Goal: Communication & Community: Answer question/provide support

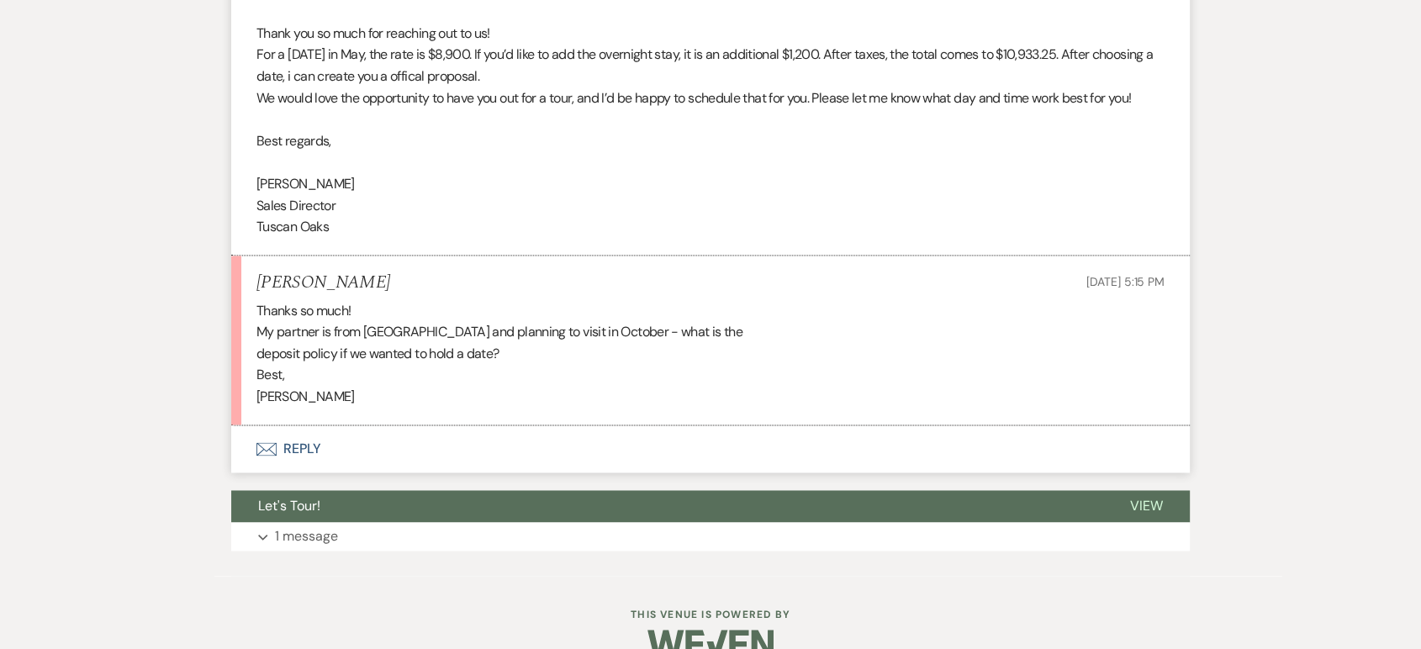
scroll to position [2462, 0]
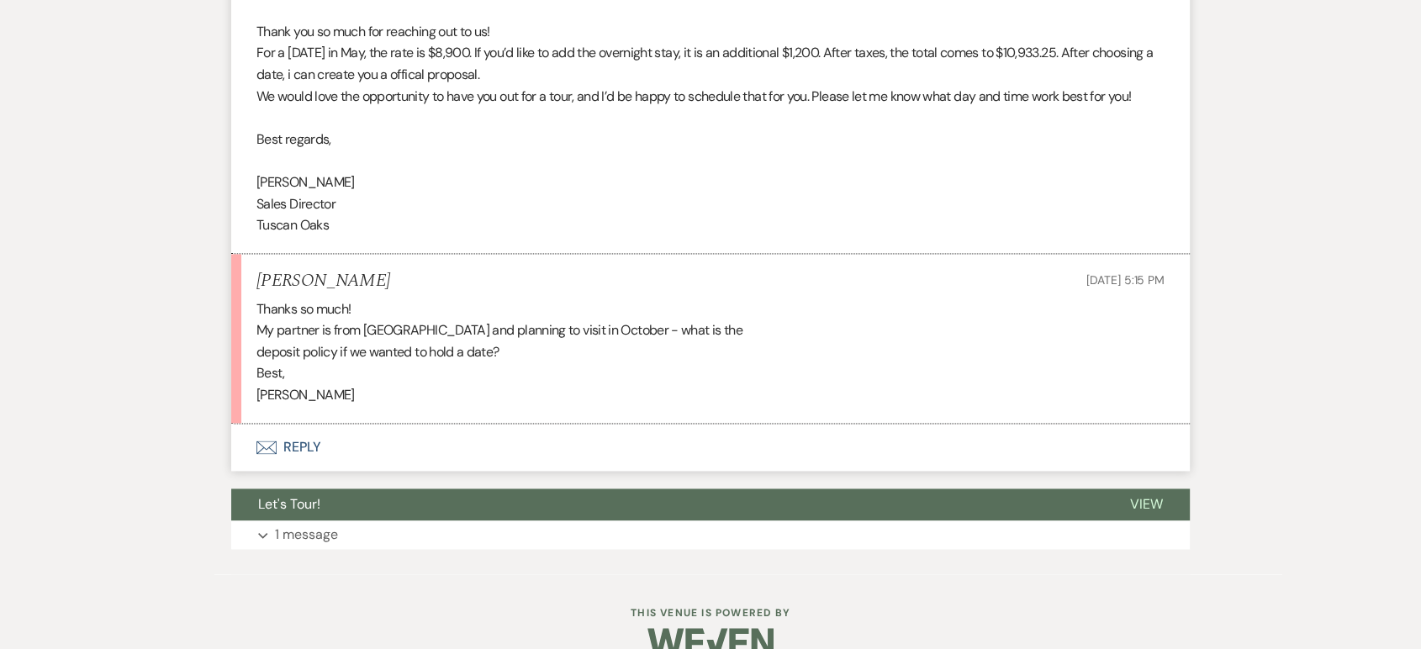
click at [302, 441] on button "Envelope Reply" at bounding box center [710, 447] width 959 height 47
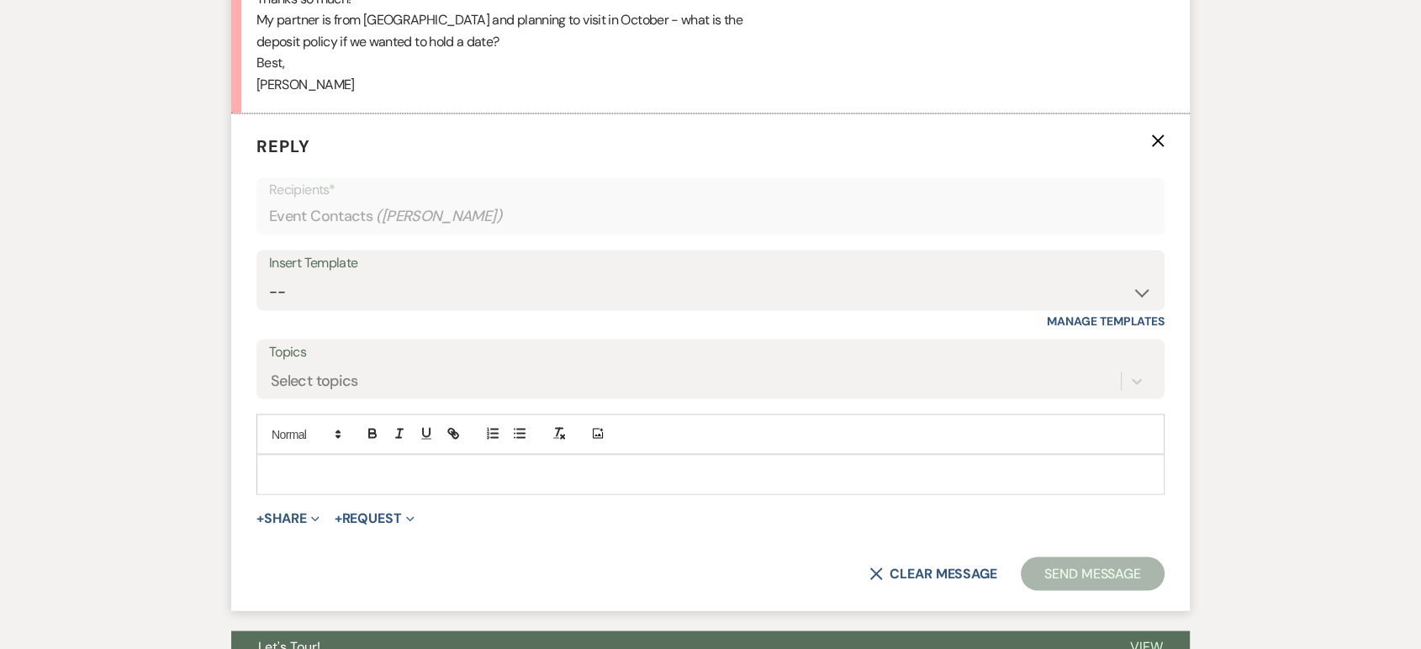
scroll to position [2774, 0]
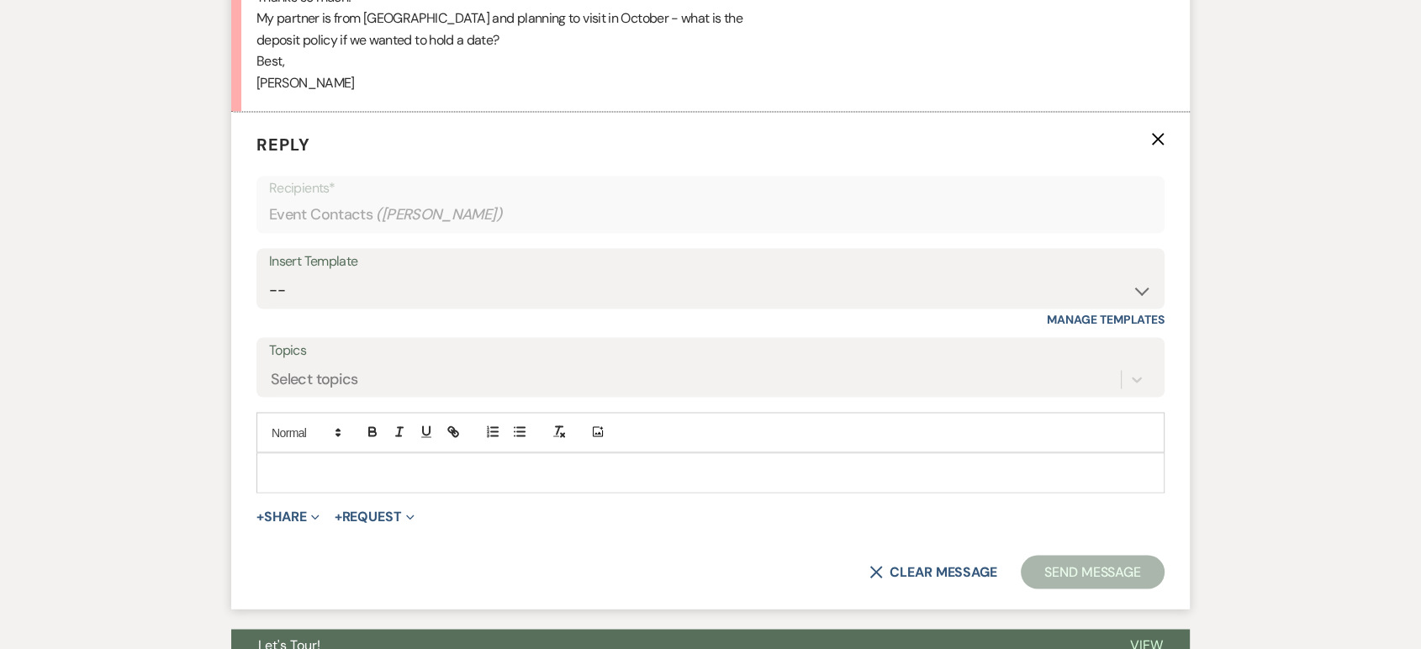
click at [296, 468] on p at bounding box center [710, 472] width 881 height 19
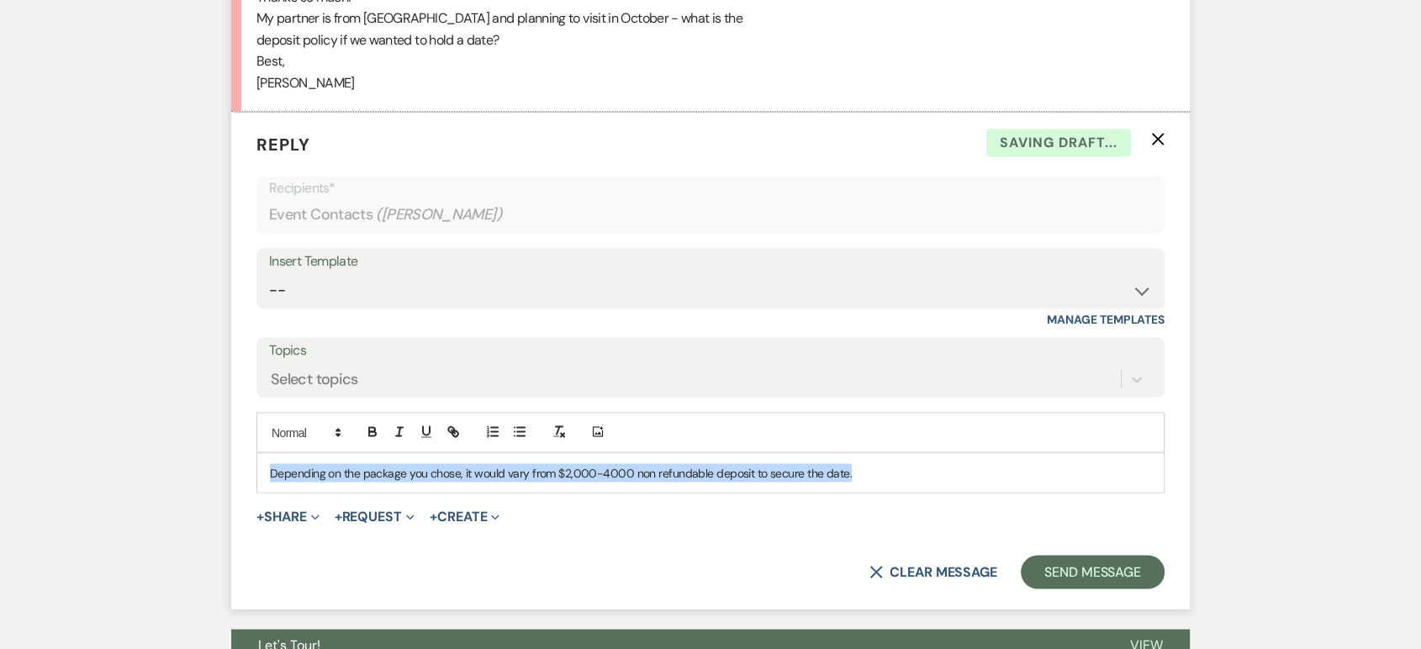
drag, startPoint x: 858, startPoint y: 479, endPoint x: 85, endPoint y: 526, distance: 774.2
copy p "Depending on the package you chose, it would vary from $2,000-4000 non refundab…"
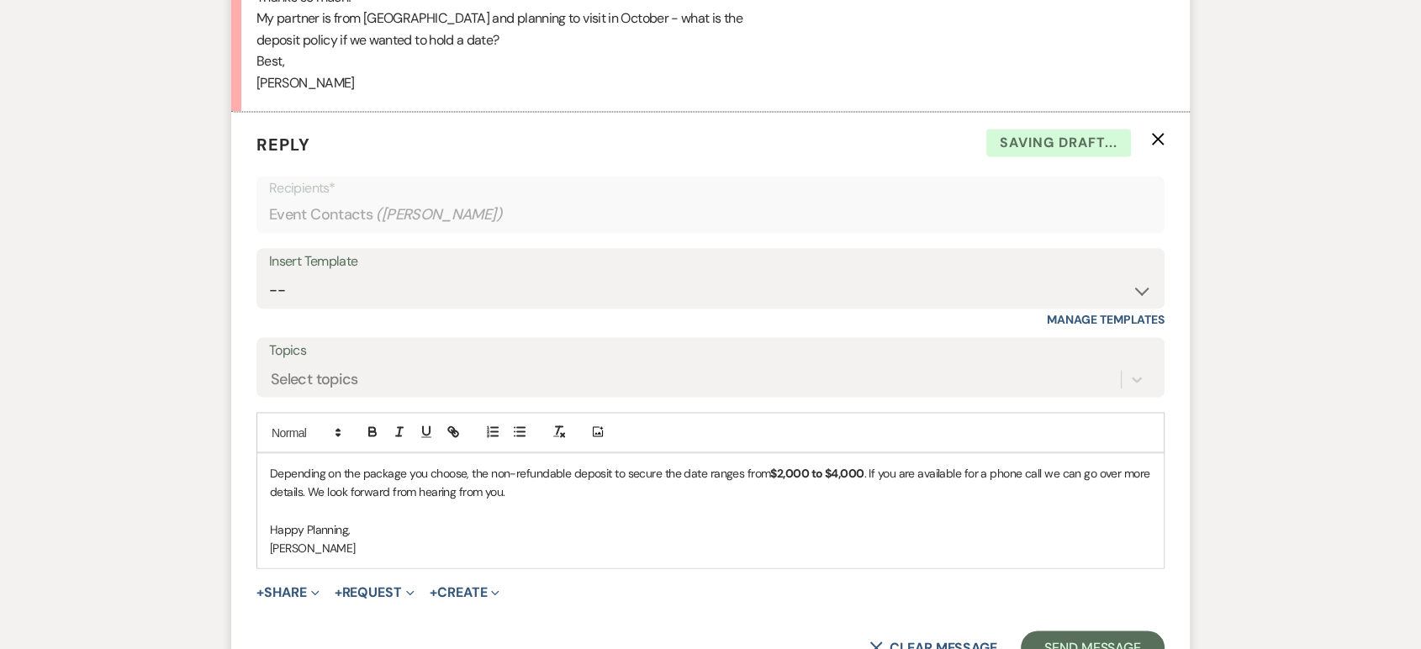
click at [1113, 631] on div "X Clear message Send Message" at bounding box center [710, 648] width 908 height 34
click at [1106, 636] on button "Send Message" at bounding box center [1093, 648] width 144 height 34
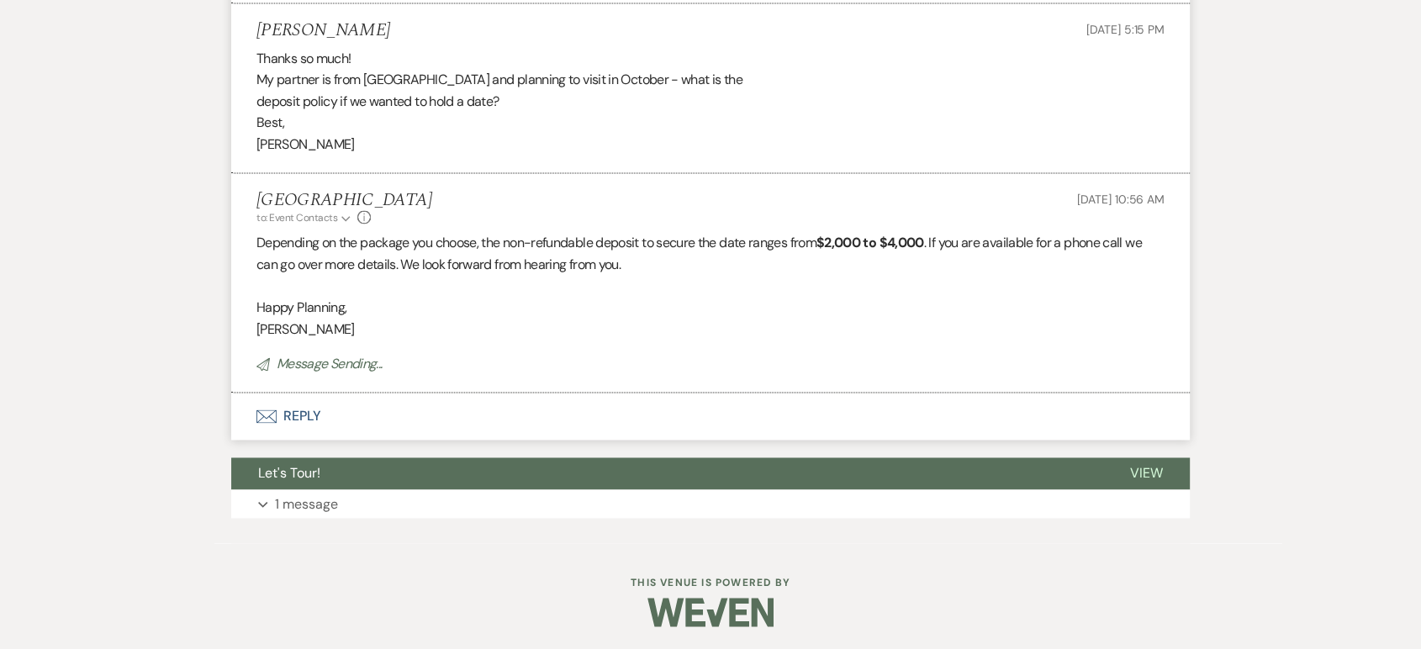
scroll to position [2678, 0]
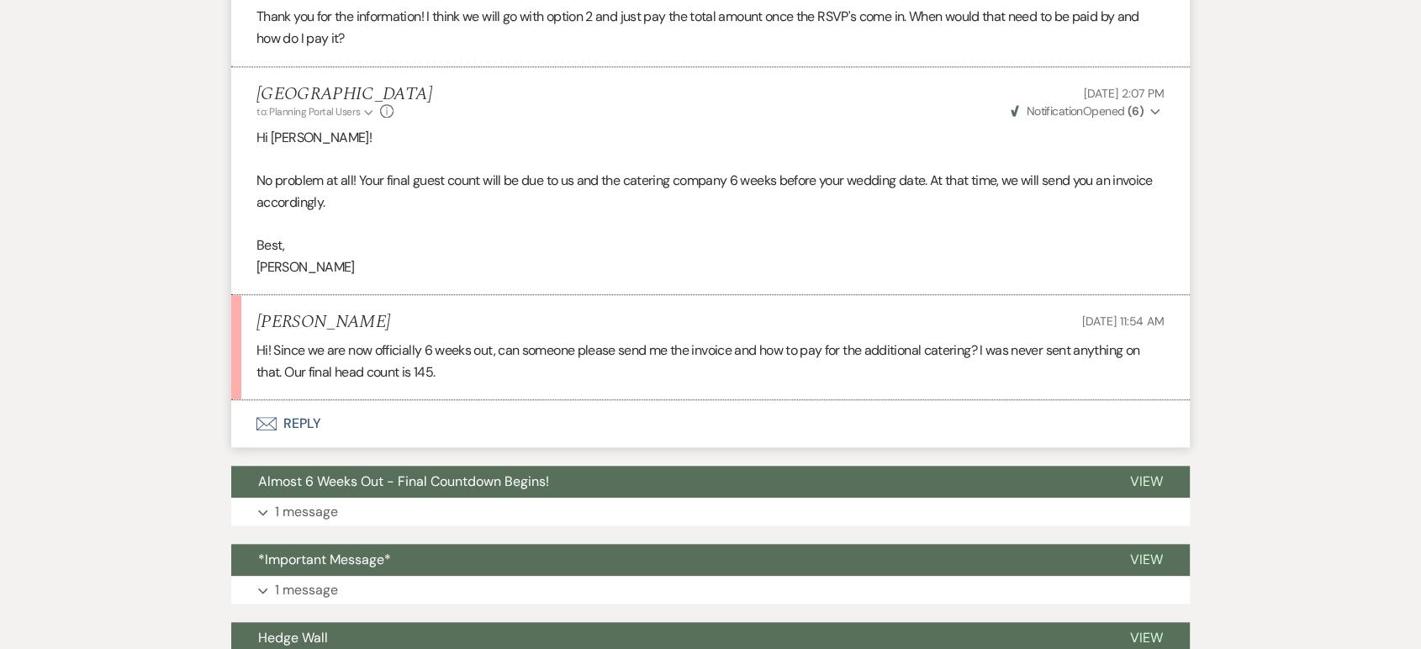
scroll to position [1288, 0]
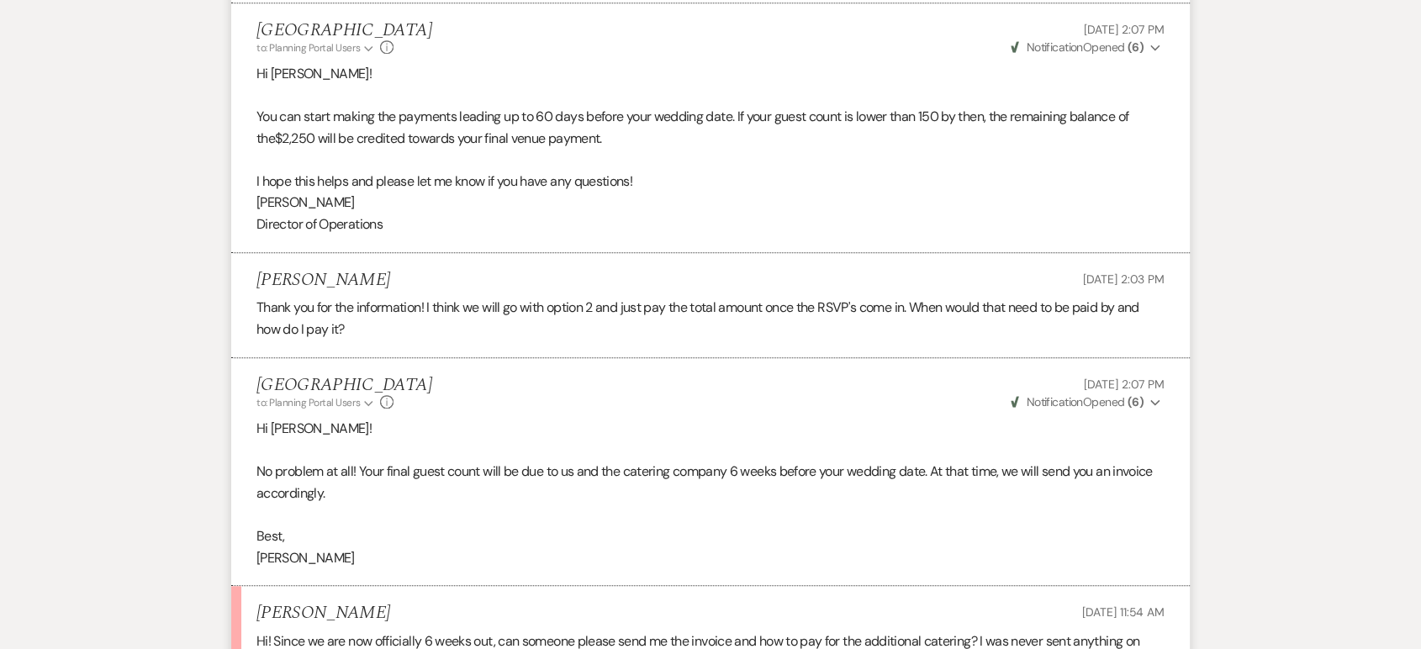
click at [647, 253] on li "[PERSON_NAME] [DATE] 2:03 PM Thank you for the information! I think we will go …" at bounding box center [710, 305] width 959 height 105
click at [1068, 76] on p "Hi [PERSON_NAME]!" at bounding box center [710, 74] width 908 height 22
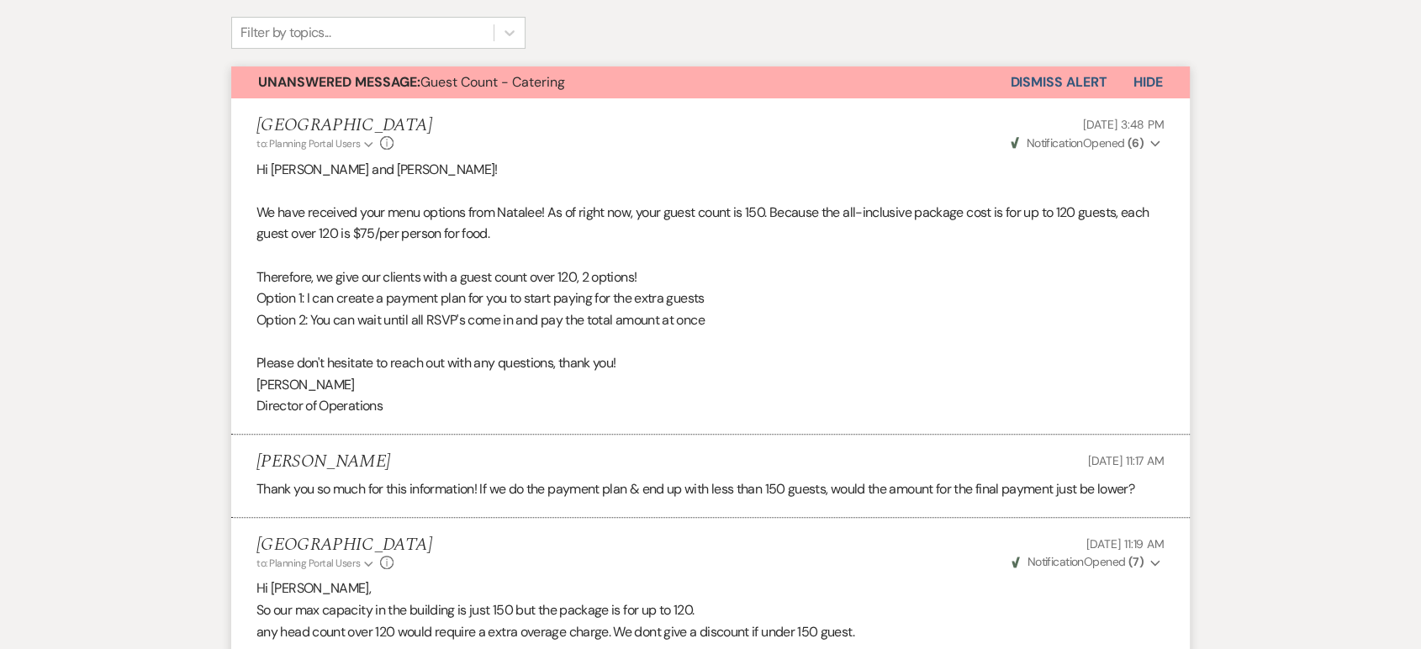
scroll to position [0, 0]
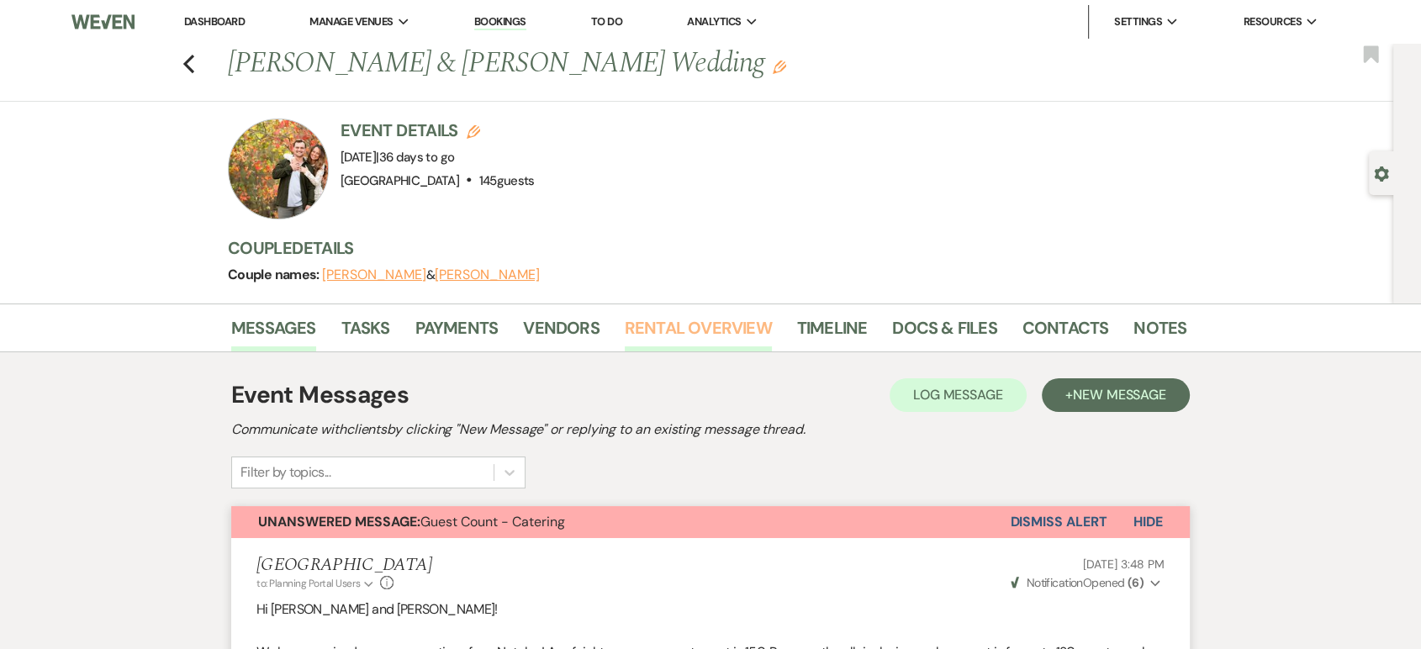
click at [737, 334] on link "Rental Overview" at bounding box center [698, 333] width 147 height 37
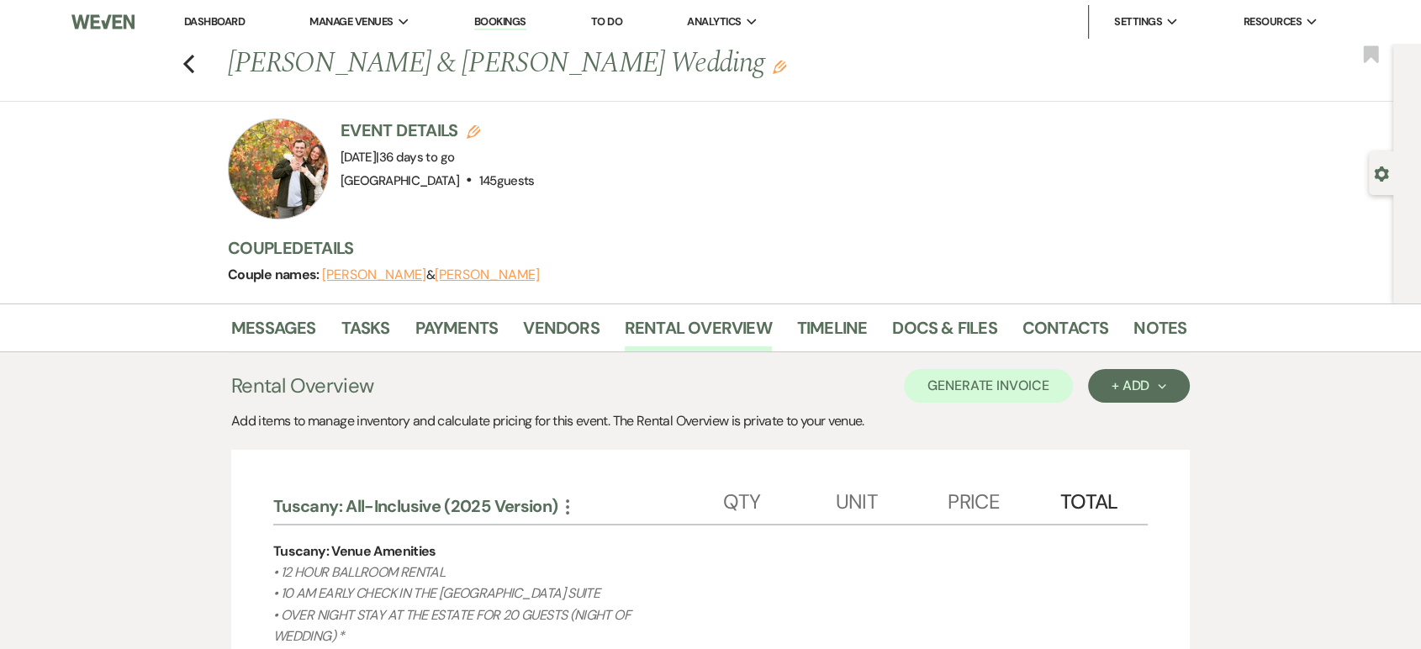
click at [1123, 384] on div "+ Add Next" at bounding box center [1139, 385] width 55 height 13
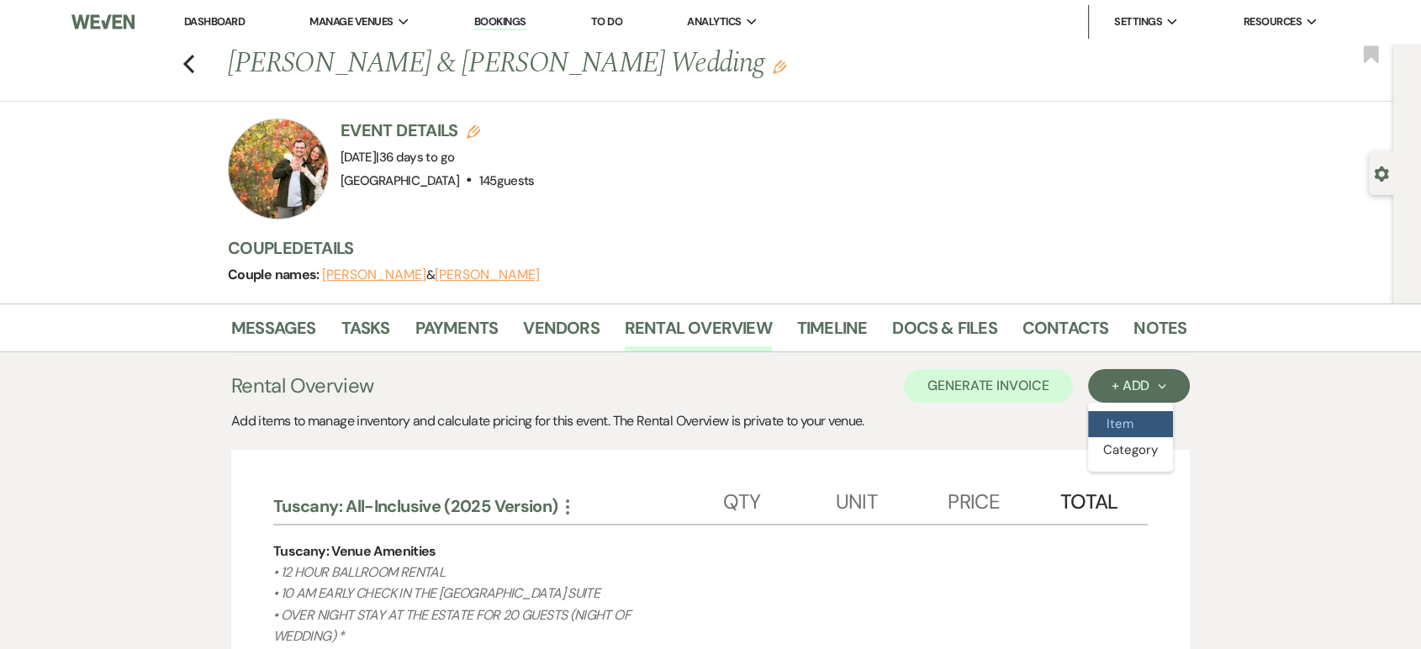
click at [1111, 415] on button "Item" at bounding box center [1130, 424] width 85 height 26
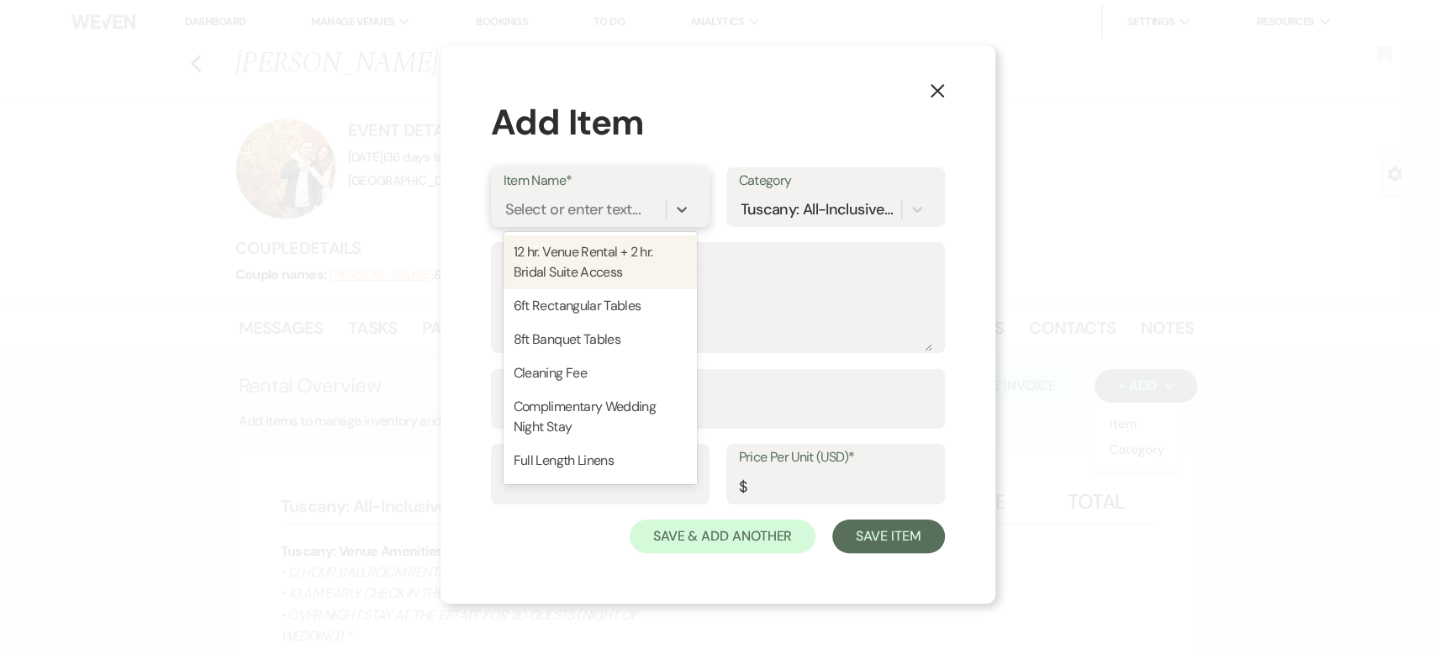
click at [601, 198] on div "Select or enter text..." at bounding box center [572, 209] width 135 height 23
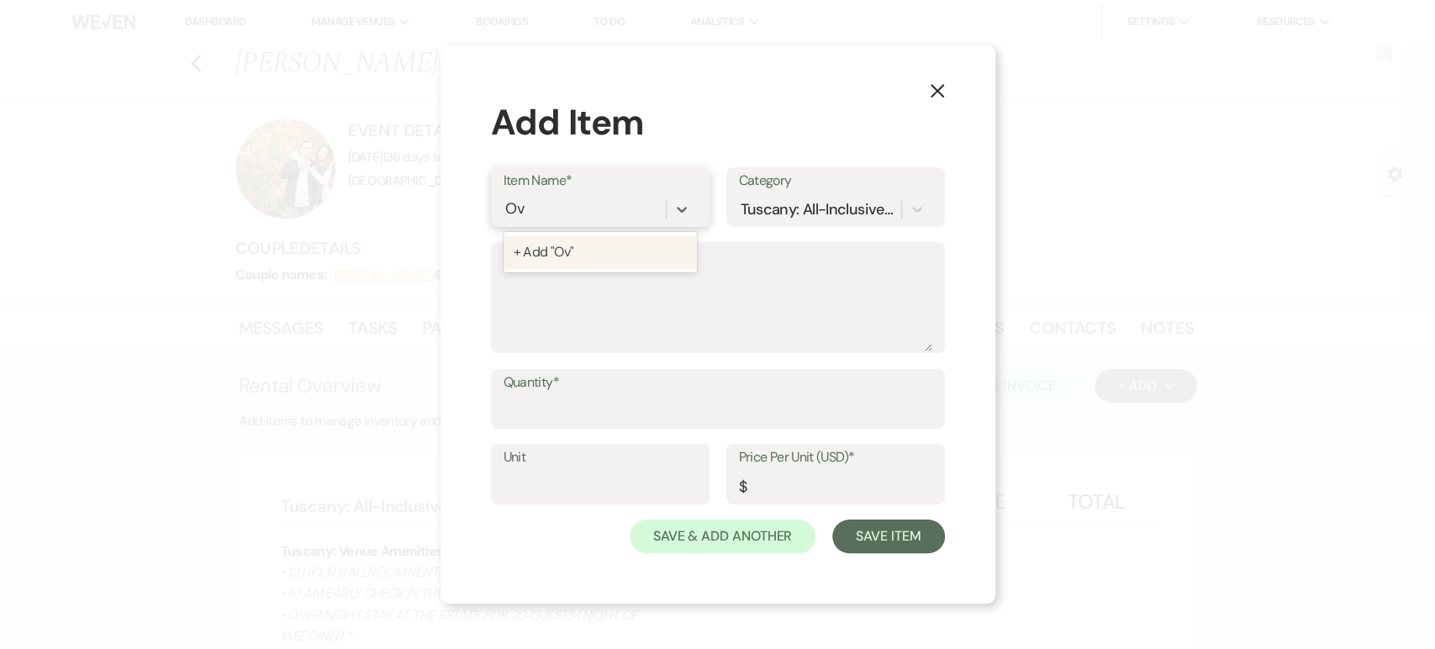
type input "O"
type input "Guest Count Overage"
click at [603, 252] on div "+ Add "Guest Count Overage"" at bounding box center [600, 252] width 193 height 34
click at [568, 266] on label "Description" at bounding box center [718, 256] width 429 height 24
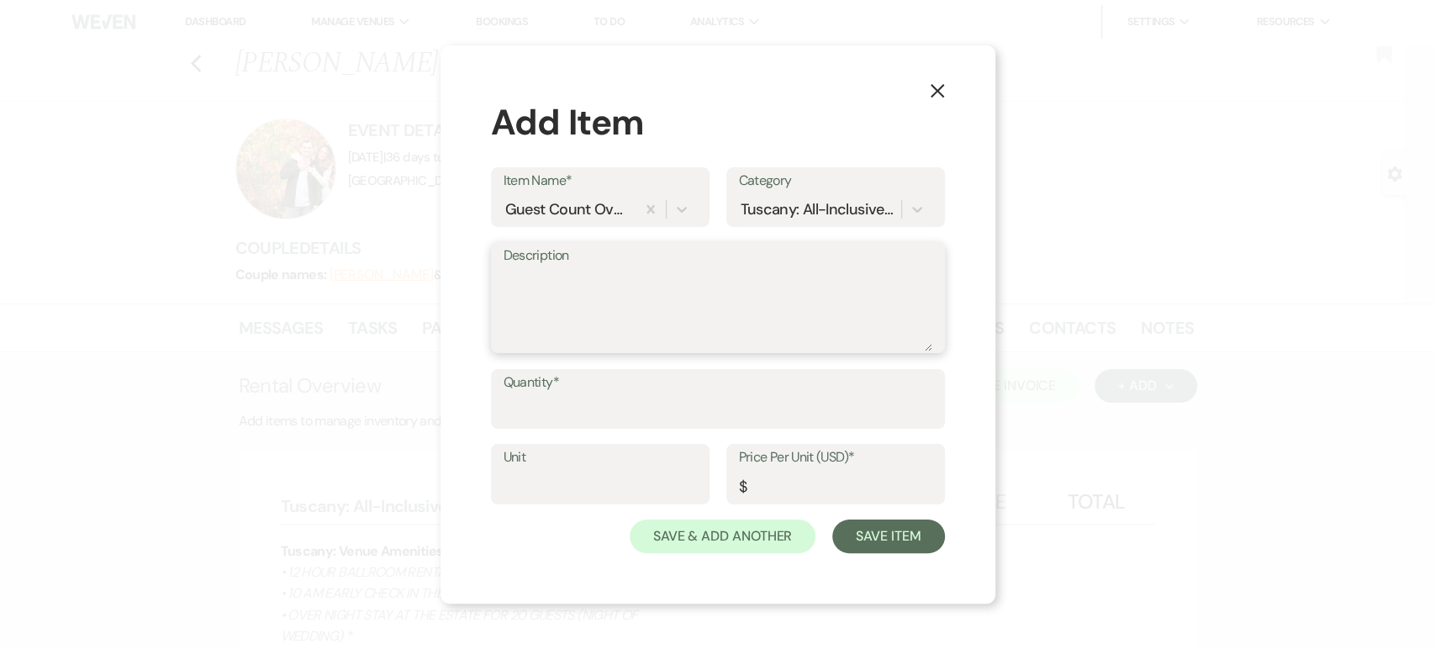
click at [568, 267] on textarea "Description" at bounding box center [718, 309] width 429 height 84
click at [626, 266] on label "Description" at bounding box center [718, 256] width 429 height 24
click at [626, 267] on textarea "$75 per person" at bounding box center [718, 309] width 429 height 84
click at [621, 278] on textarea "$75 per person" at bounding box center [718, 309] width 429 height 84
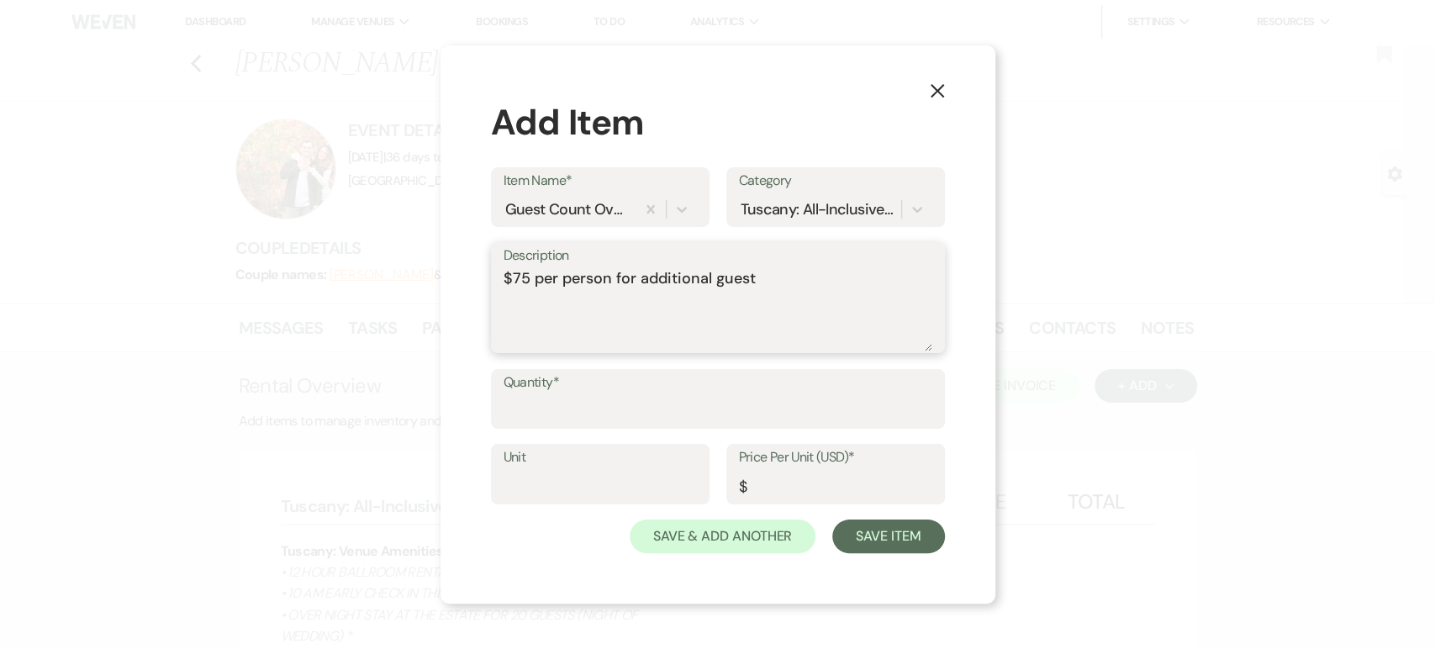
type textarea "$75 per person for additional guest"
click at [558, 405] on input "Quantity*" at bounding box center [718, 410] width 429 height 33
type input "25"
click at [773, 488] on input "Price Per Unit (USD)*" at bounding box center [835, 486] width 193 height 33
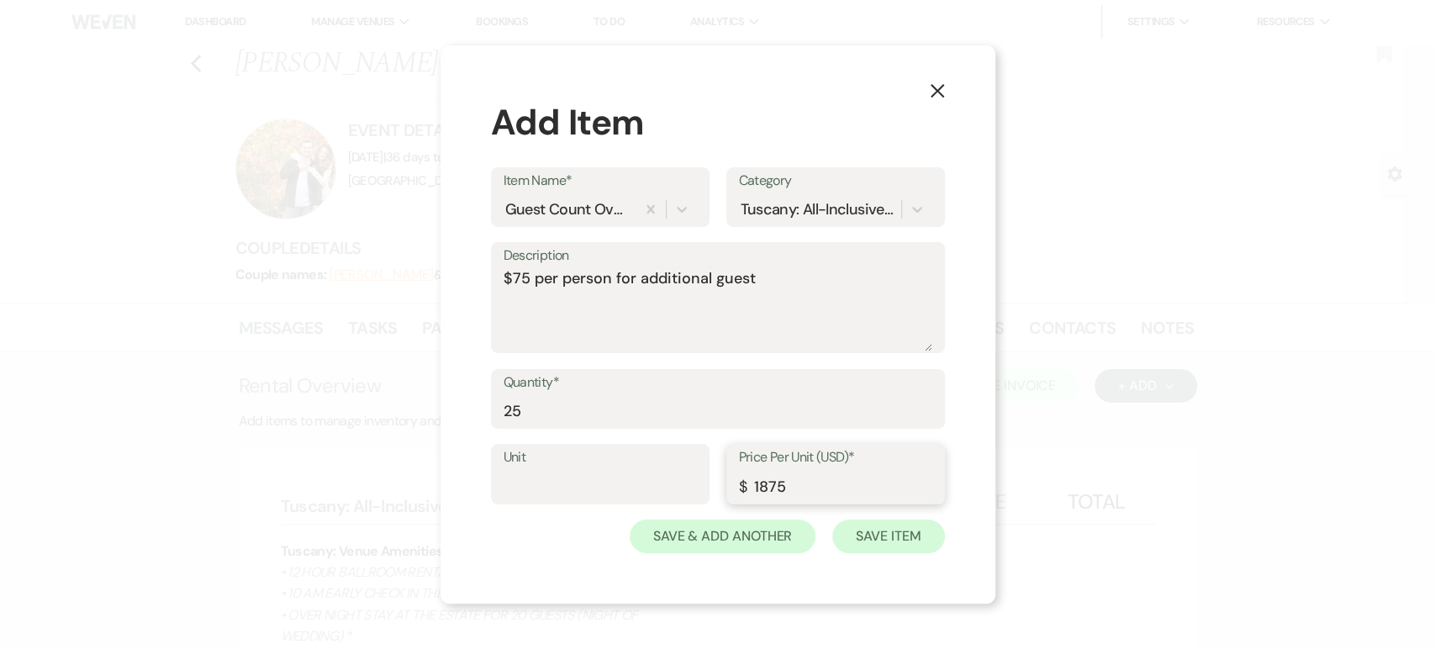
type input "1875"
click at [861, 547] on button "Save Item" at bounding box center [889, 537] width 112 height 34
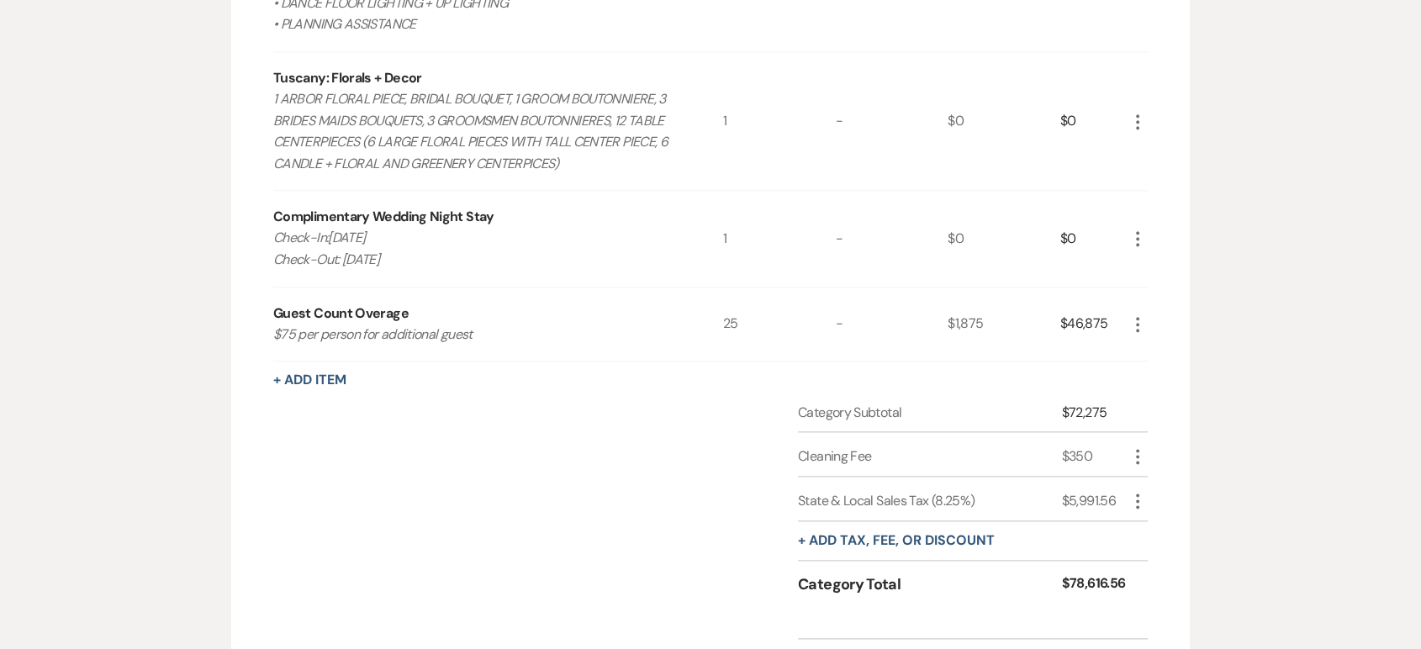
scroll to position [1850, 0]
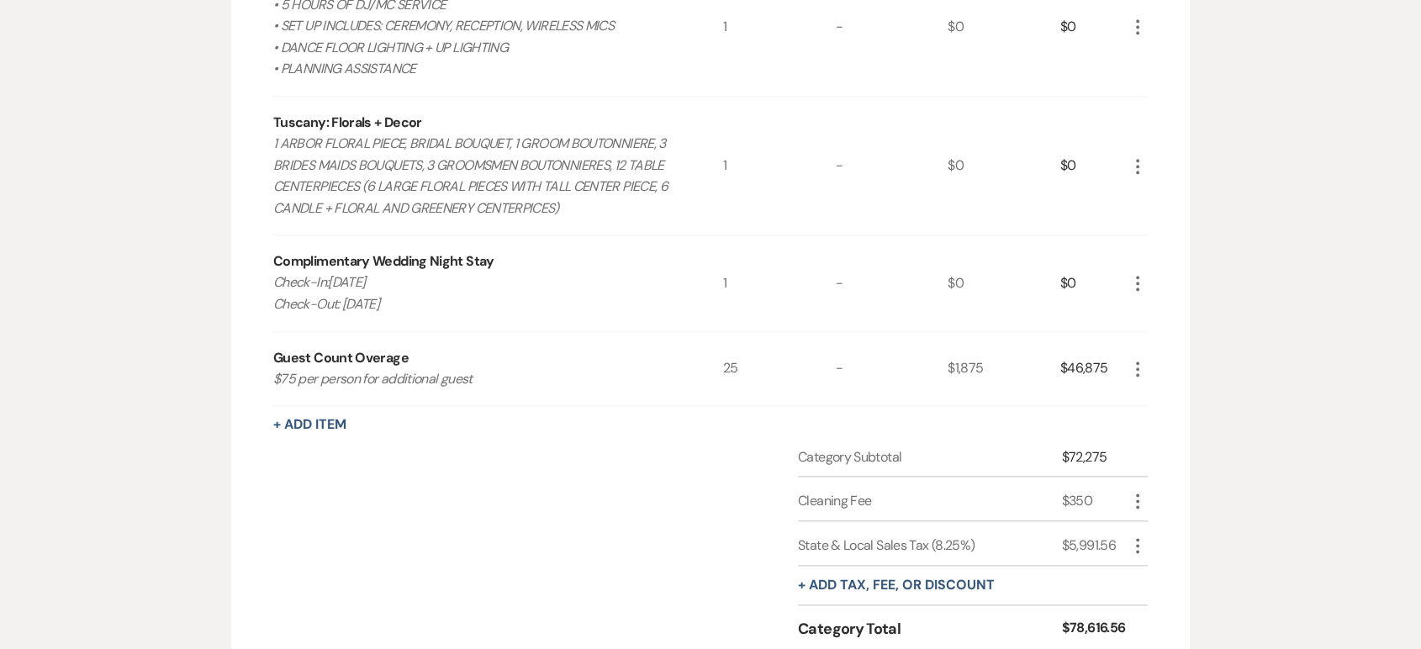
scroll to position [1978, 0]
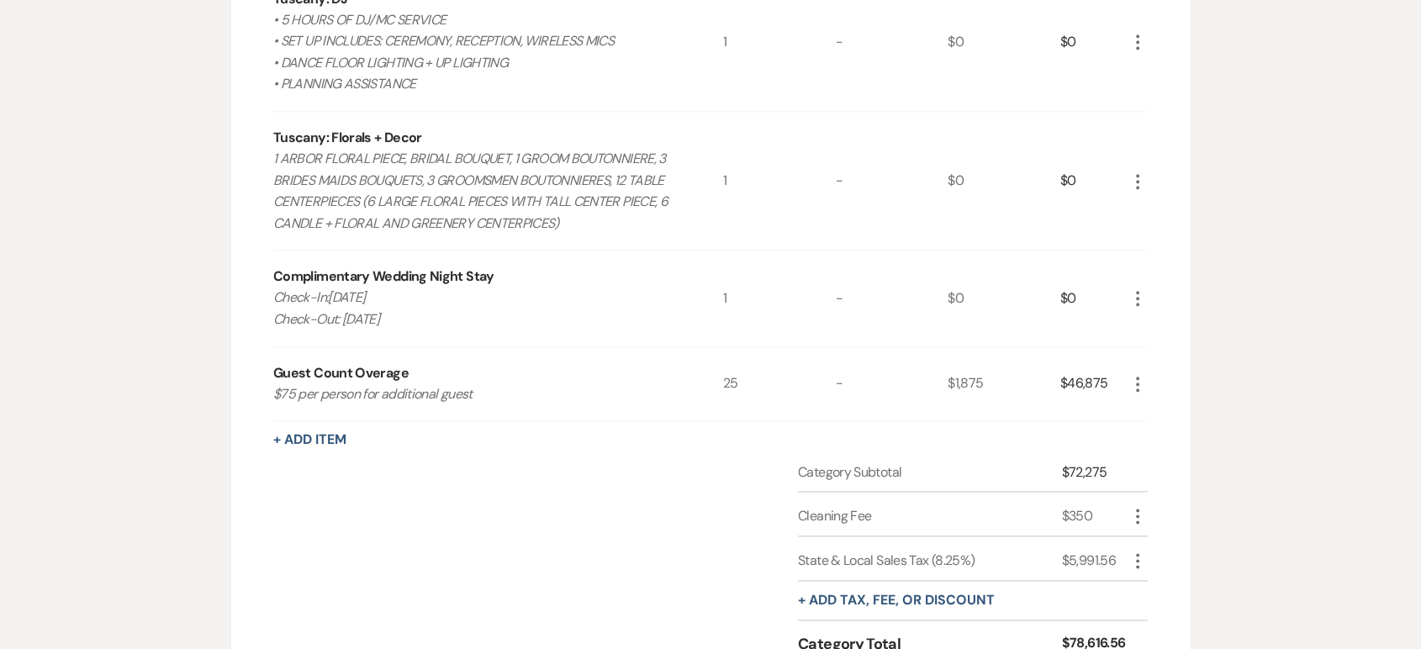
click at [1134, 382] on icon "More" at bounding box center [1138, 384] width 20 height 20
click at [1144, 409] on button "Pencil Edit" at bounding box center [1171, 417] width 87 height 27
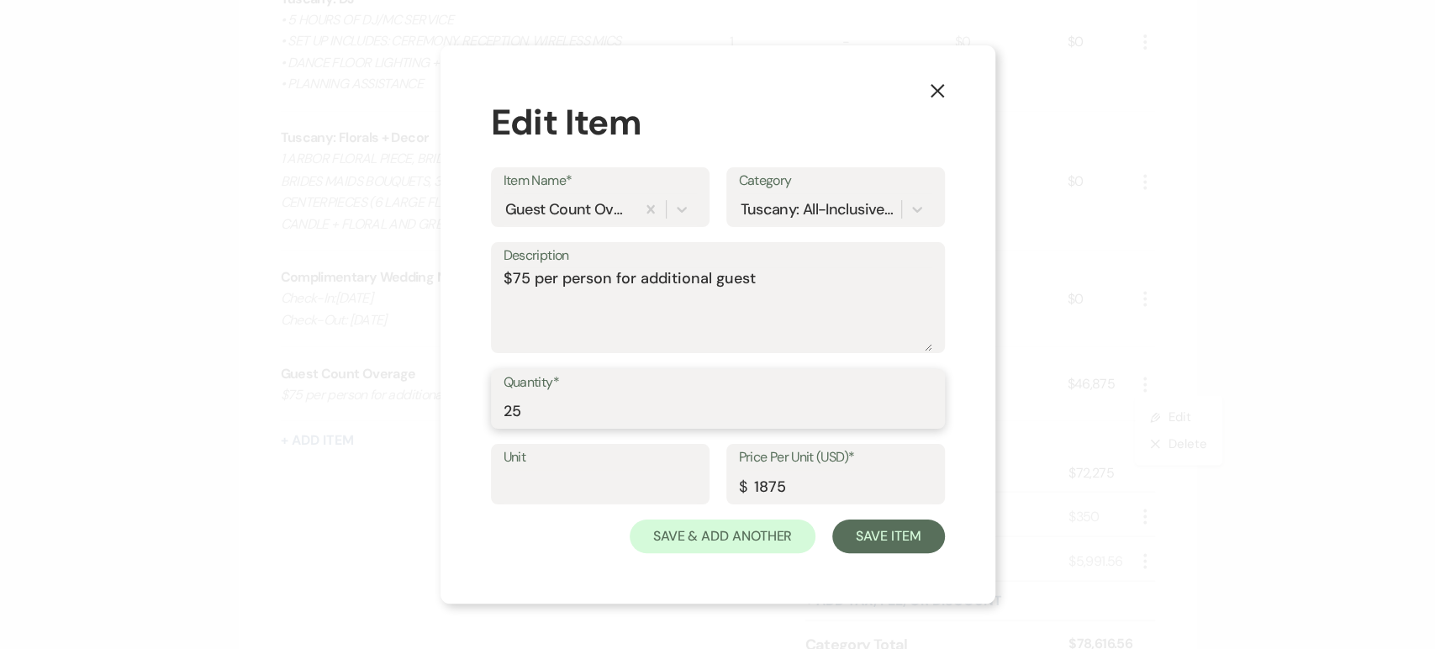
click at [538, 399] on input "25" at bounding box center [718, 410] width 429 height 33
type input "2"
type input "1"
type input "5"
type input "25"
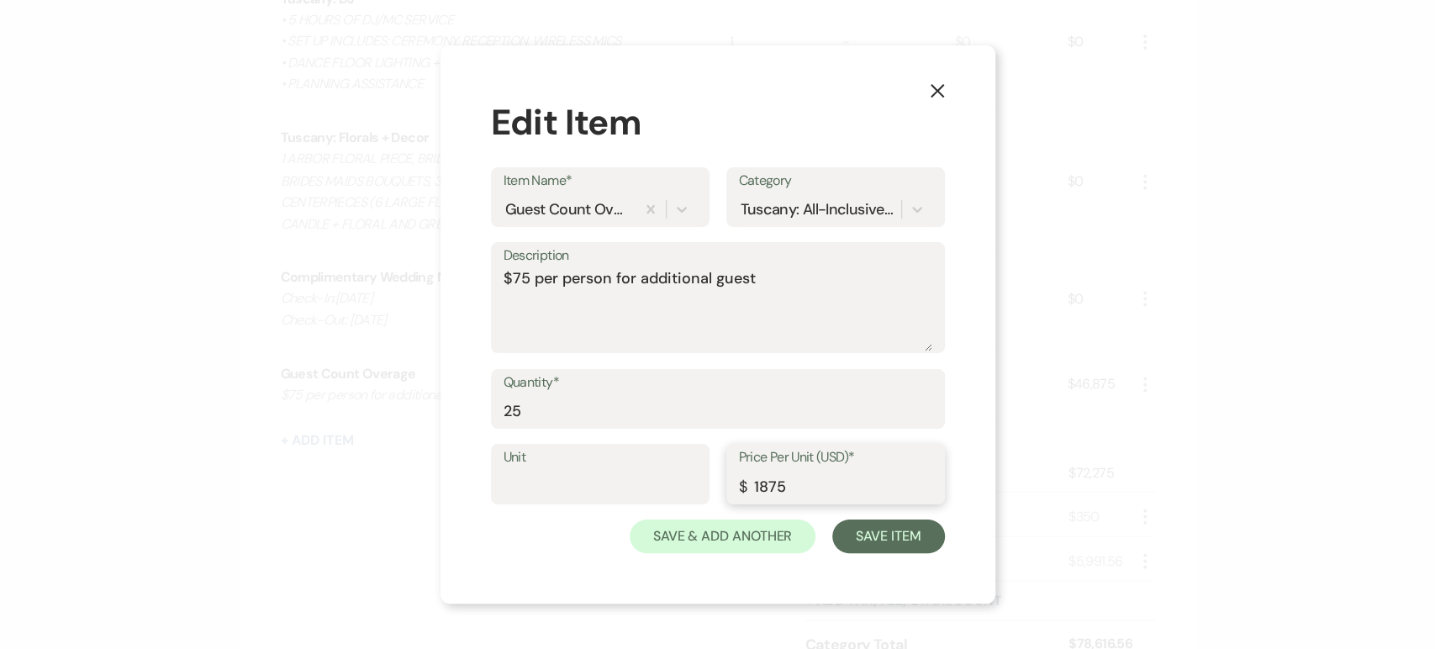
drag, startPoint x: 797, startPoint y: 494, endPoint x: 719, endPoint y: 494, distance: 78.2
click at [719, 494] on div "Unit Price Per Unit (USD)* $ 1875" at bounding box center [718, 482] width 454 height 76
type input "75"
click at [851, 550] on button "Save Item" at bounding box center [889, 537] width 112 height 34
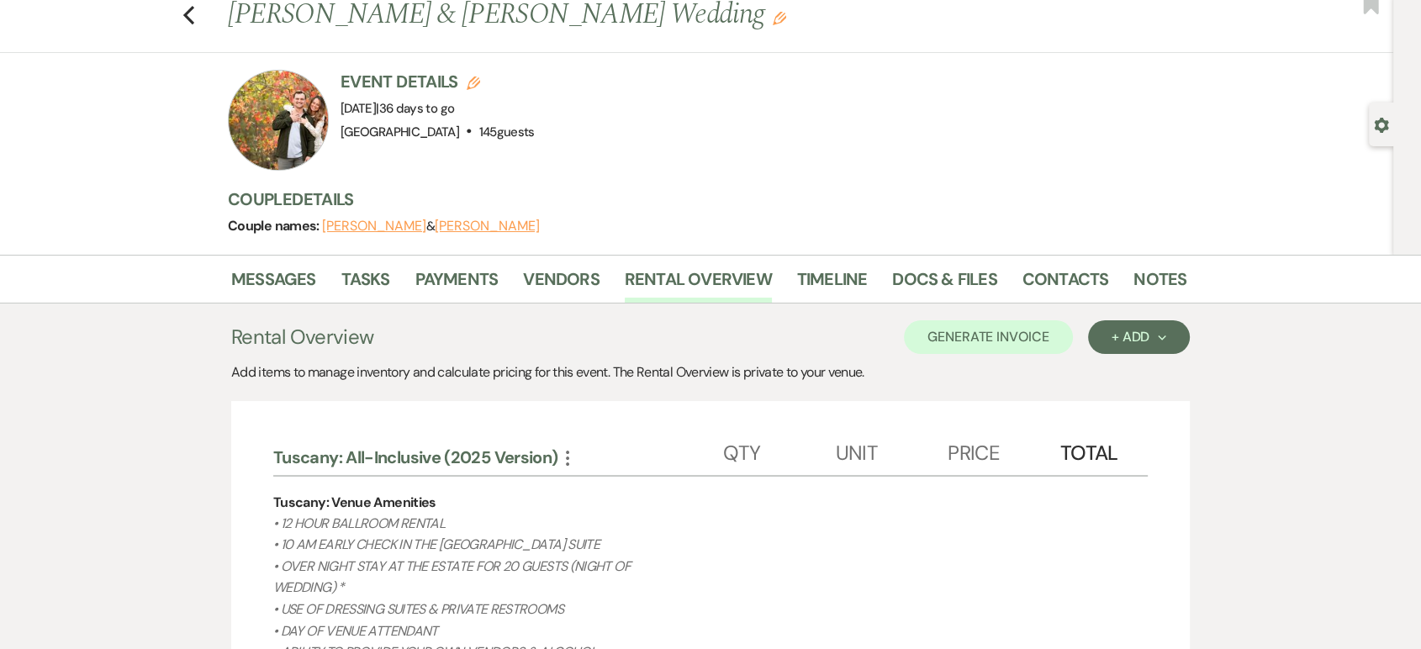
scroll to position [18, 0]
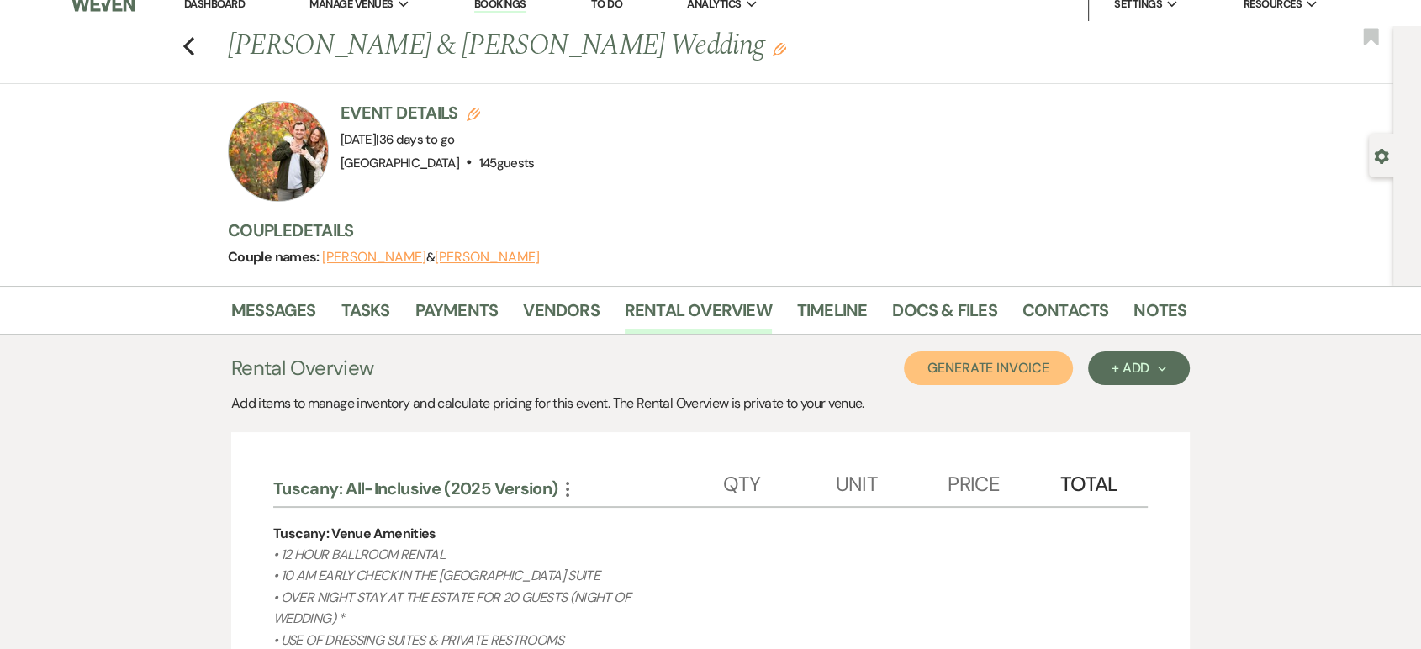
click at [1026, 366] on button "Generate Invoice" at bounding box center [988, 369] width 169 height 34
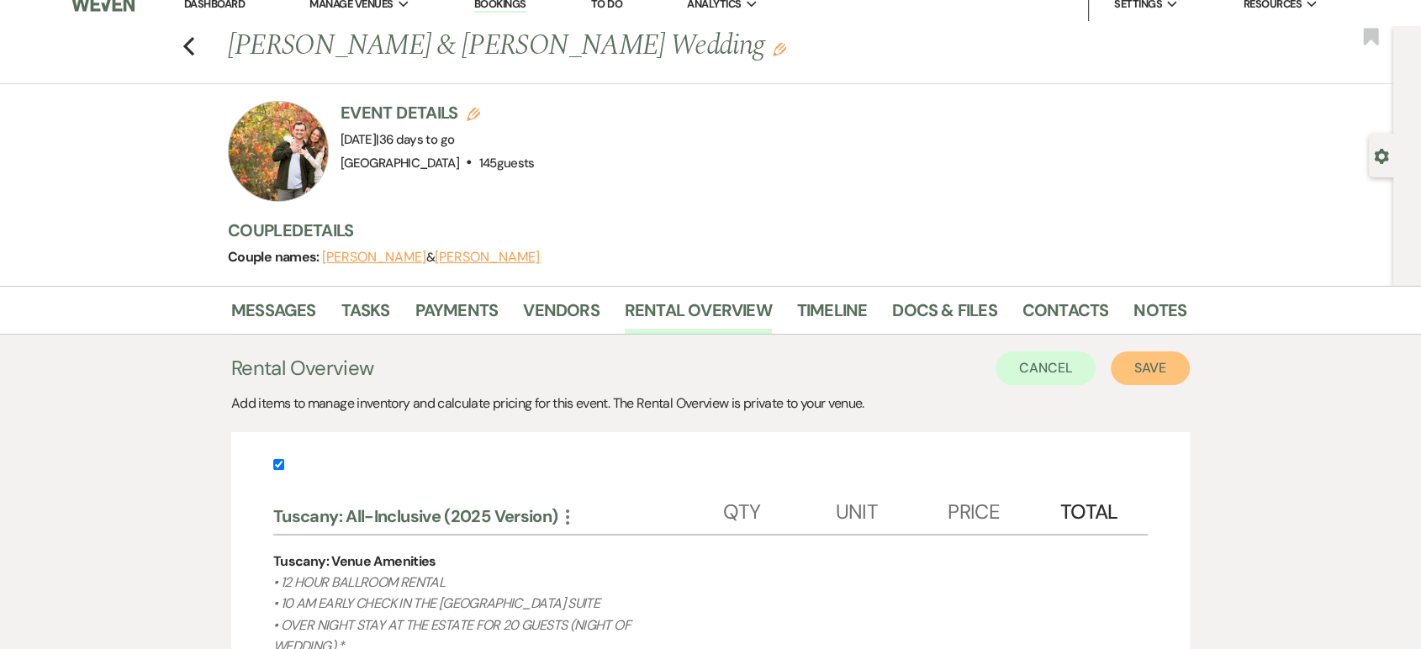
click at [1161, 369] on button "Save" at bounding box center [1150, 369] width 79 height 34
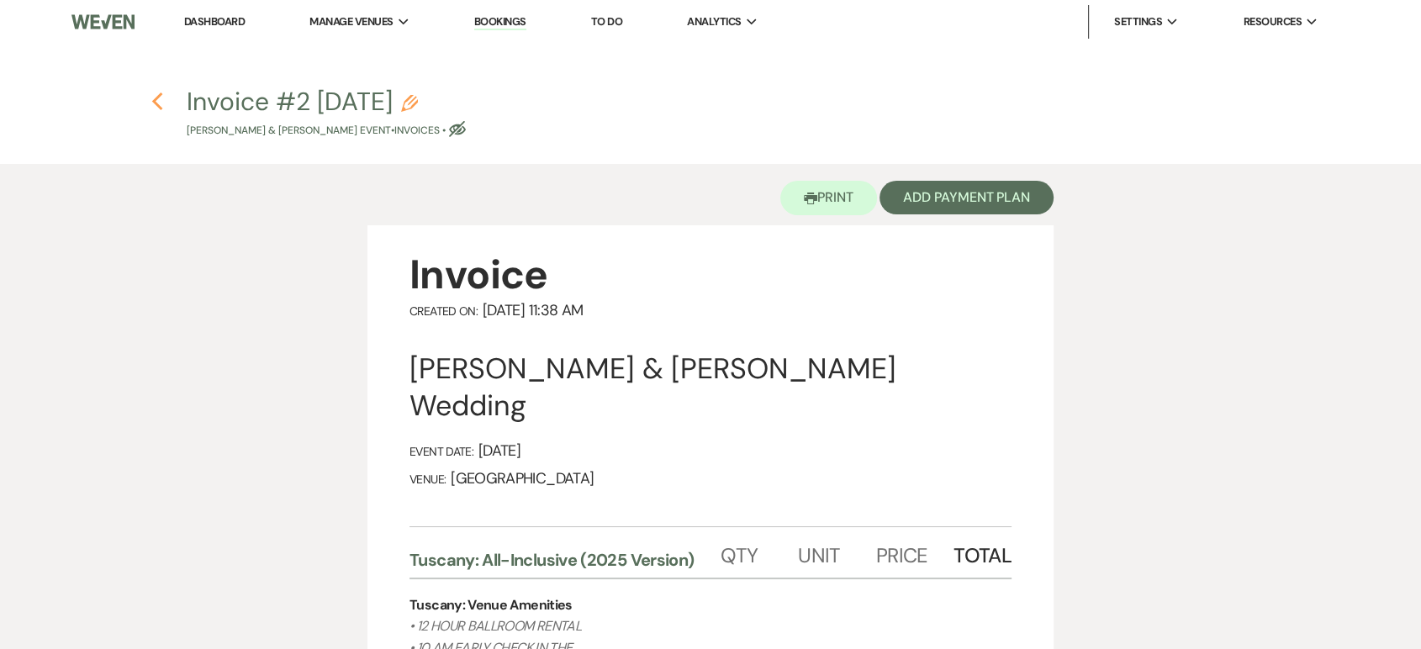
click at [157, 90] on button "Previous" at bounding box center [157, 101] width 13 height 22
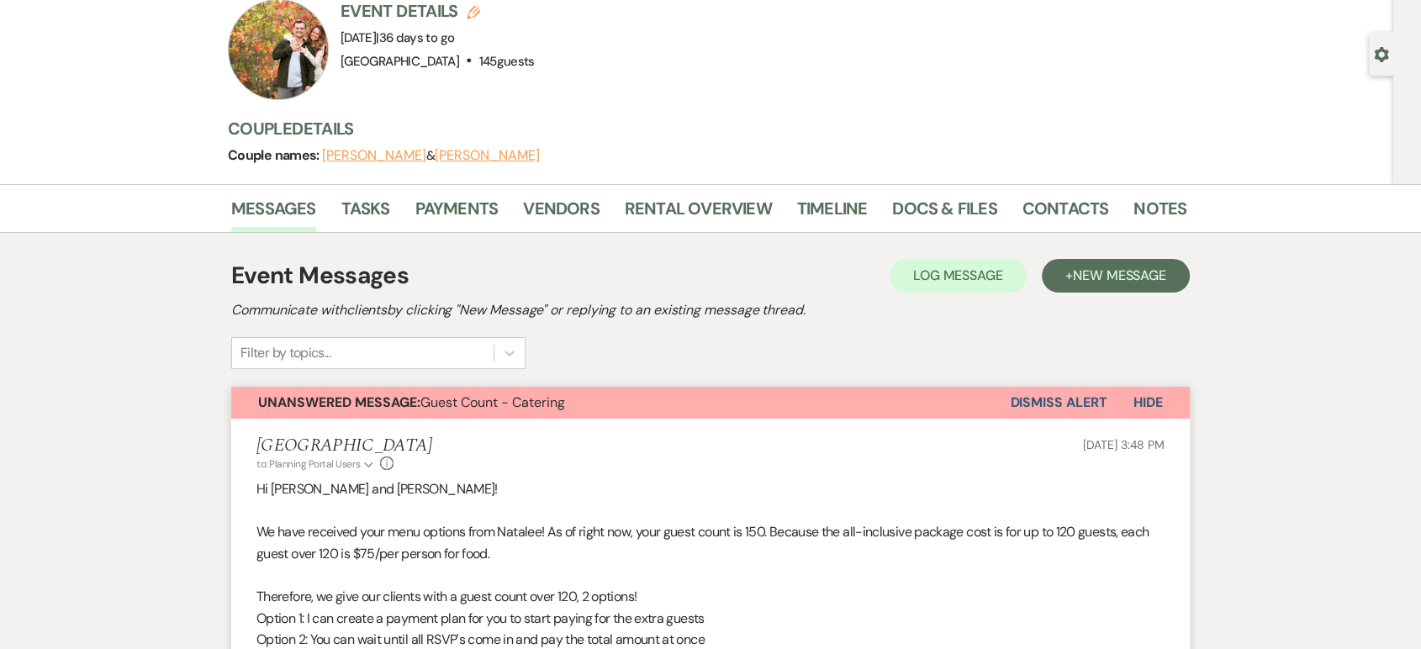
scroll to position [262, 0]
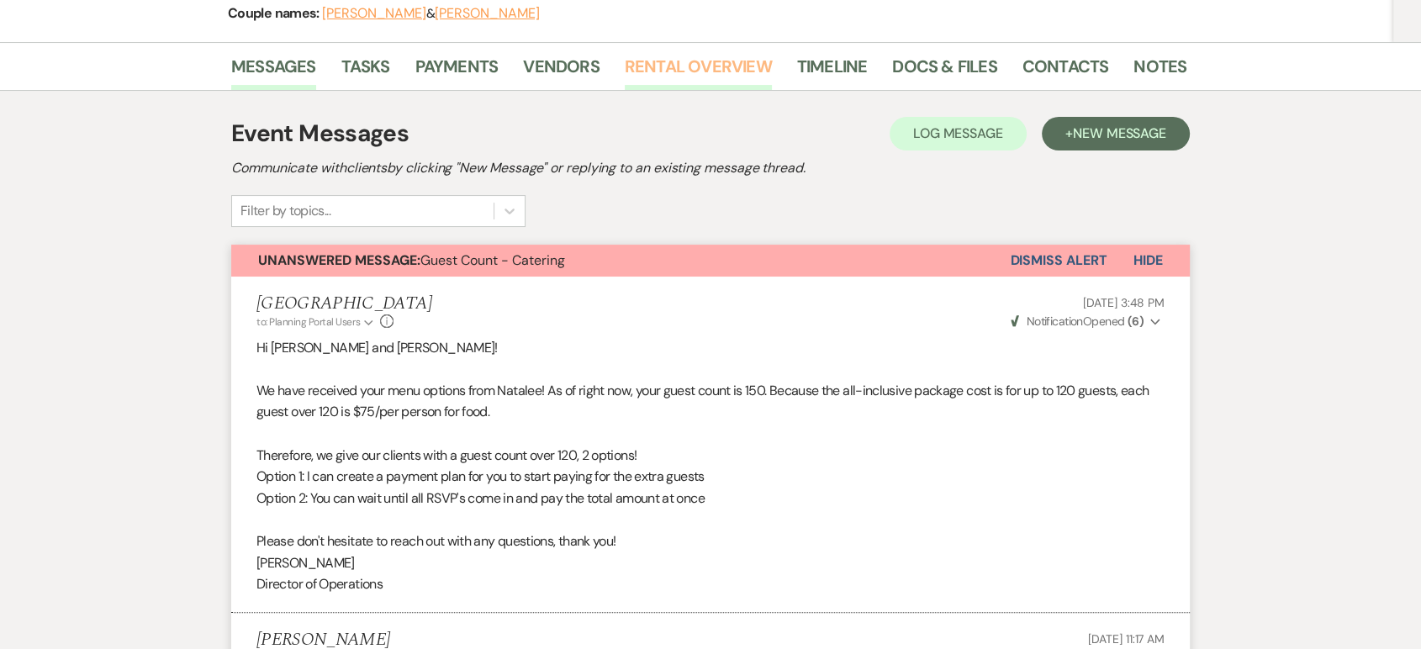
click at [691, 84] on link "Rental Overview" at bounding box center [698, 71] width 147 height 37
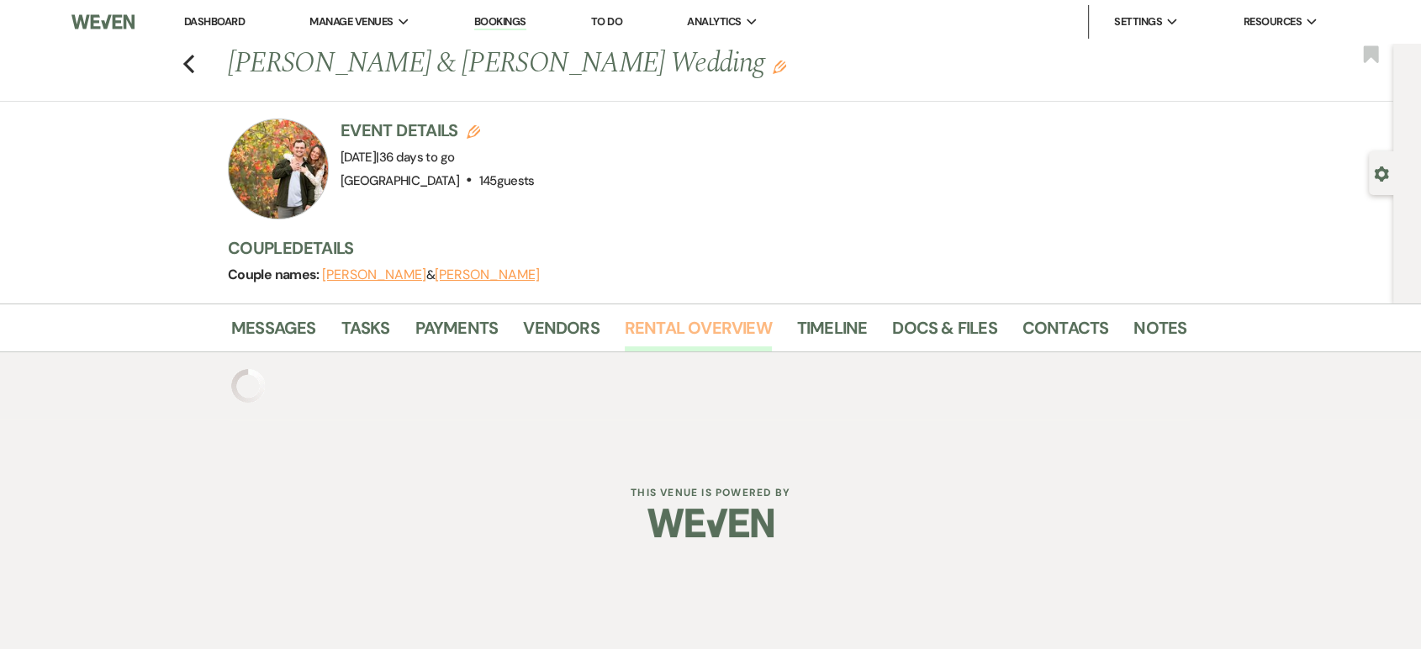
click at [691, 84] on div "Previous [PERSON_NAME] & [PERSON_NAME] Wedding Edit Bookmark" at bounding box center [693, 73] width 1402 height 58
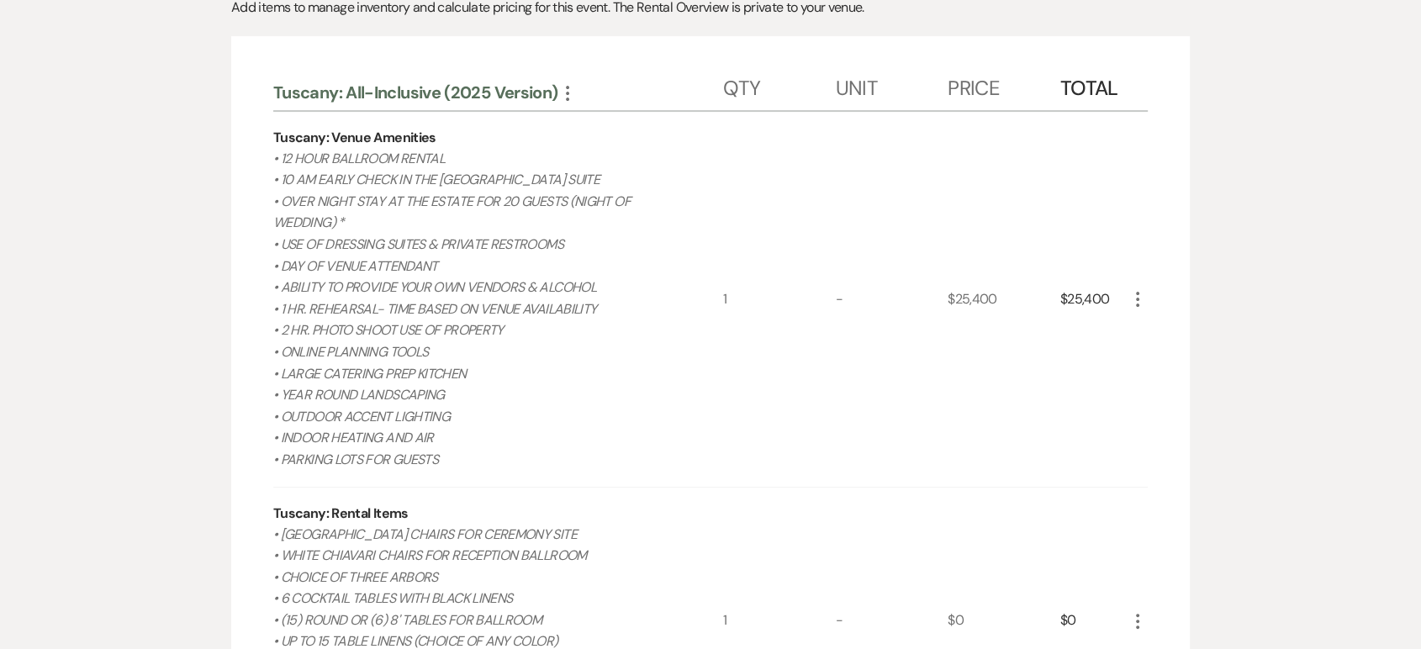
scroll to position [415, 0]
click at [1028, 394] on div "$25,400" at bounding box center [1004, 297] width 113 height 375
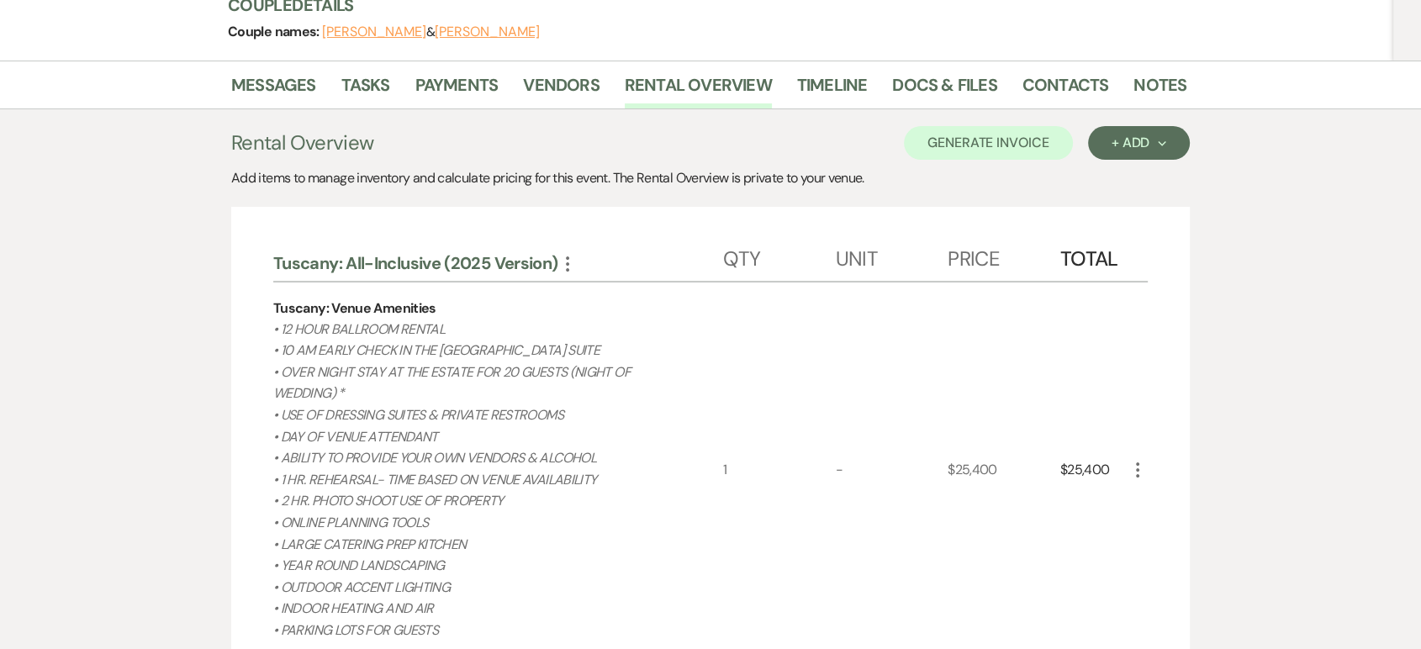
scroll to position [164, 0]
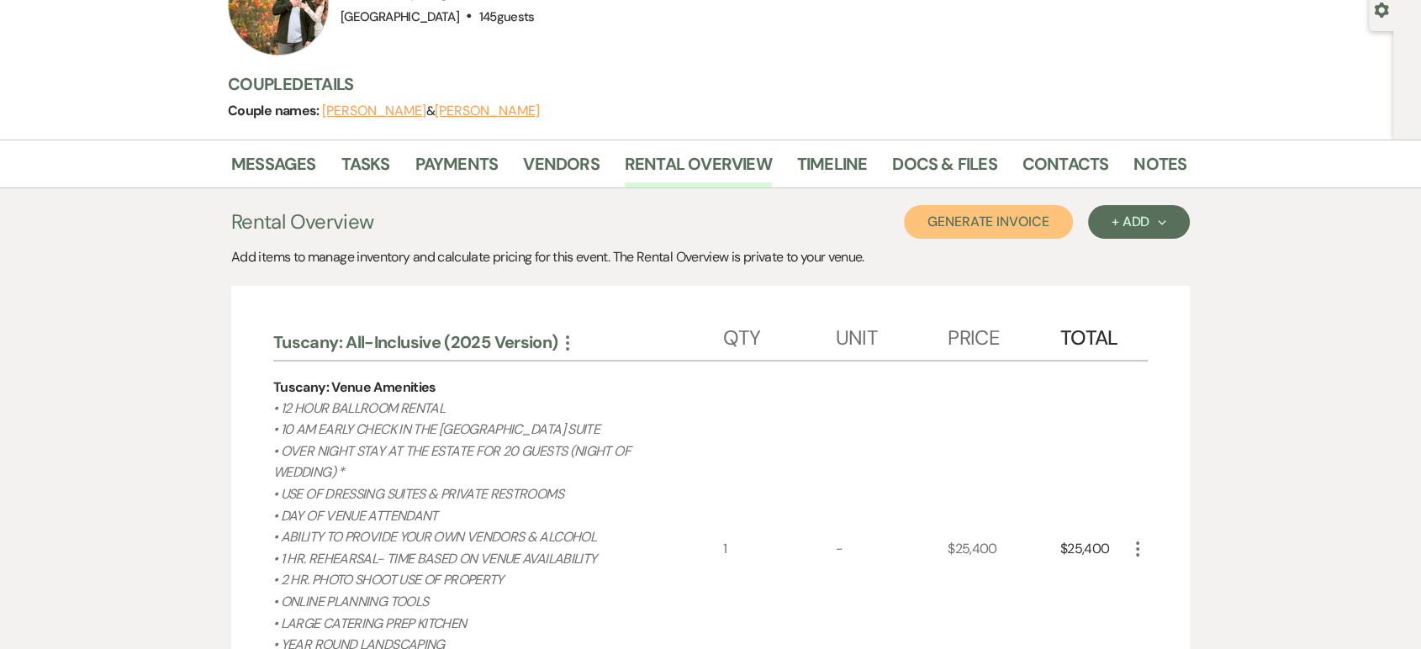
click at [972, 221] on button "Generate Invoice" at bounding box center [988, 222] width 169 height 34
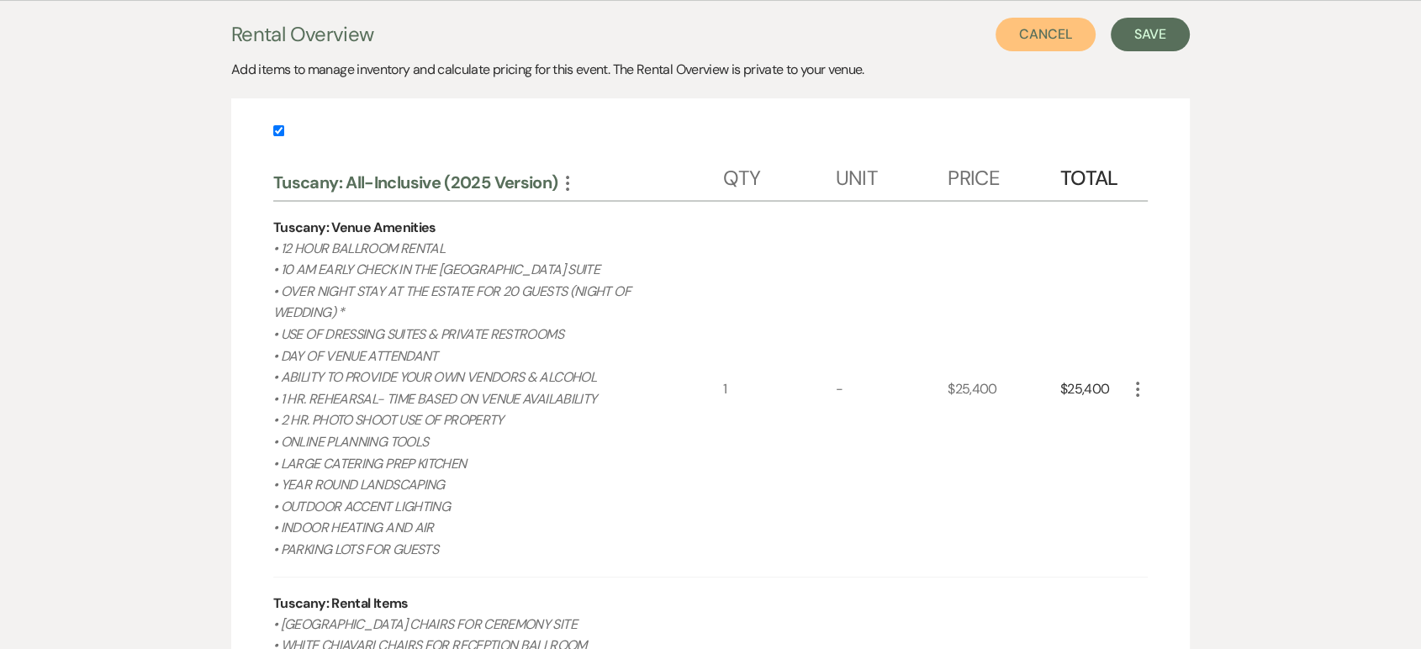
scroll to position [0, 0]
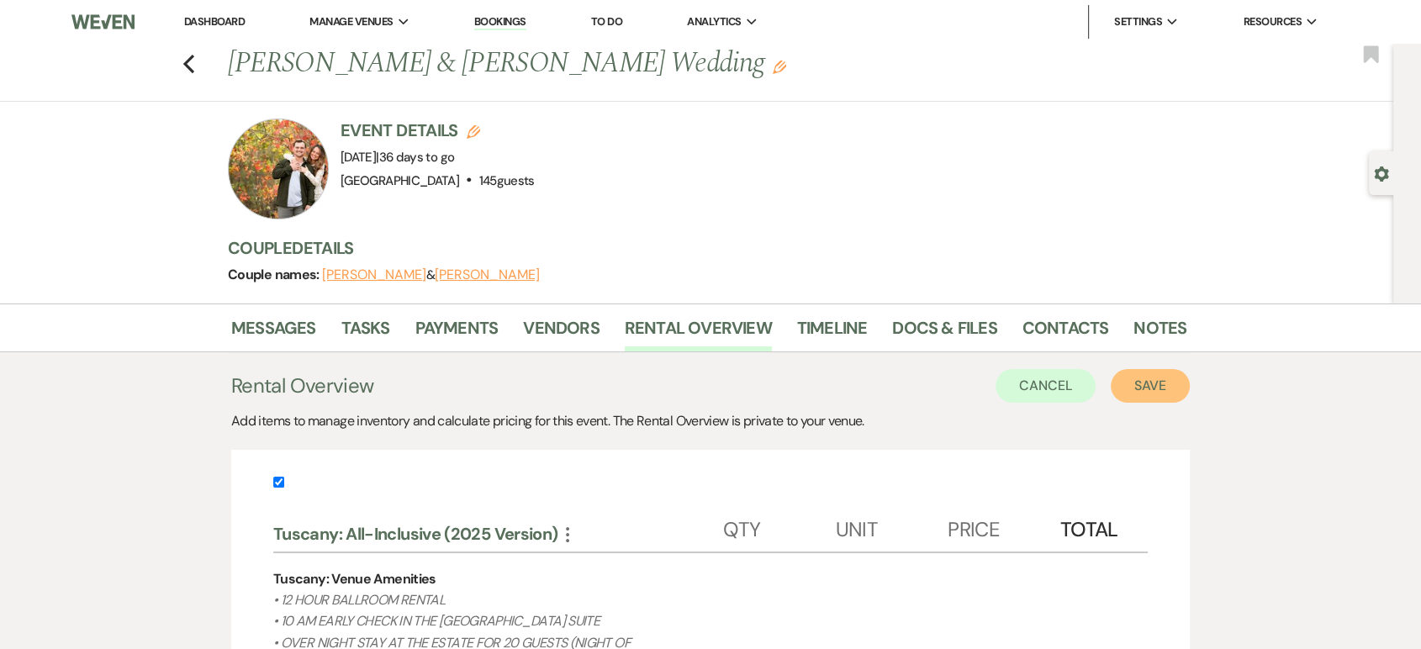
click at [1146, 395] on button "Save" at bounding box center [1150, 386] width 79 height 34
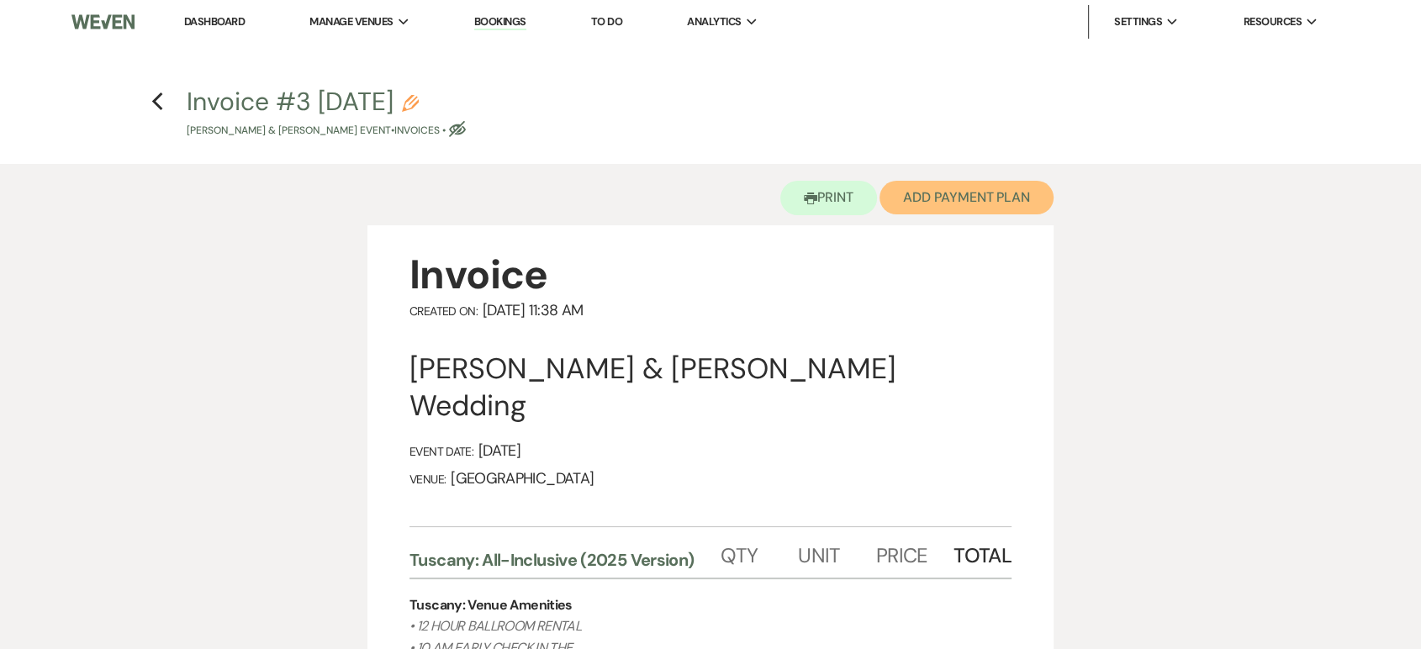
click at [1021, 209] on button "Add Payment Plan" at bounding box center [967, 198] width 174 height 34
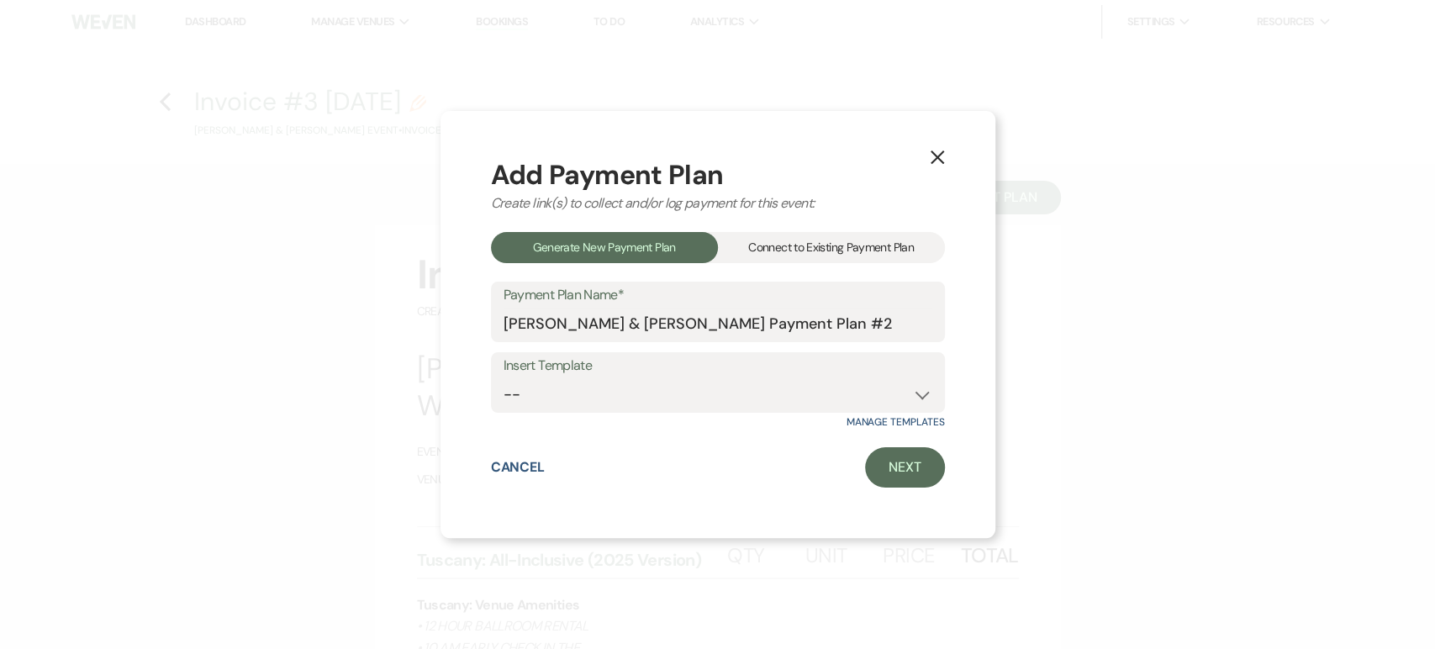
click at [850, 258] on div "Connect to Existing Payment Plan" at bounding box center [831, 247] width 227 height 31
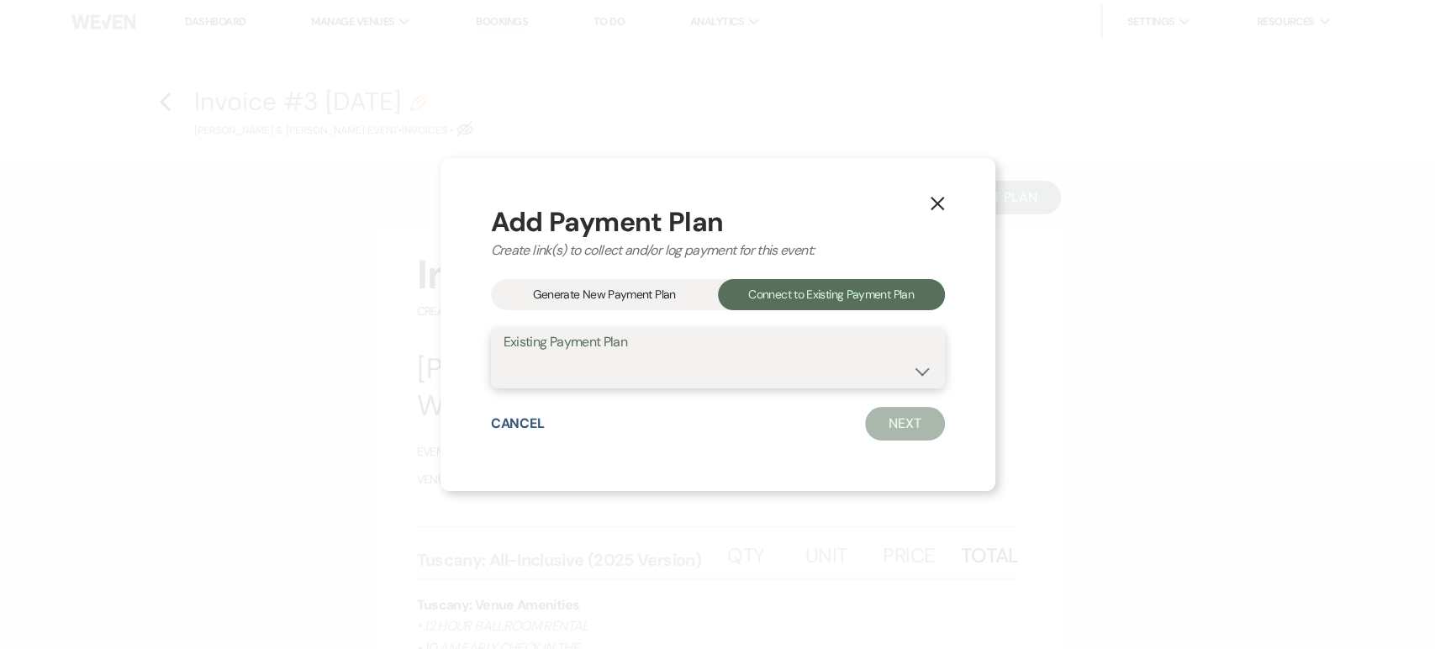
click at [852, 376] on select "[PERSON_NAME] Payment Plan #1" at bounding box center [718, 370] width 429 height 33
select select "16579"
click at [504, 354] on select "[PERSON_NAME] Payment Plan #1" at bounding box center [718, 370] width 429 height 33
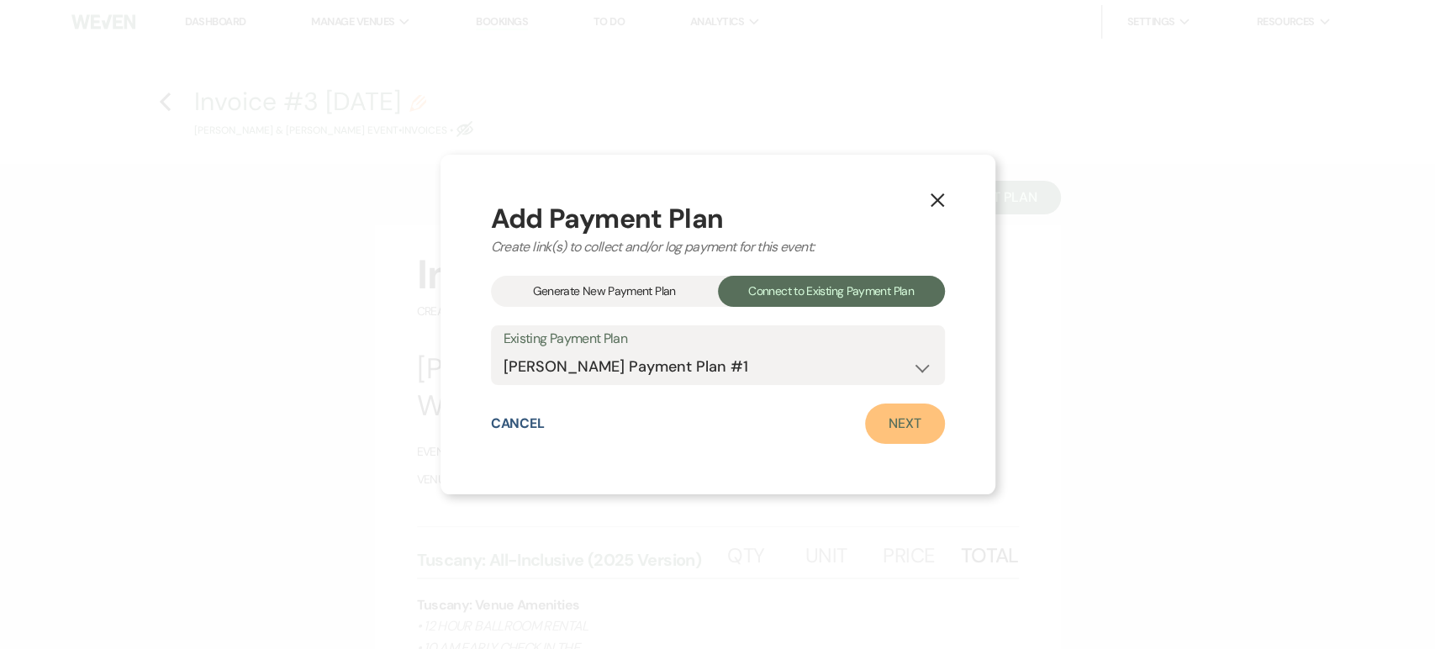
click at [895, 441] on link "Next" at bounding box center [905, 424] width 80 height 40
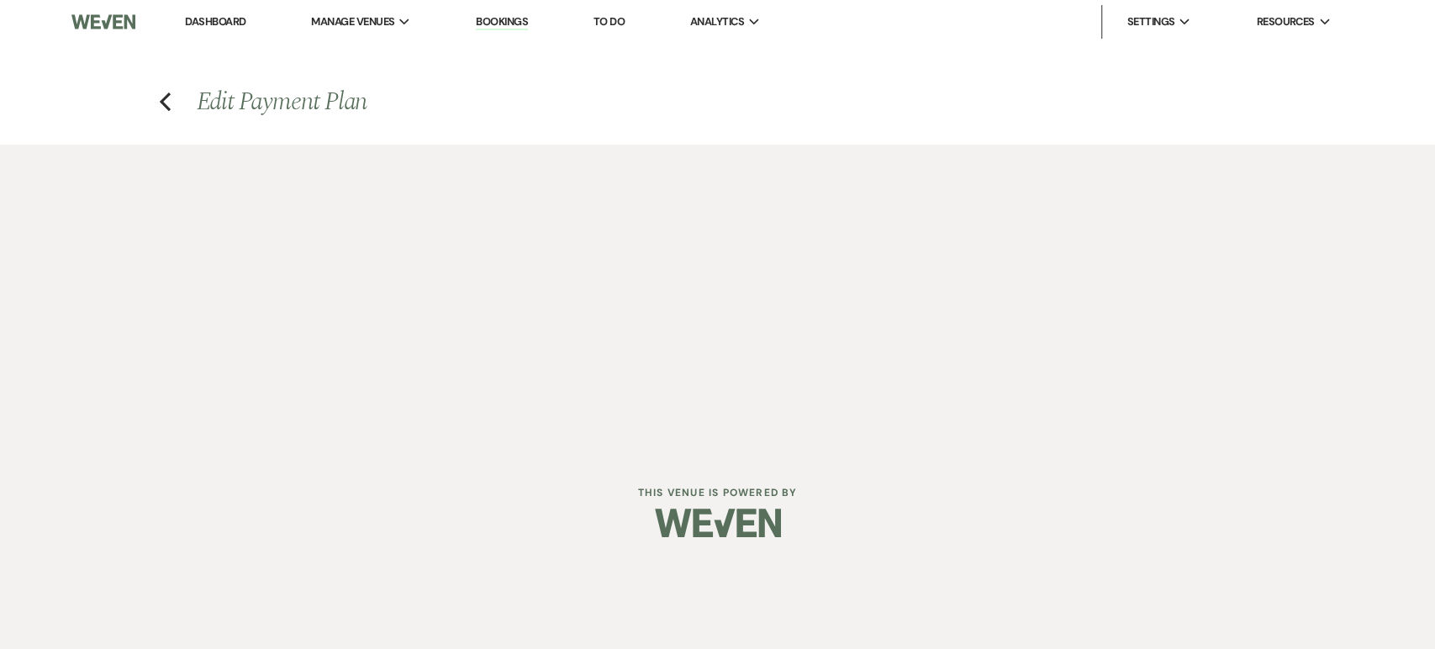
select select "28477"
select select "1"
select select "true"
select select "1"
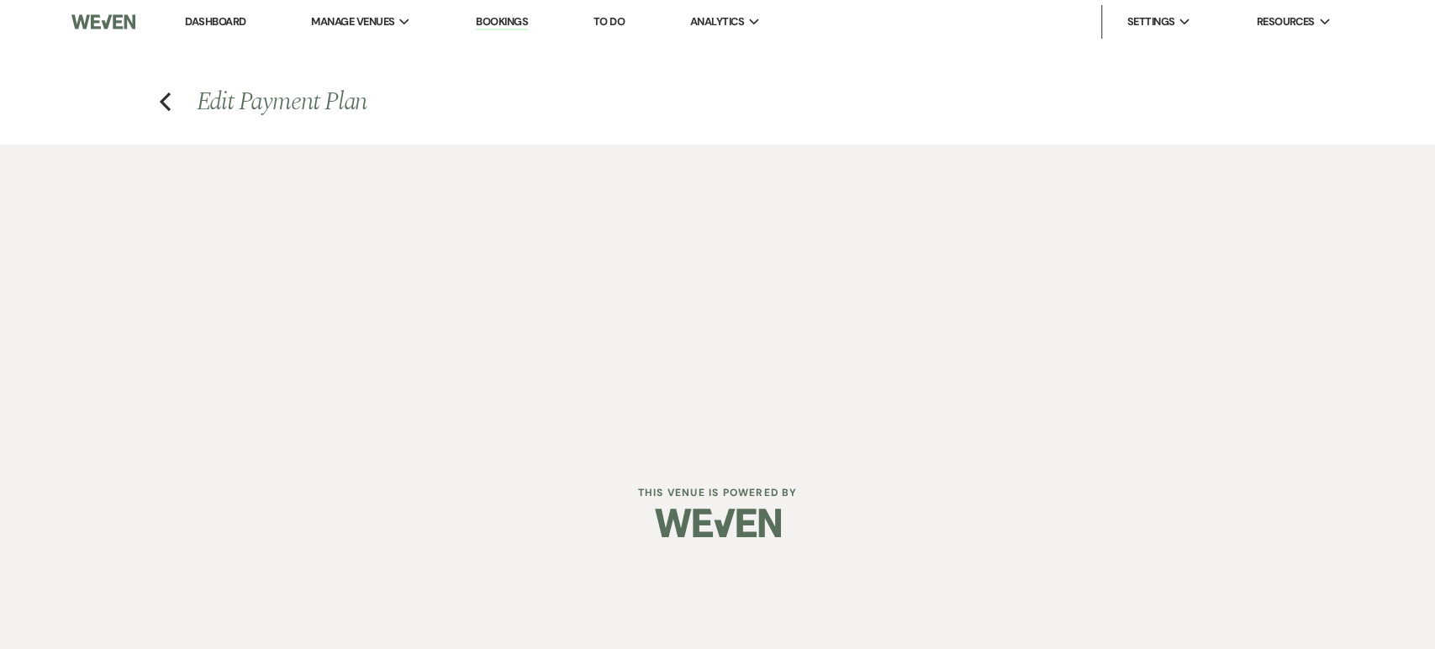
select select "true"
select select "1"
select select "true"
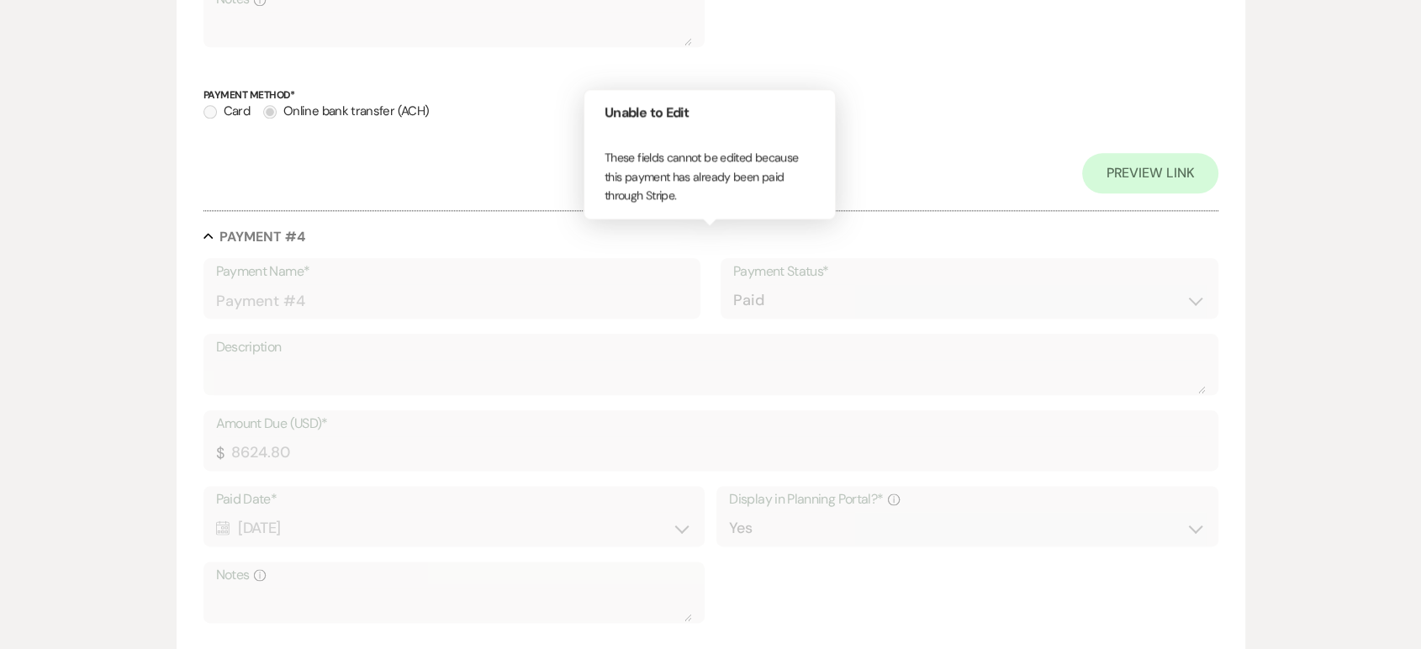
scroll to position [2416, 0]
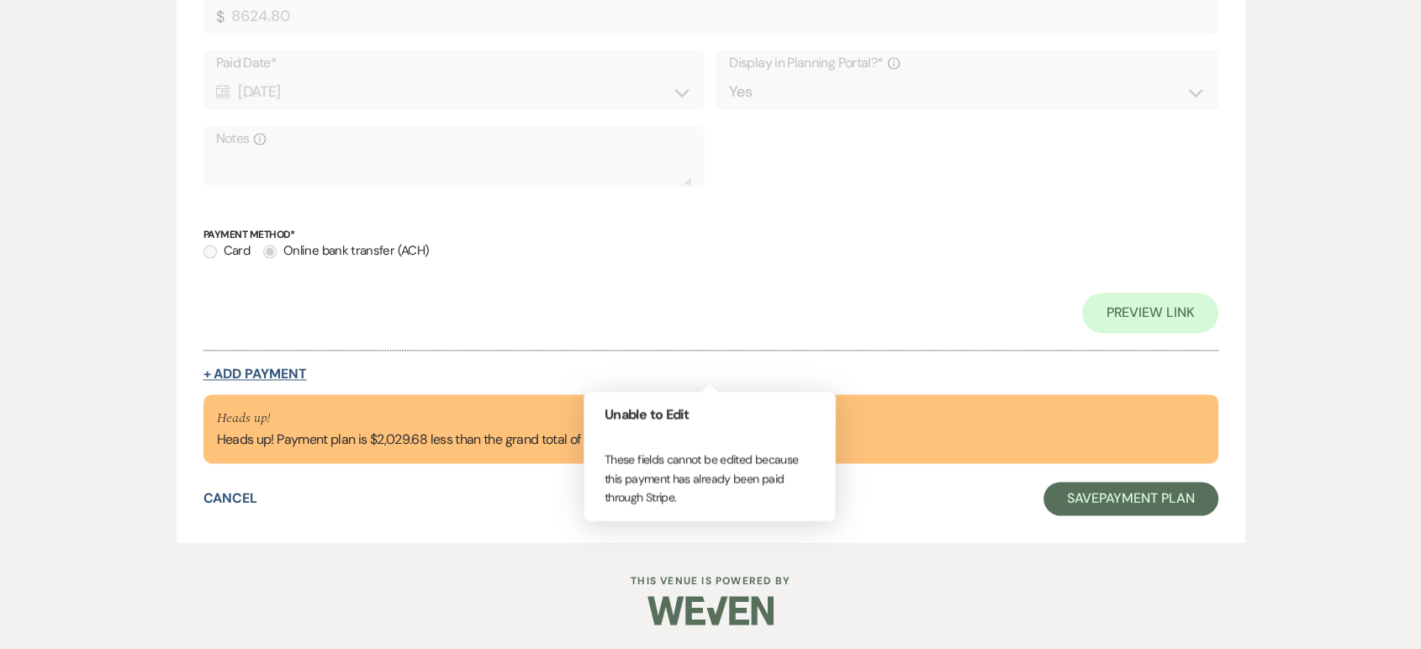
click at [257, 373] on button "+ Add Payment" at bounding box center [255, 373] width 103 height 13
select select "2"
select select "flat"
select select "true"
select select "client"
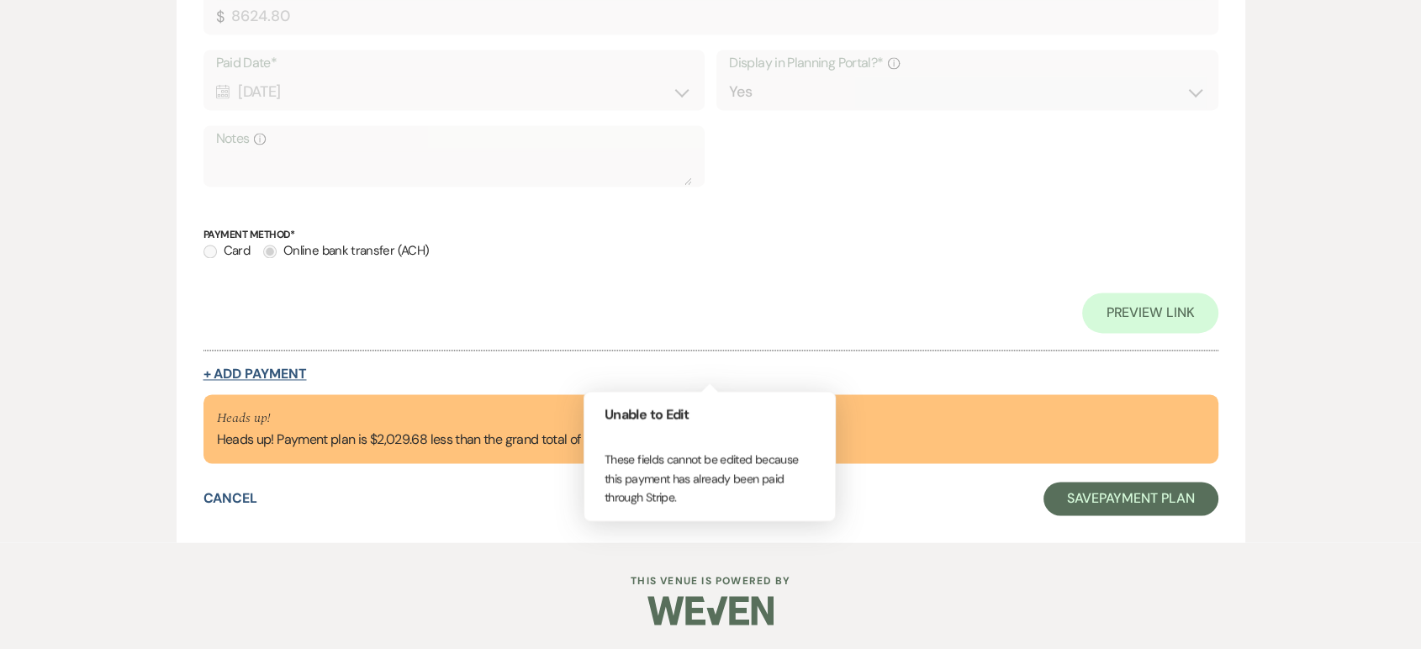
select select "weeks"
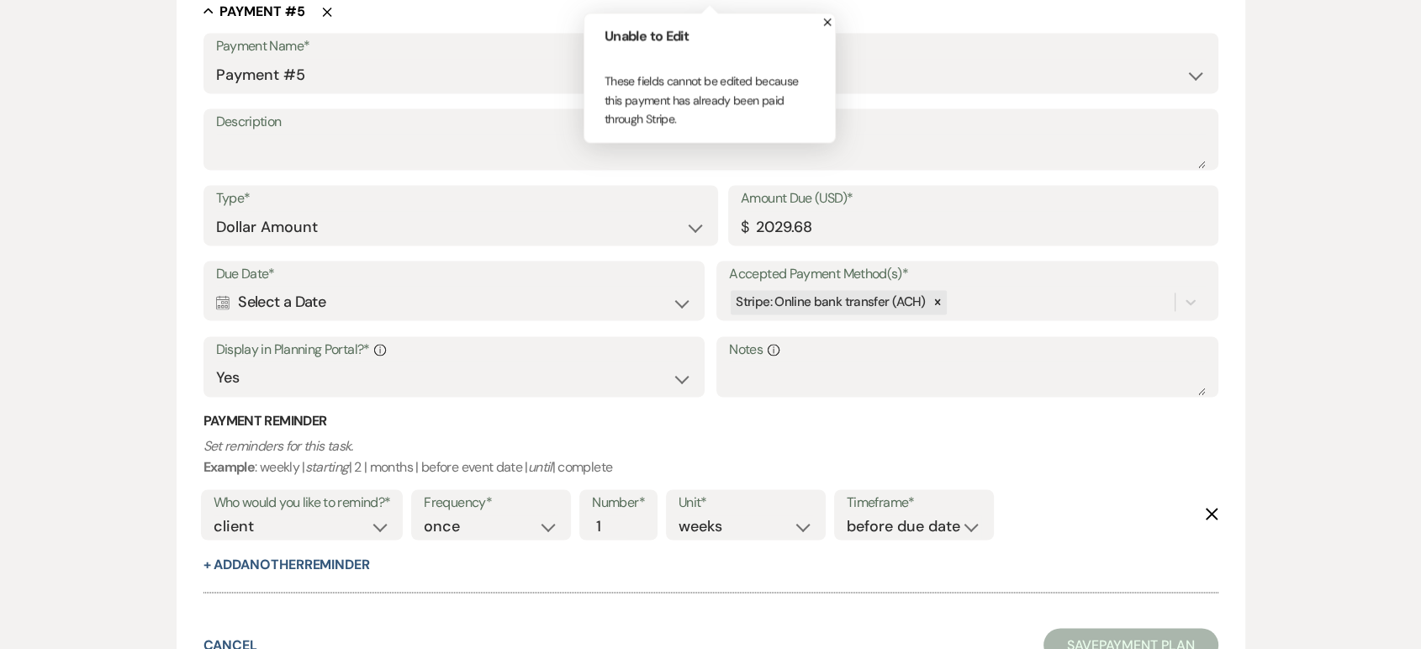
scroll to position [2619, 0]
click at [216, 303] on icon "Calendar" at bounding box center [223, 303] width 14 height 15
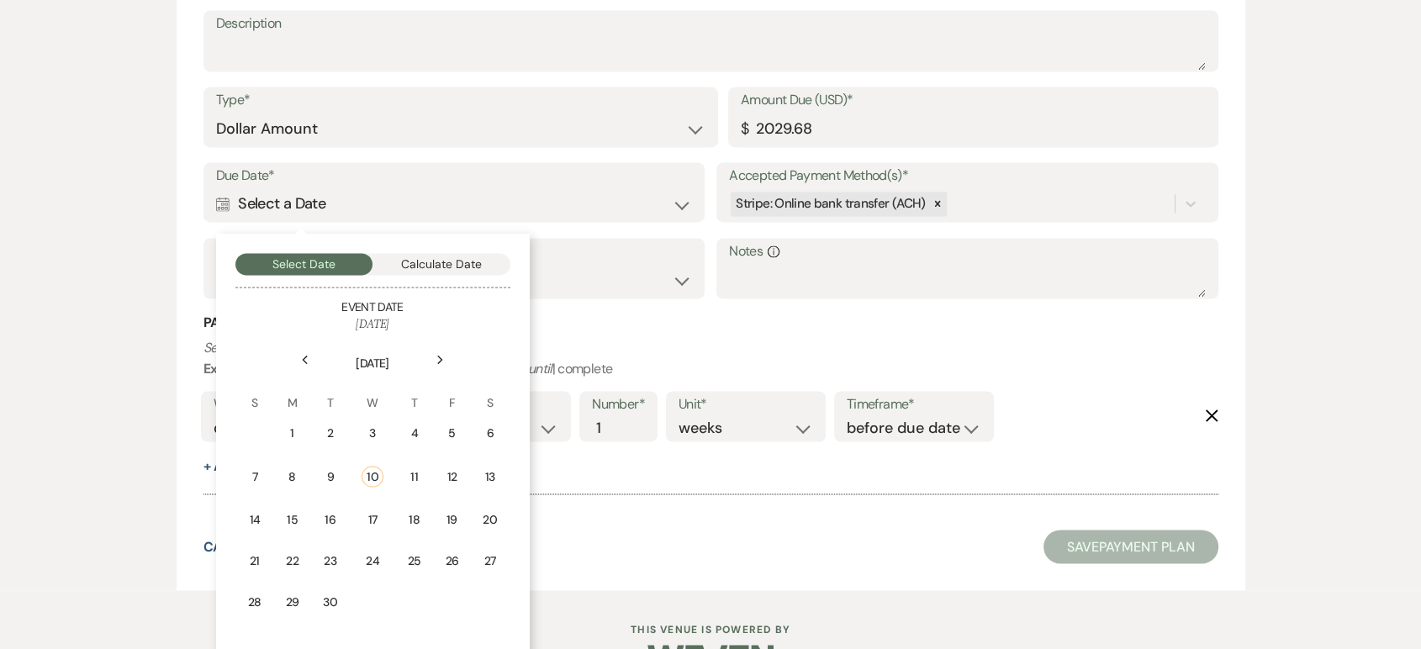
scroll to position [2720, 0]
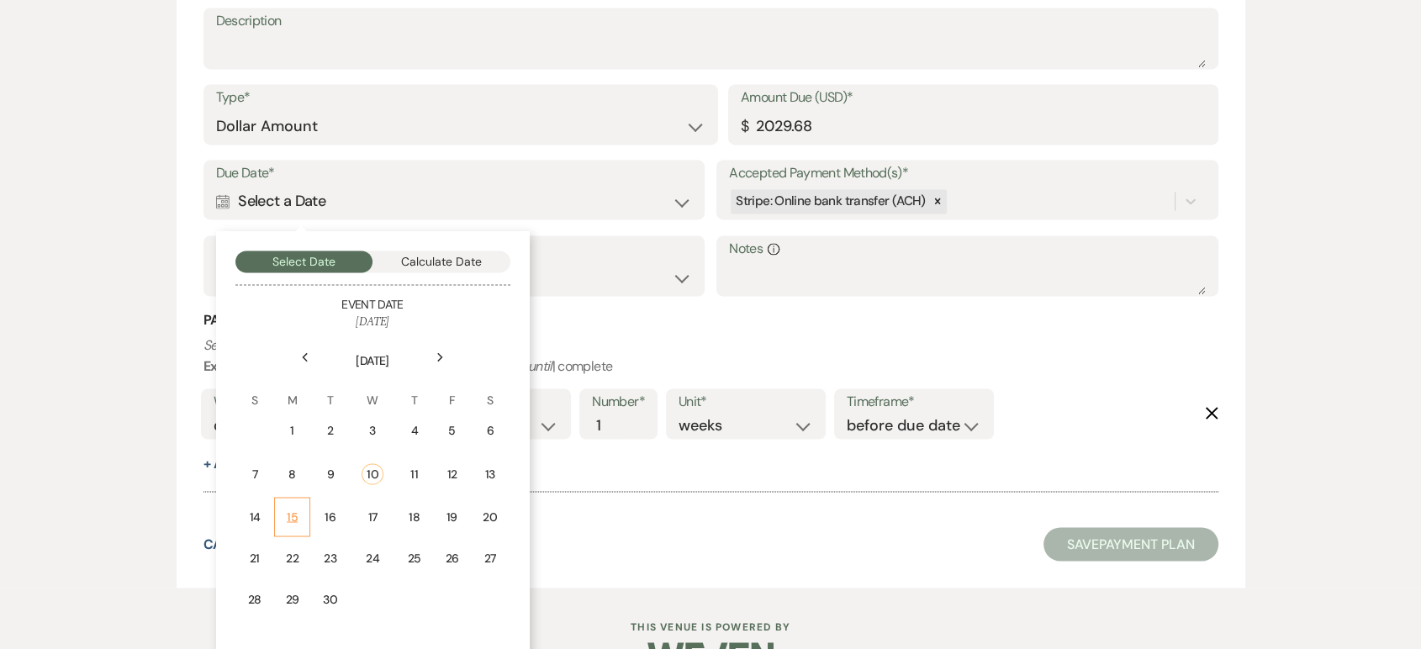
click at [292, 514] on div "15" at bounding box center [292, 517] width 14 height 18
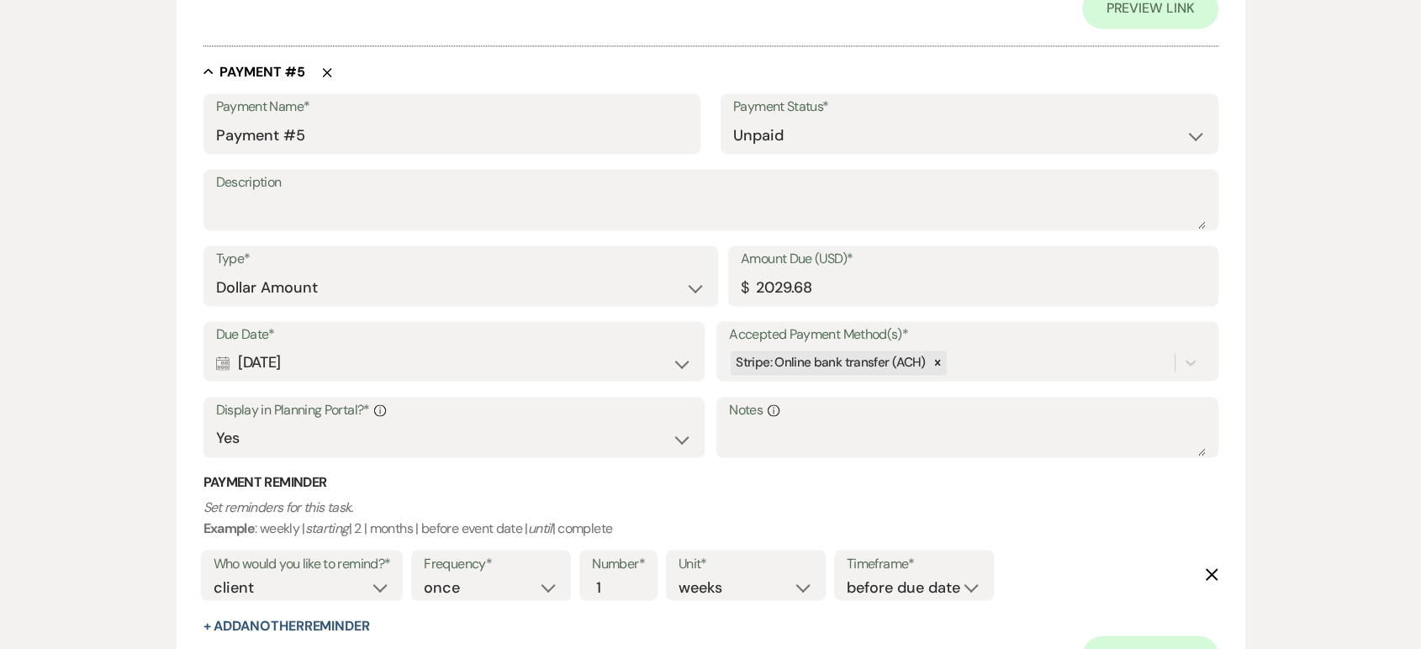
scroll to position [2882, 0]
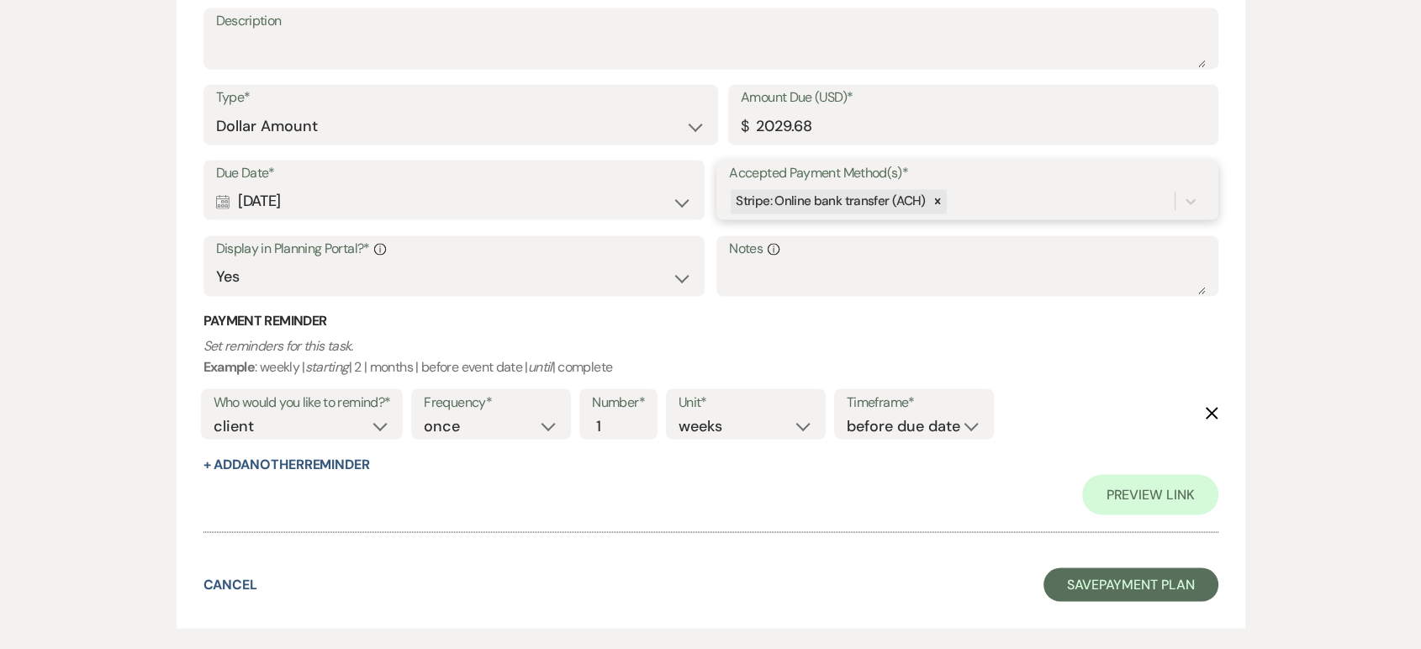
click at [1020, 209] on div "Stripe: Online bank transfer (ACH)" at bounding box center [951, 201] width 445 height 29
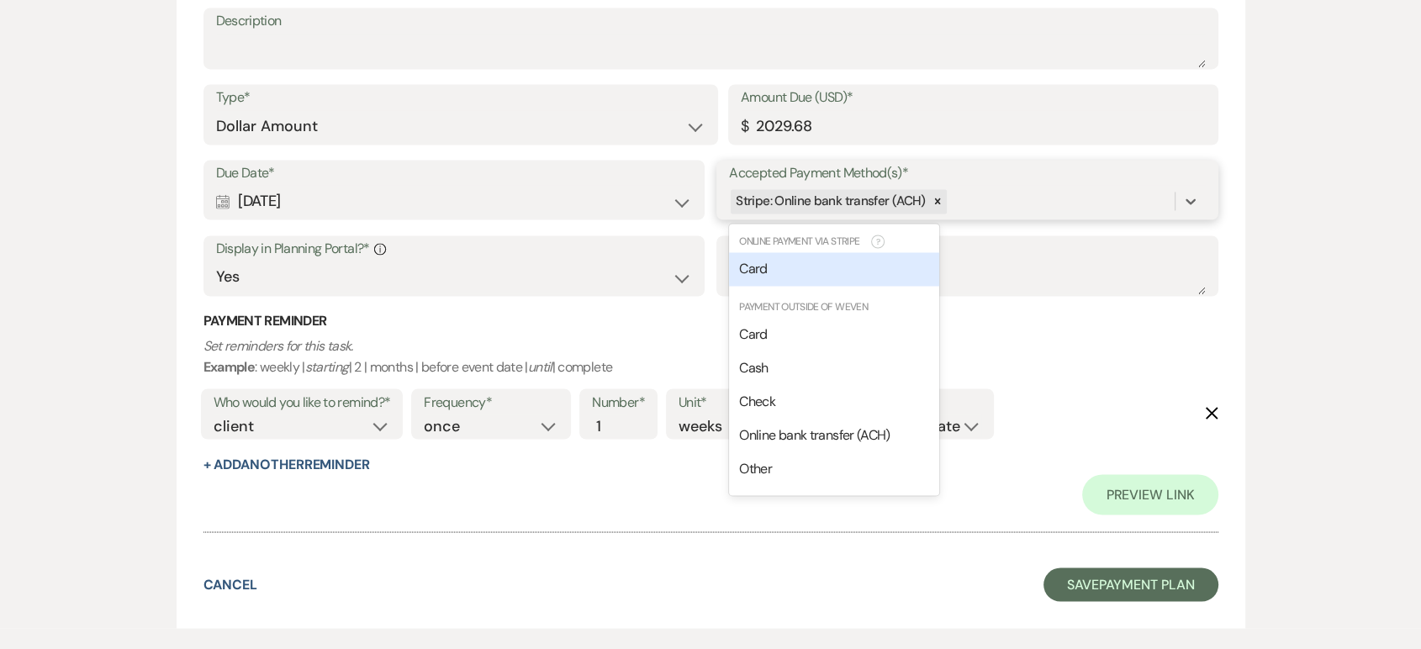
click at [836, 273] on div "Card" at bounding box center [834, 269] width 210 height 34
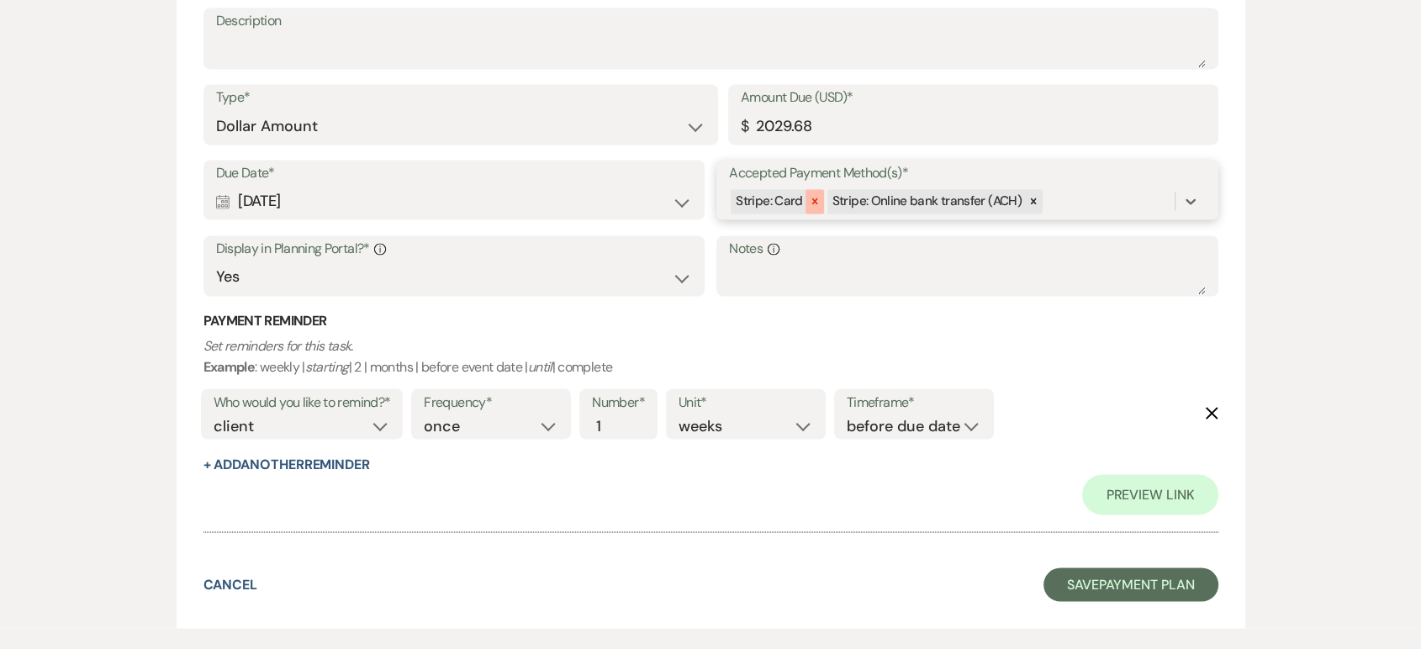
click at [812, 202] on icon at bounding box center [815, 201] width 6 height 6
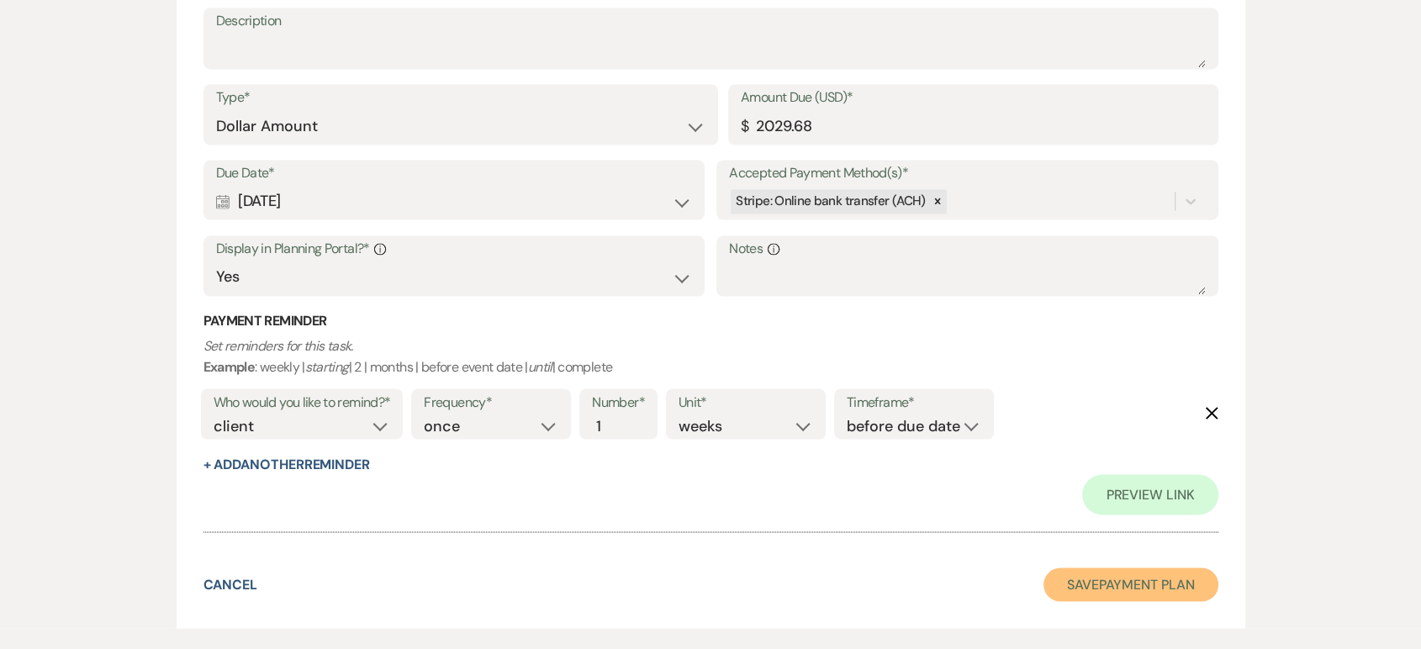
click at [1088, 581] on button "Save Payment Plan" at bounding box center [1131, 585] width 175 height 34
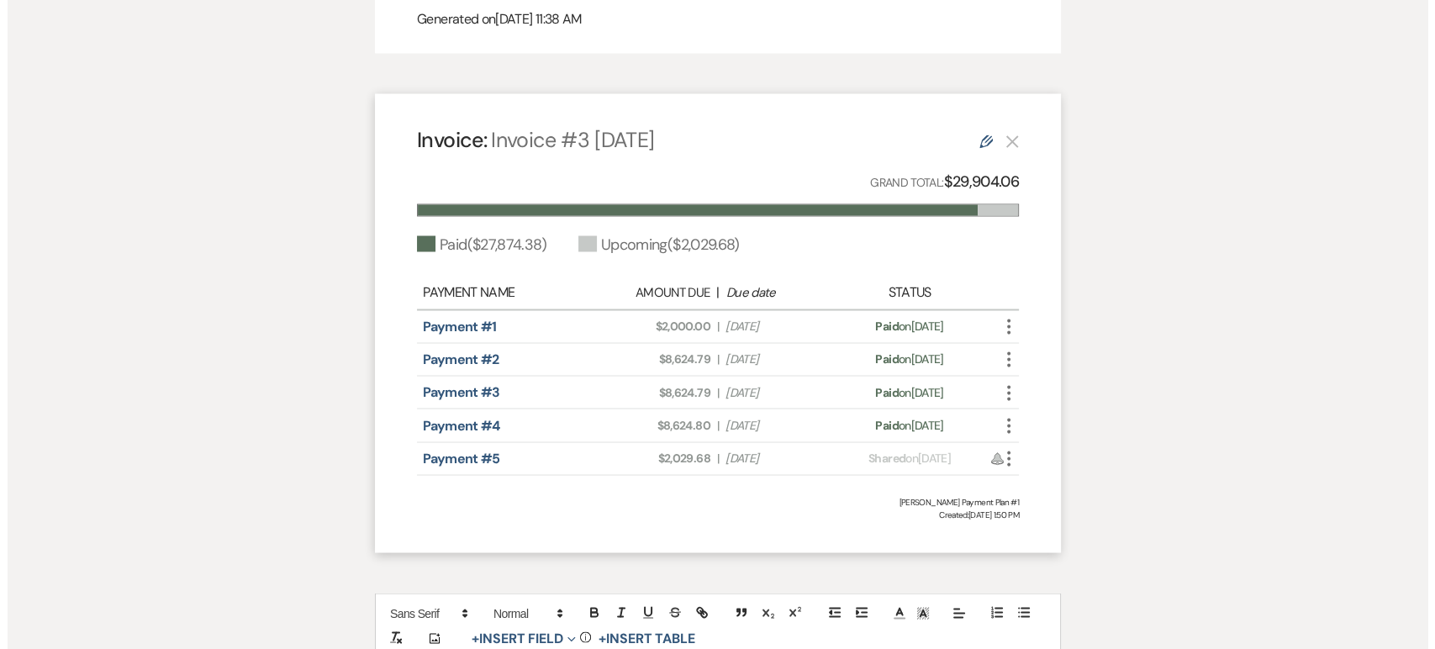
scroll to position [2993, 0]
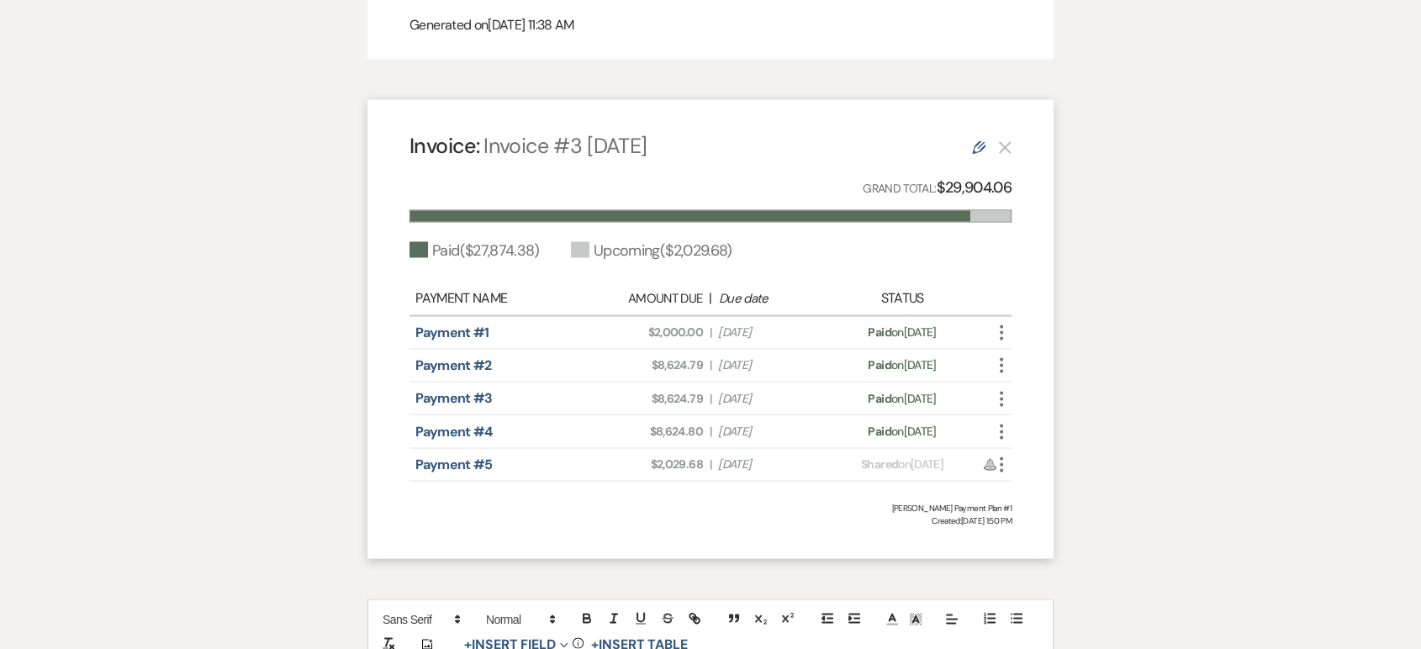
click at [999, 454] on icon "More" at bounding box center [1001, 464] width 20 height 20
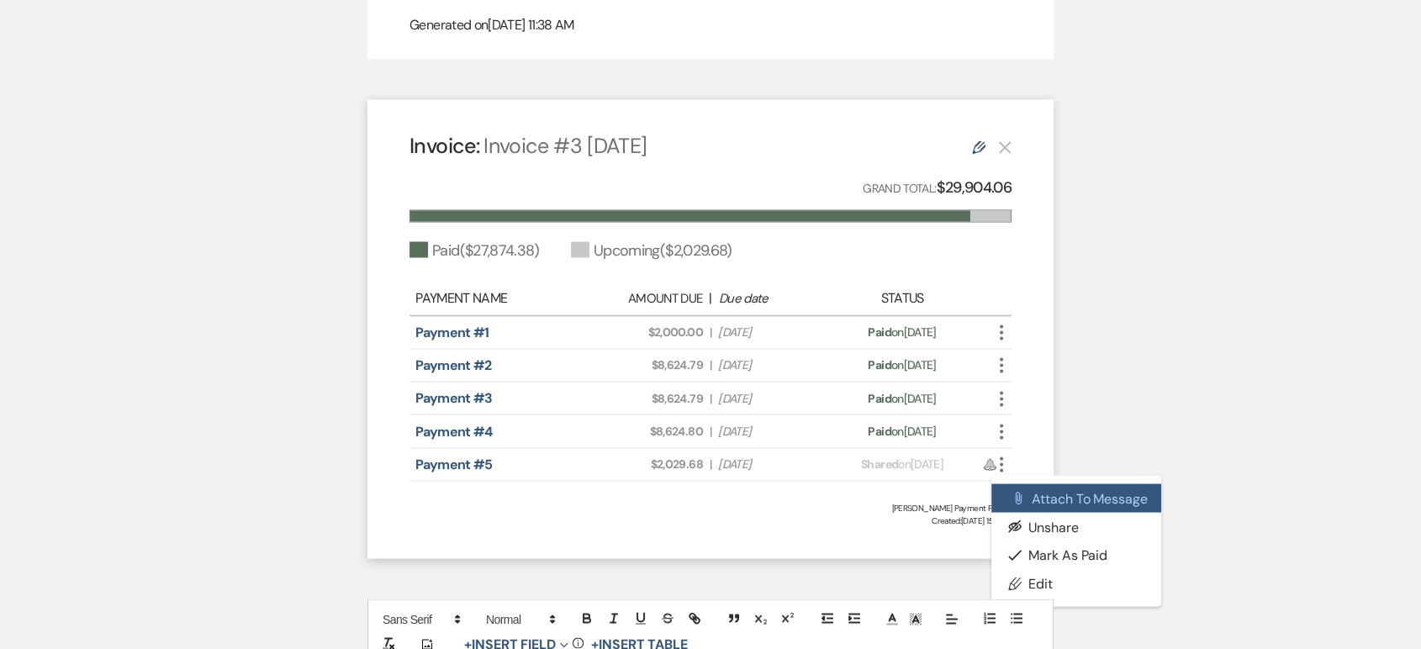
click at [1023, 491] on icon "Attach File" at bounding box center [1018, 497] width 13 height 13
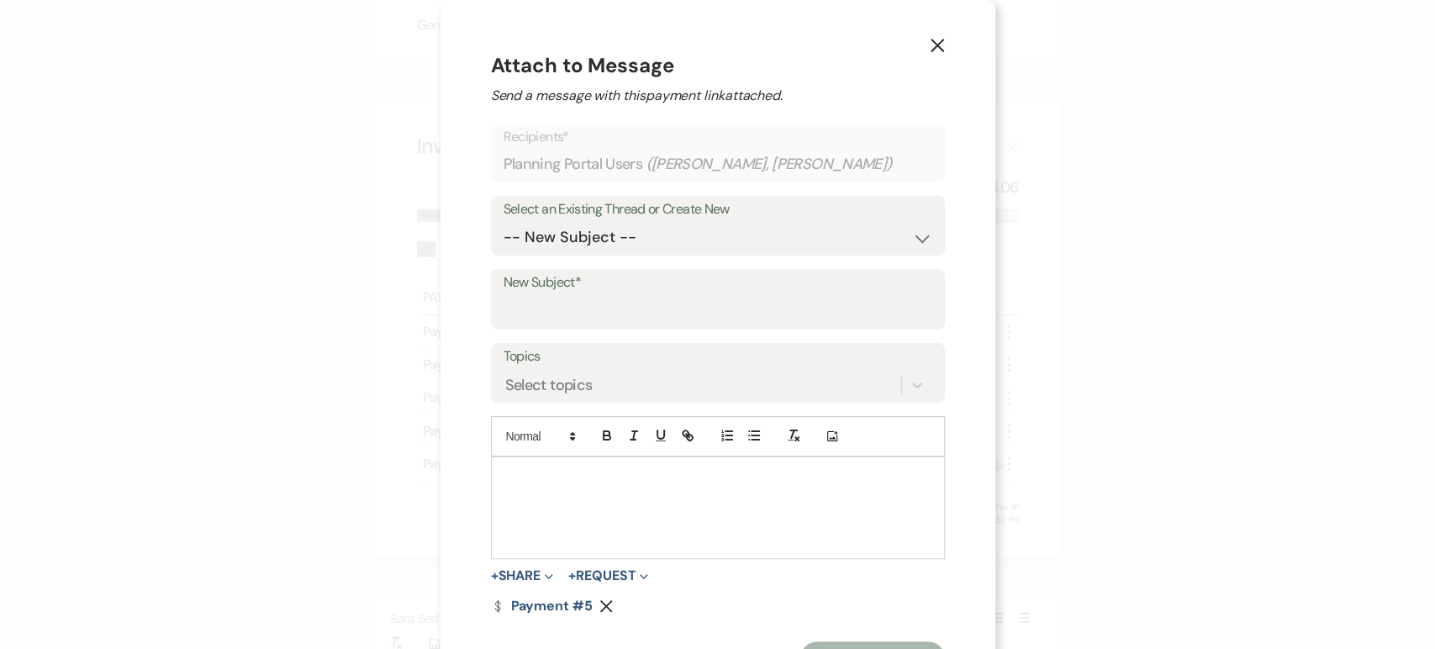
scroll to position [3, 0]
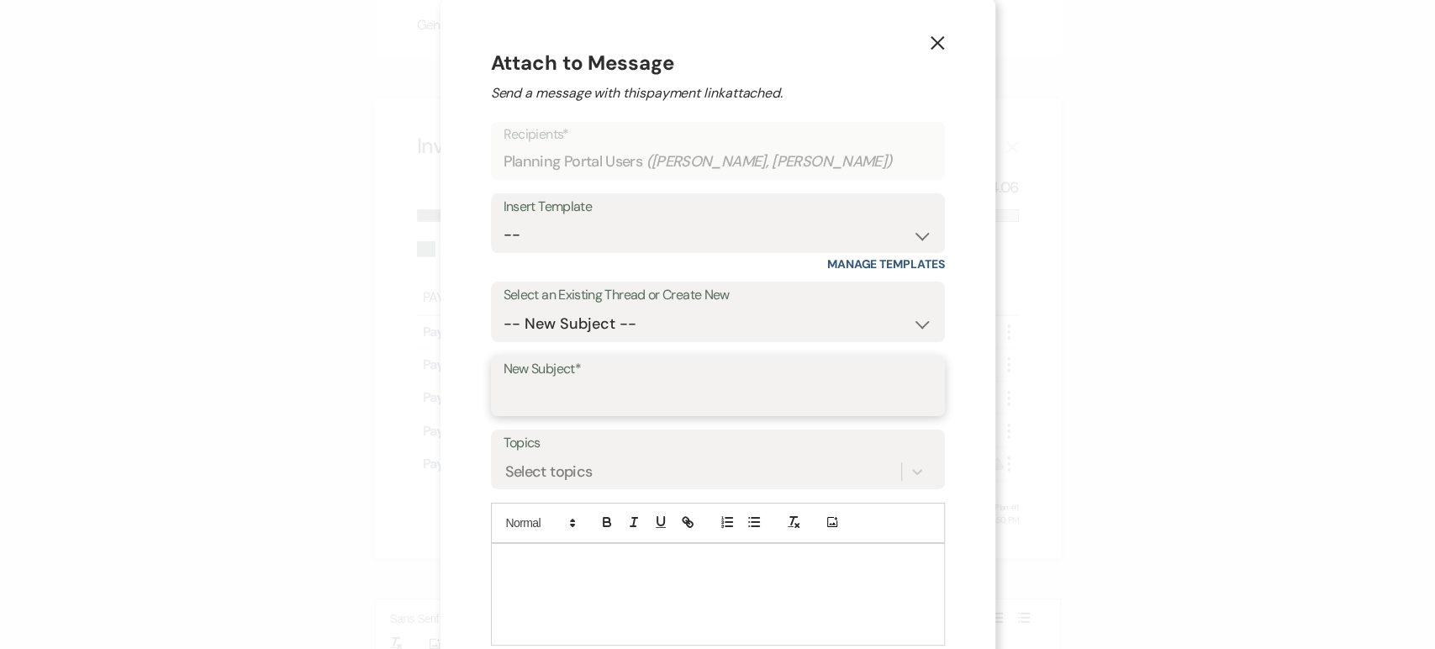
click at [536, 400] on input "New Subject*" at bounding box center [718, 398] width 429 height 33
type input "N"
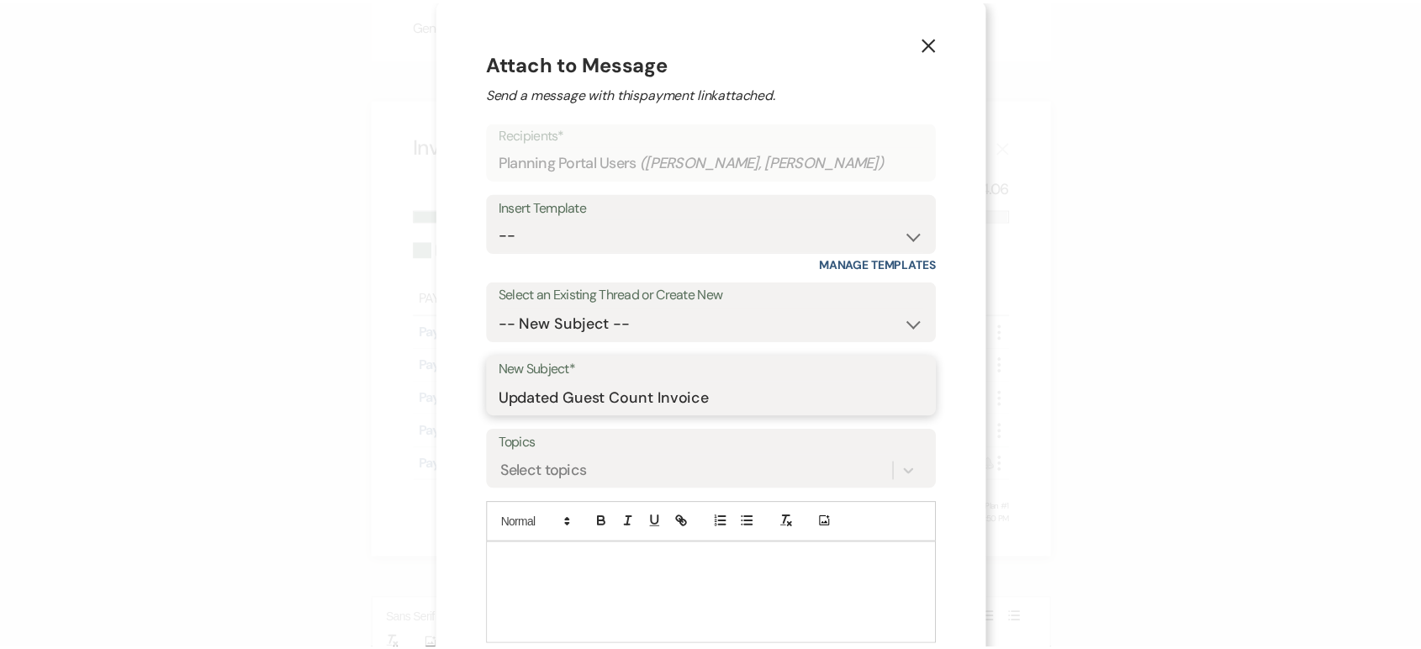
scroll to position [165, 0]
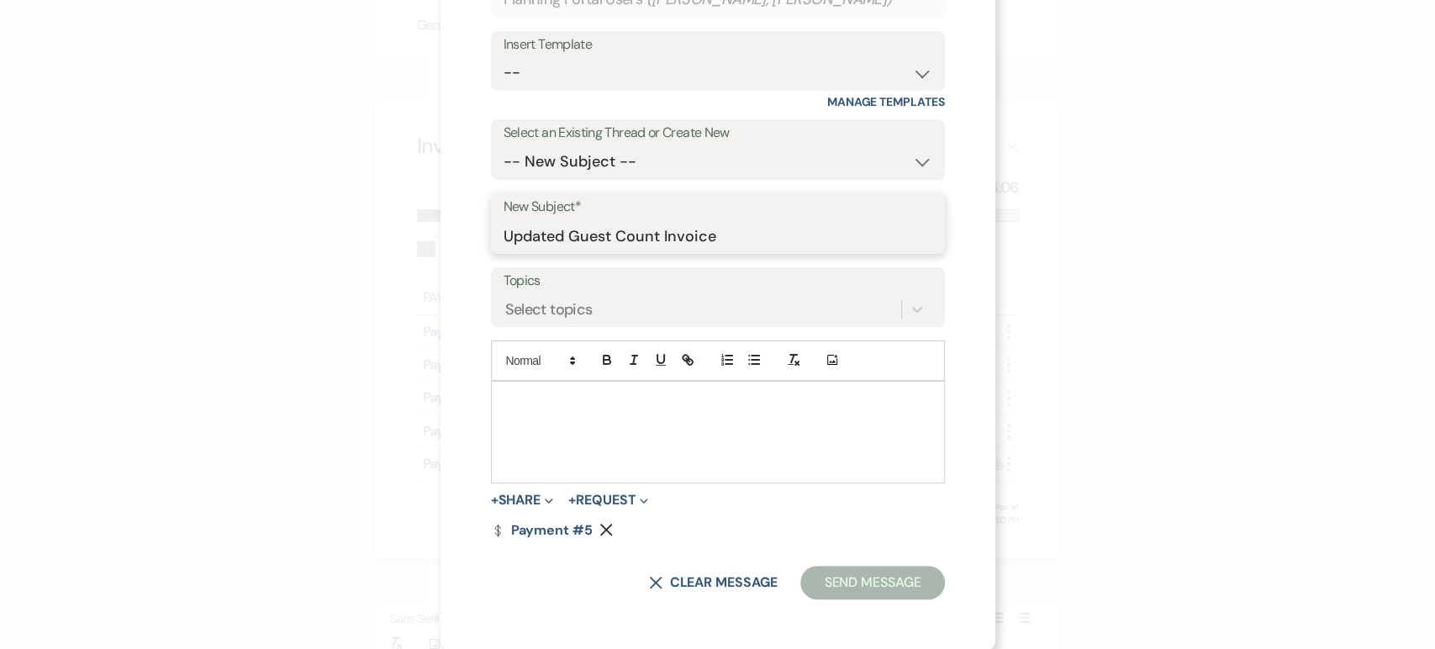
type input "Updated Guest Count Invoice"
click at [537, 422] on div at bounding box center [718, 432] width 452 height 101
paste div
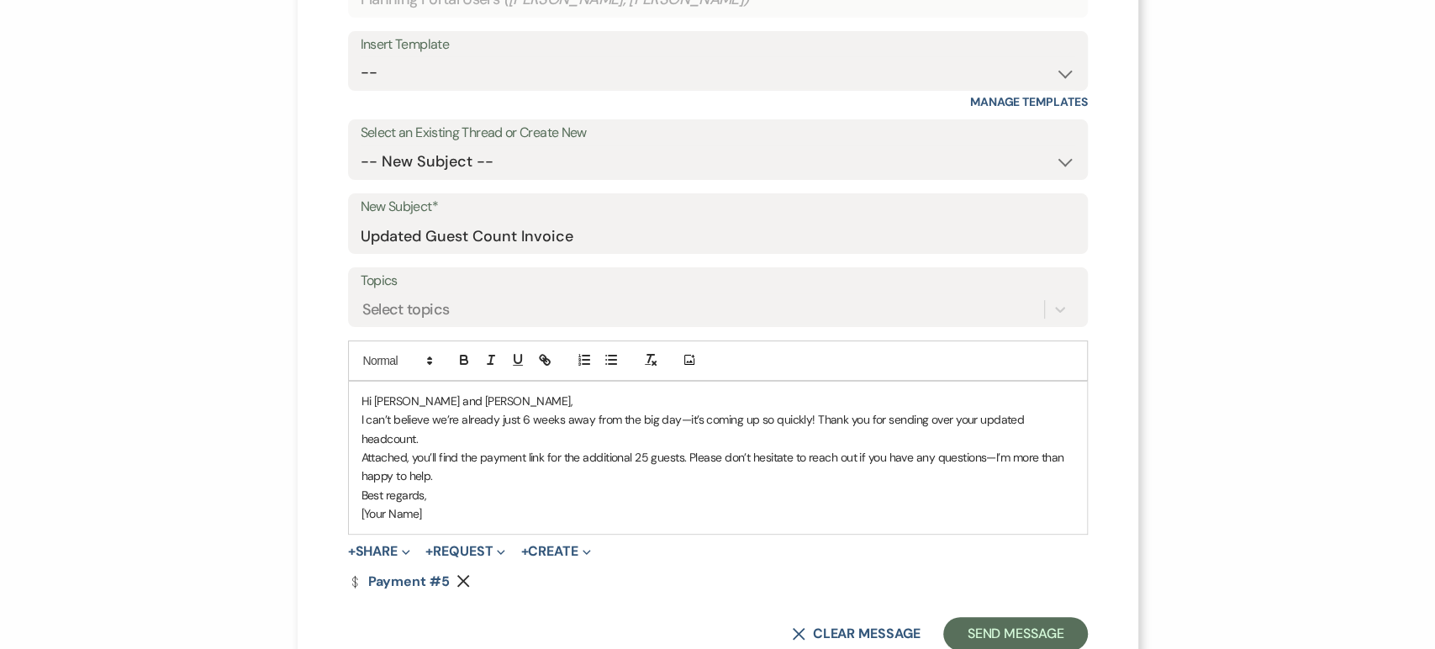
drag, startPoint x: 431, startPoint y: 510, endPoint x: 356, endPoint y: 509, distance: 74.9
click at [362, 509] on p "[Your Name]" at bounding box center [718, 514] width 713 height 19
click at [362, 490] on p "Best regards," at bounding box center [718, 495] width 713 height 19
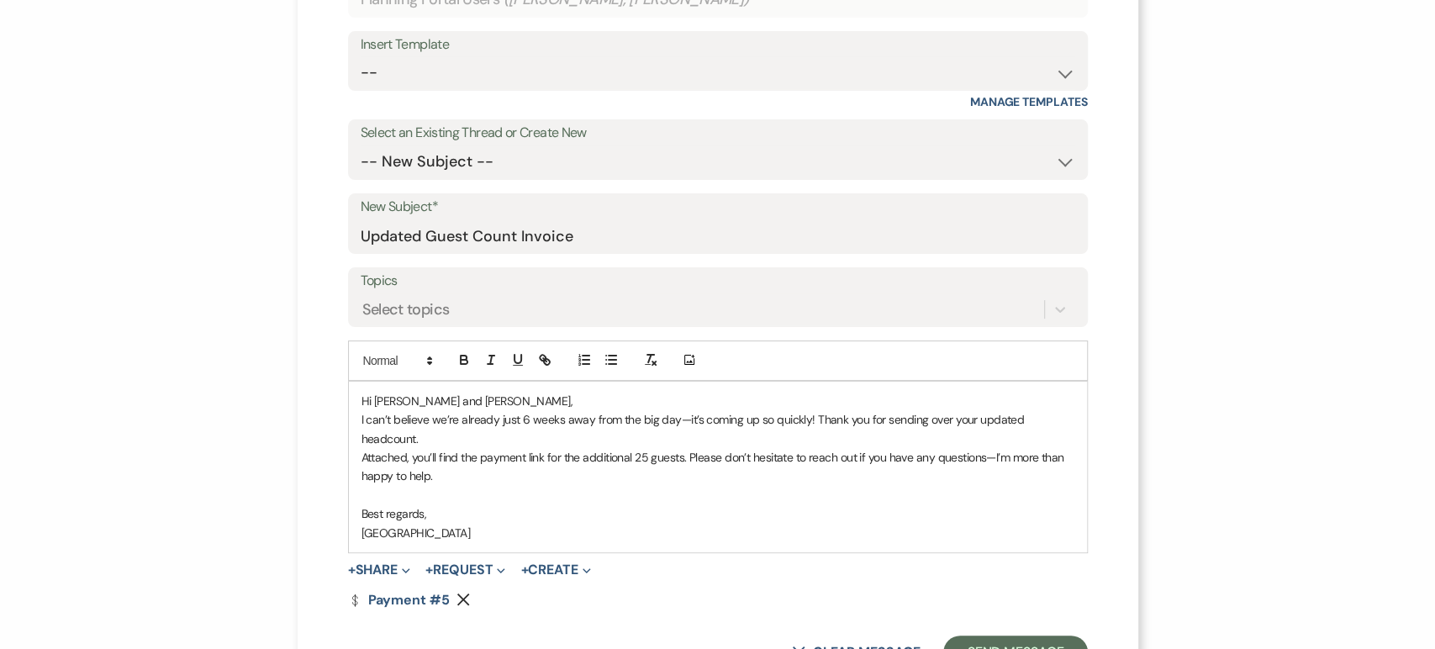
click at [678, 423] on p "I can’t believe we’re already just 6 weeks away from the big day—it’s coming up…" at bounding box center [718, 429] width 713 height 38
click at [955, 636] on button "Send Message" at bounding box center [1016, 653] width 144 height 34
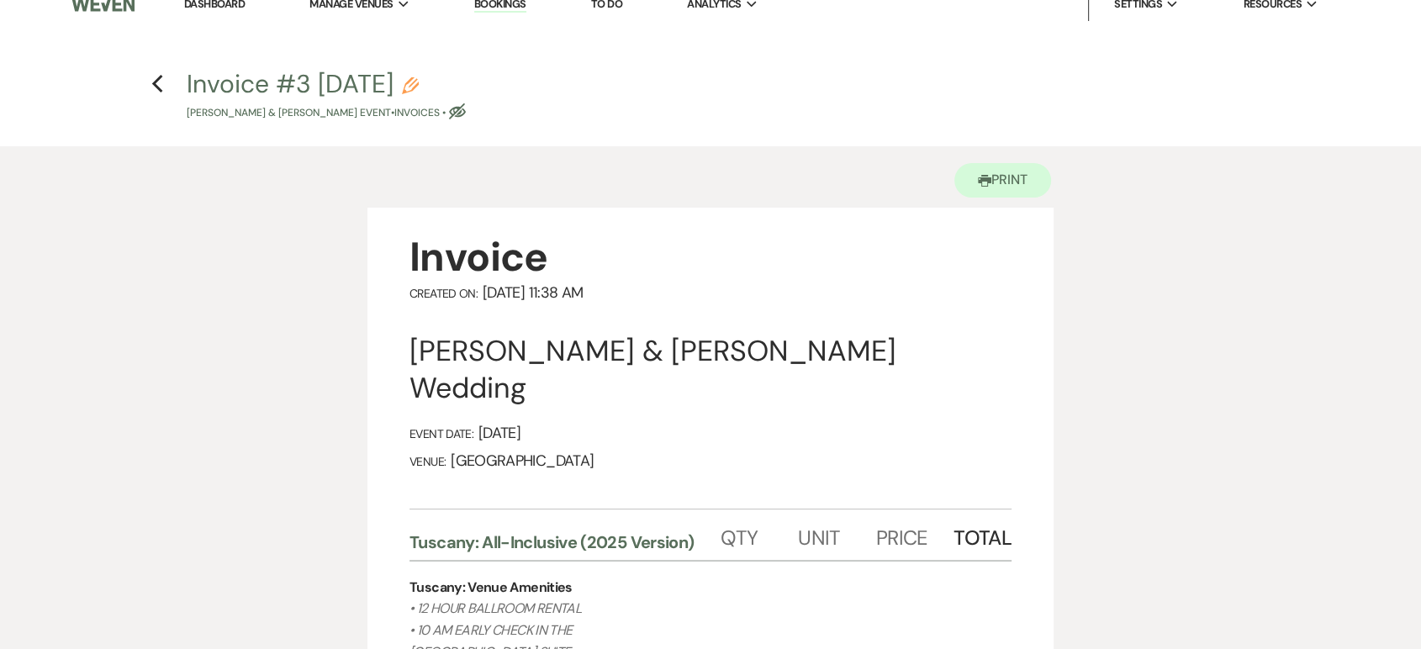
scroll to position [0, 0]
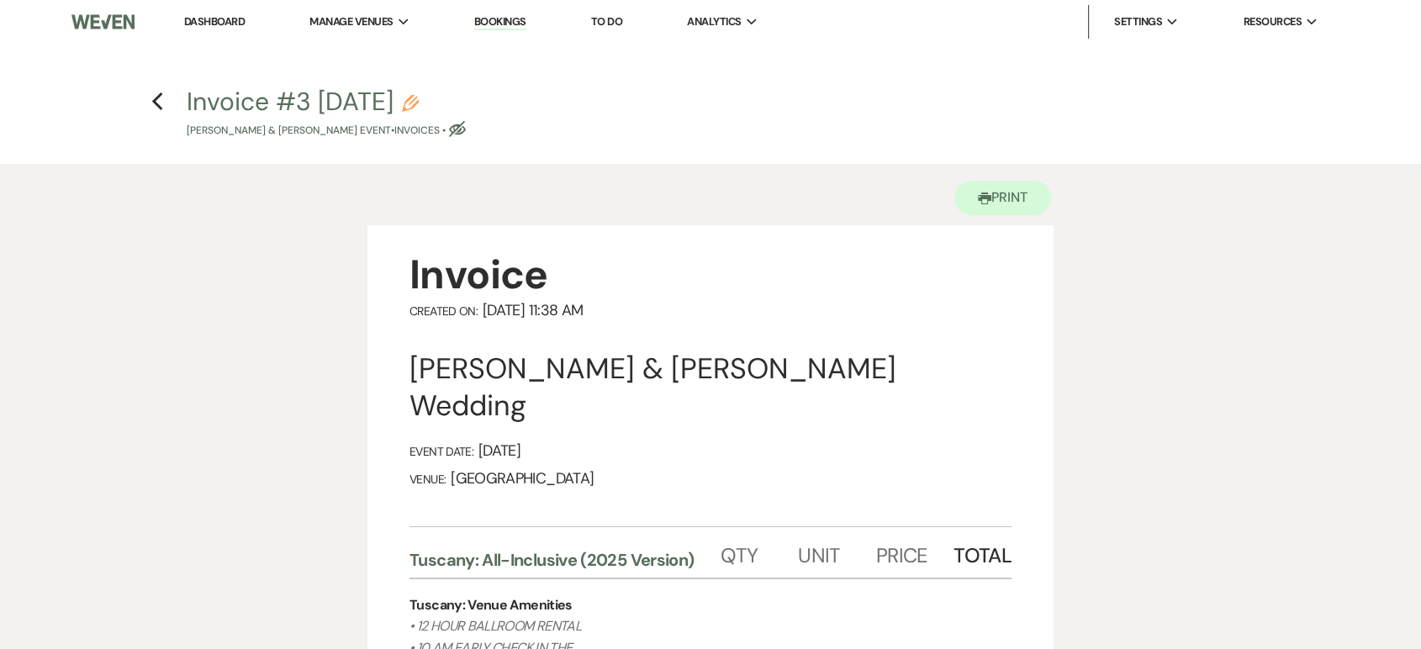
click at [211, 15] on link "Dashboard" at bounding box center [214, 21] width 61 height 14
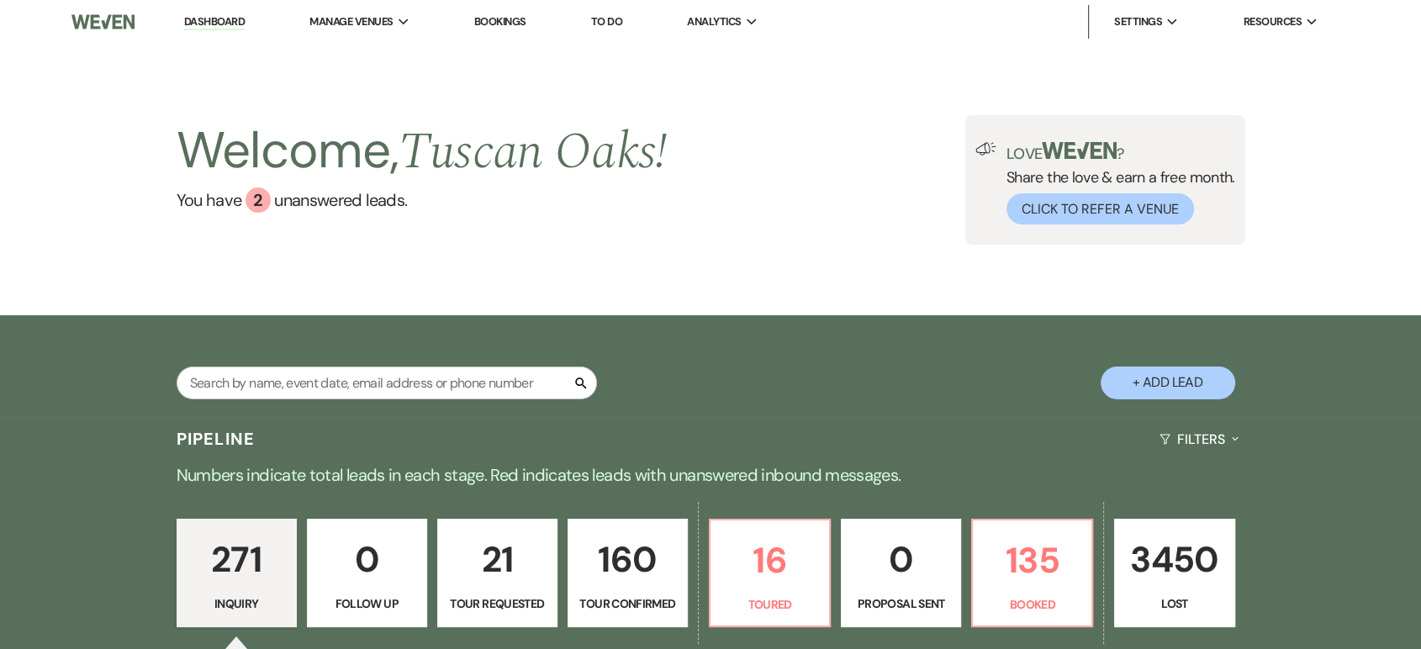
scroll to position [227, 0]
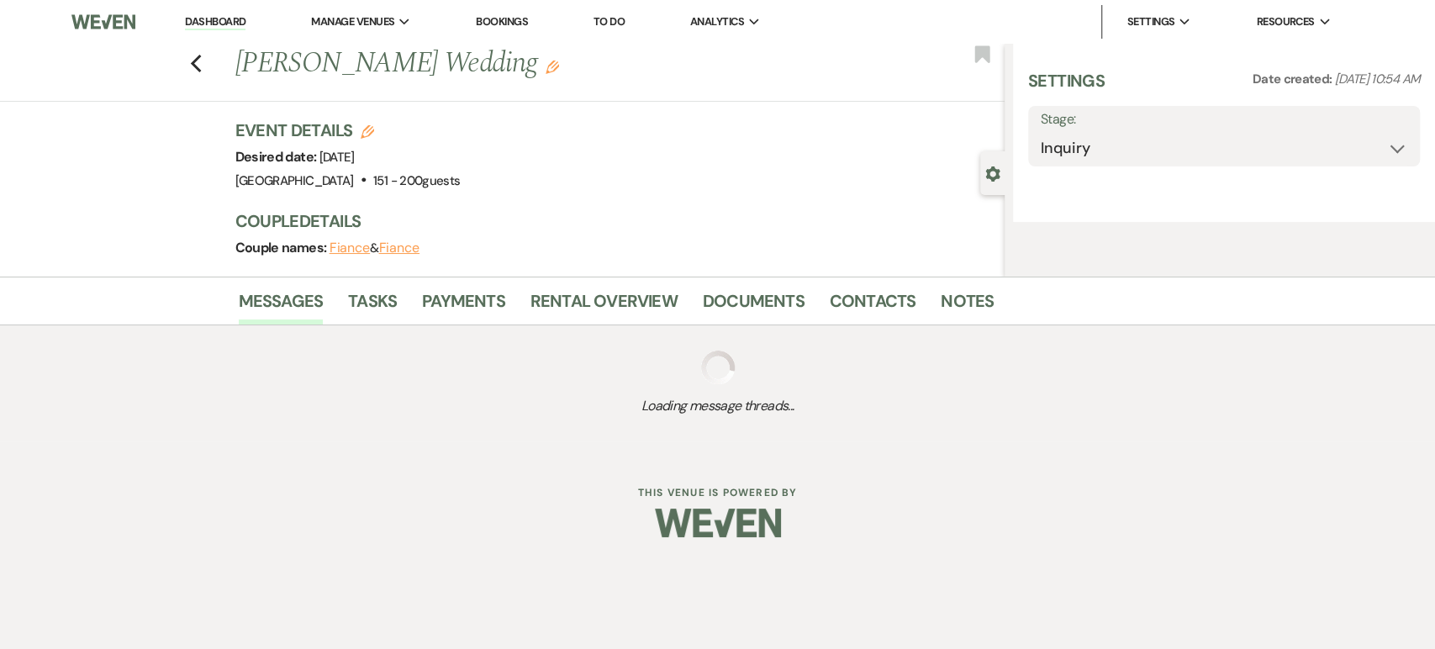
select select "2"
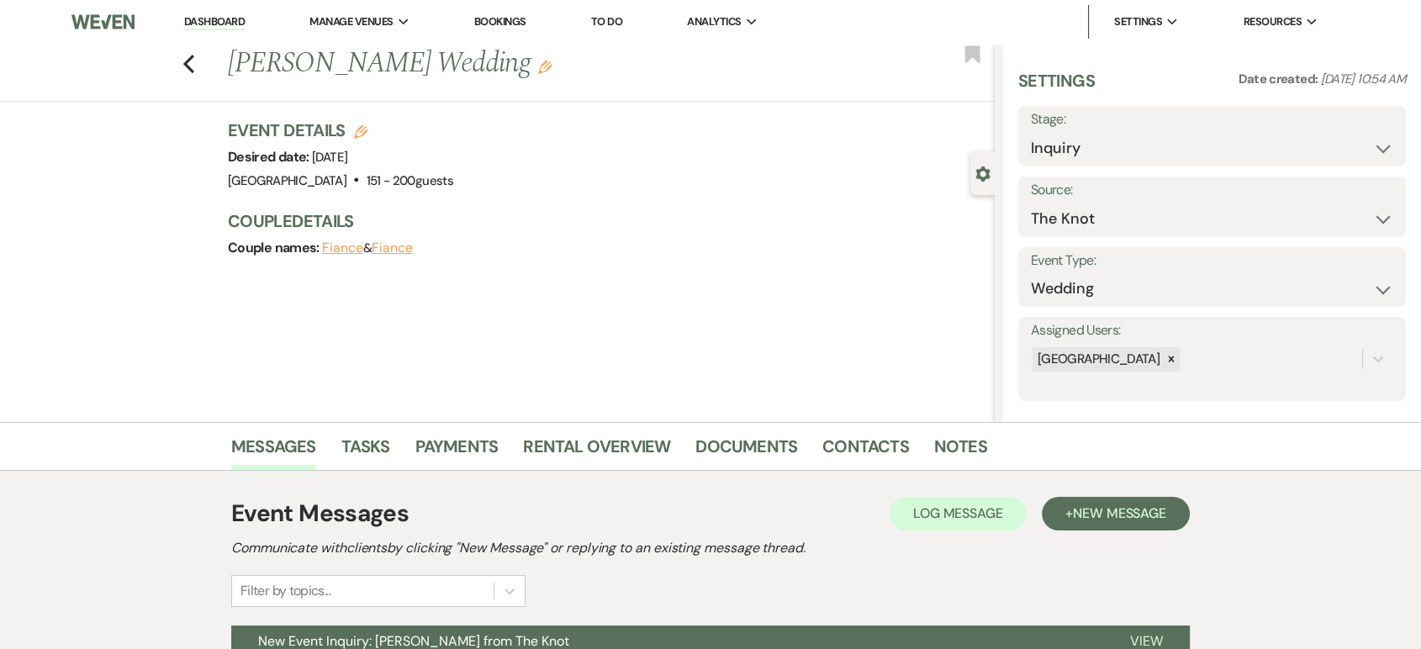
scroll to position [168, 0]
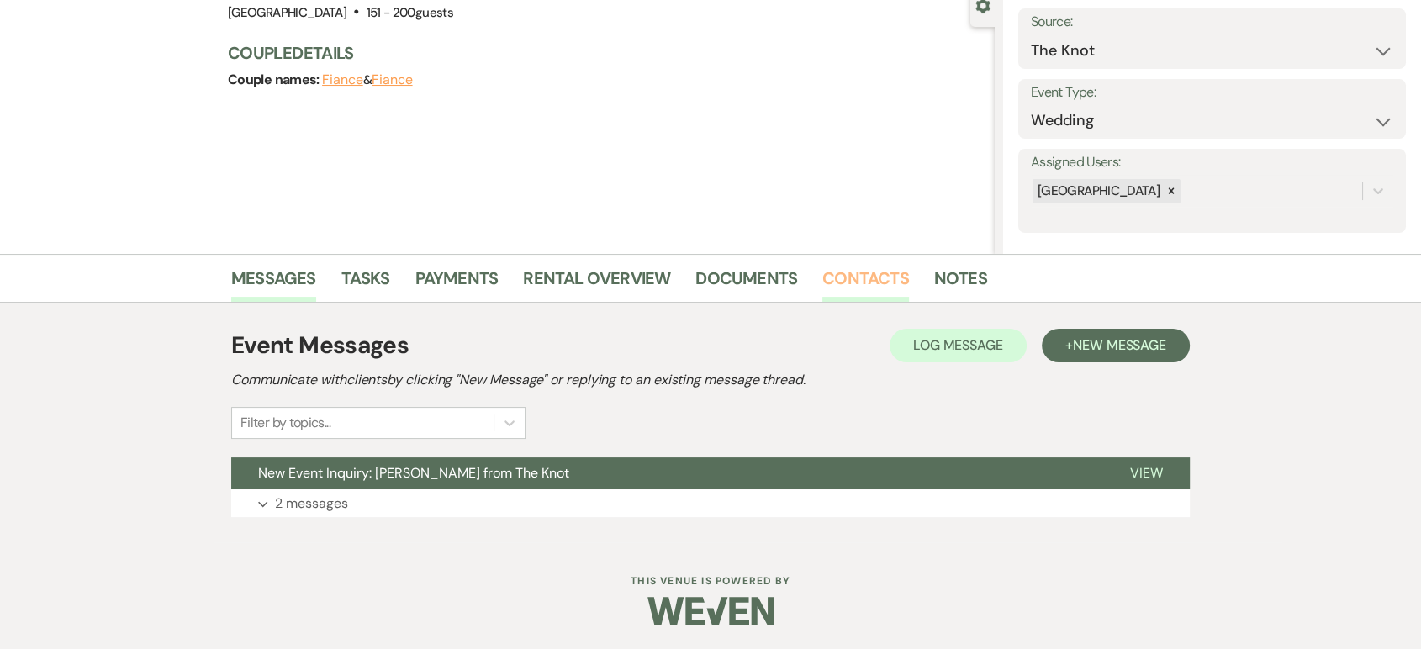
click at [838, 272] on link "Contacts" at bounding box center [865, 283] width 87 height 37
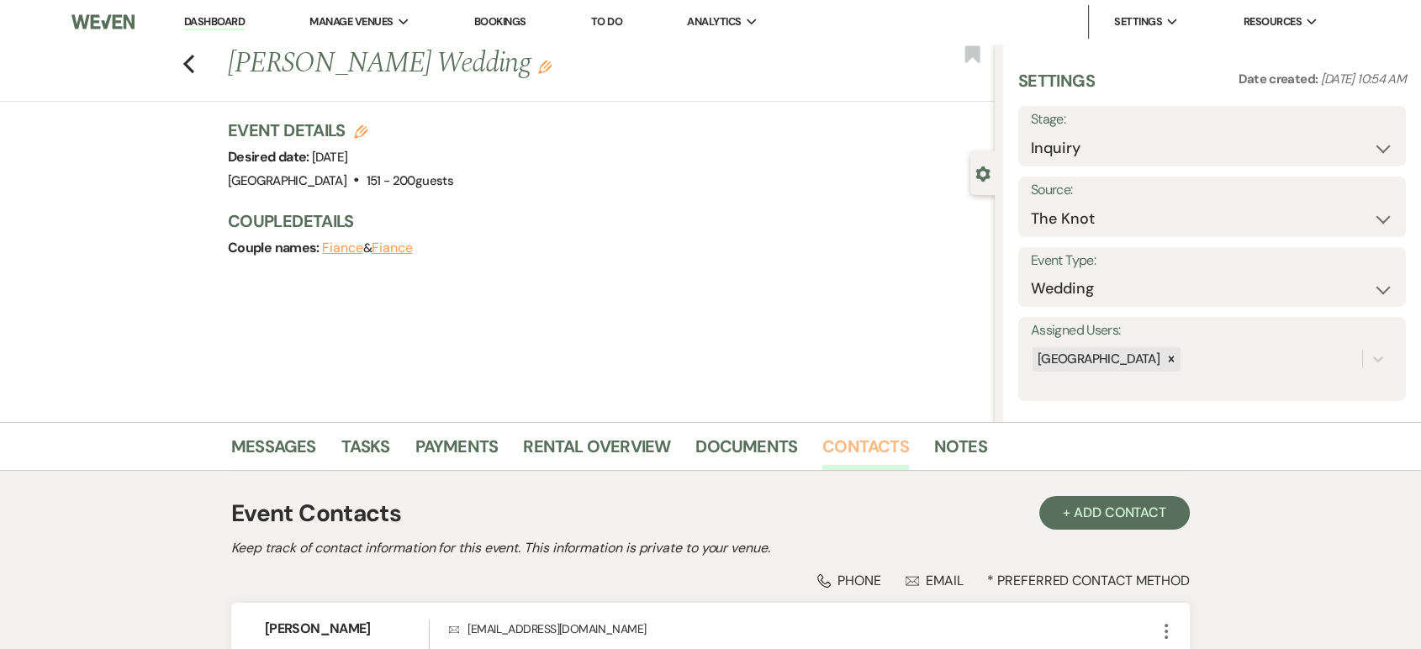
scroll to position [172, 0]
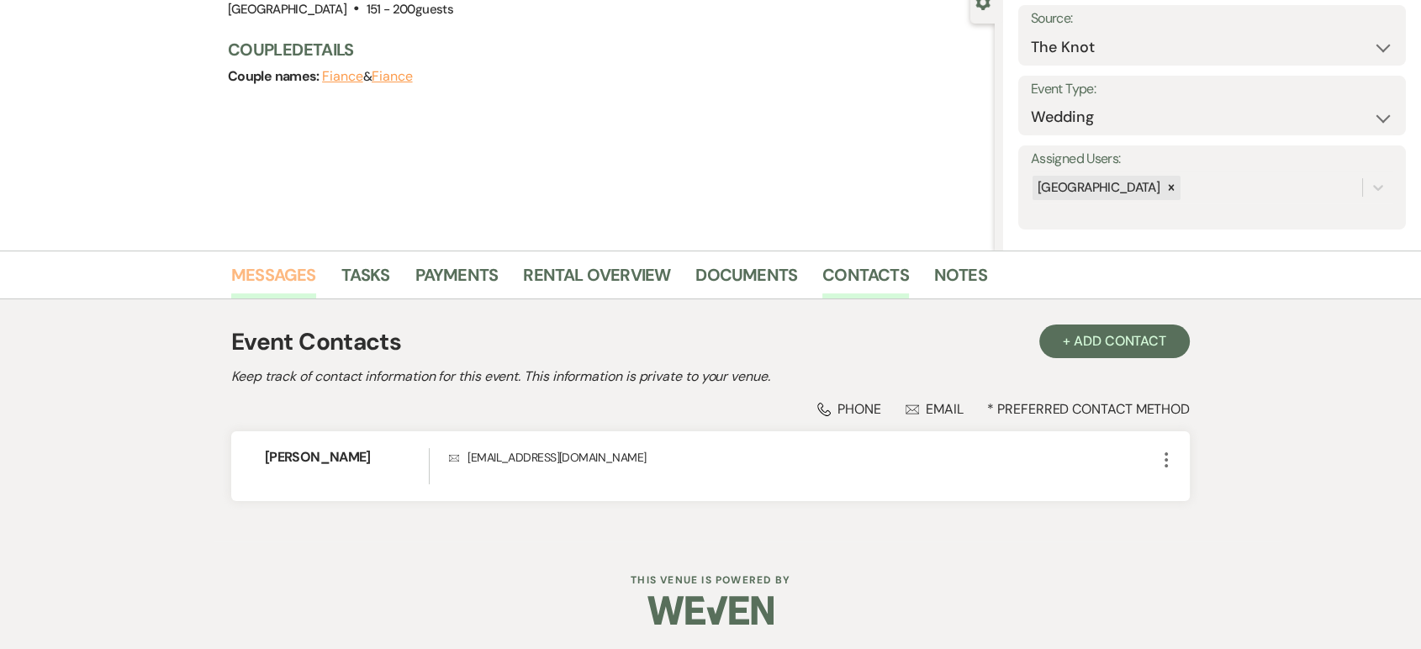
click at [299, 269] on link "Messages" at bounding box center [273, 280] width 85 height 37
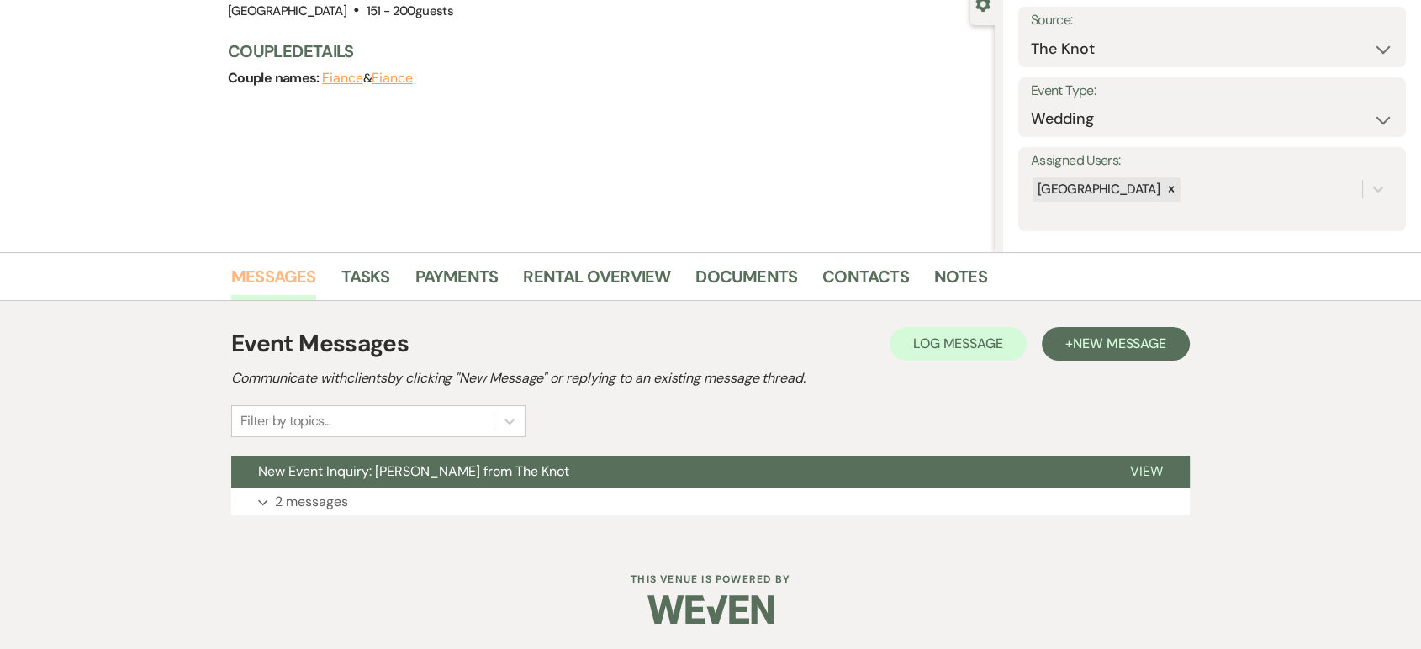
scroll to position [168, 0]
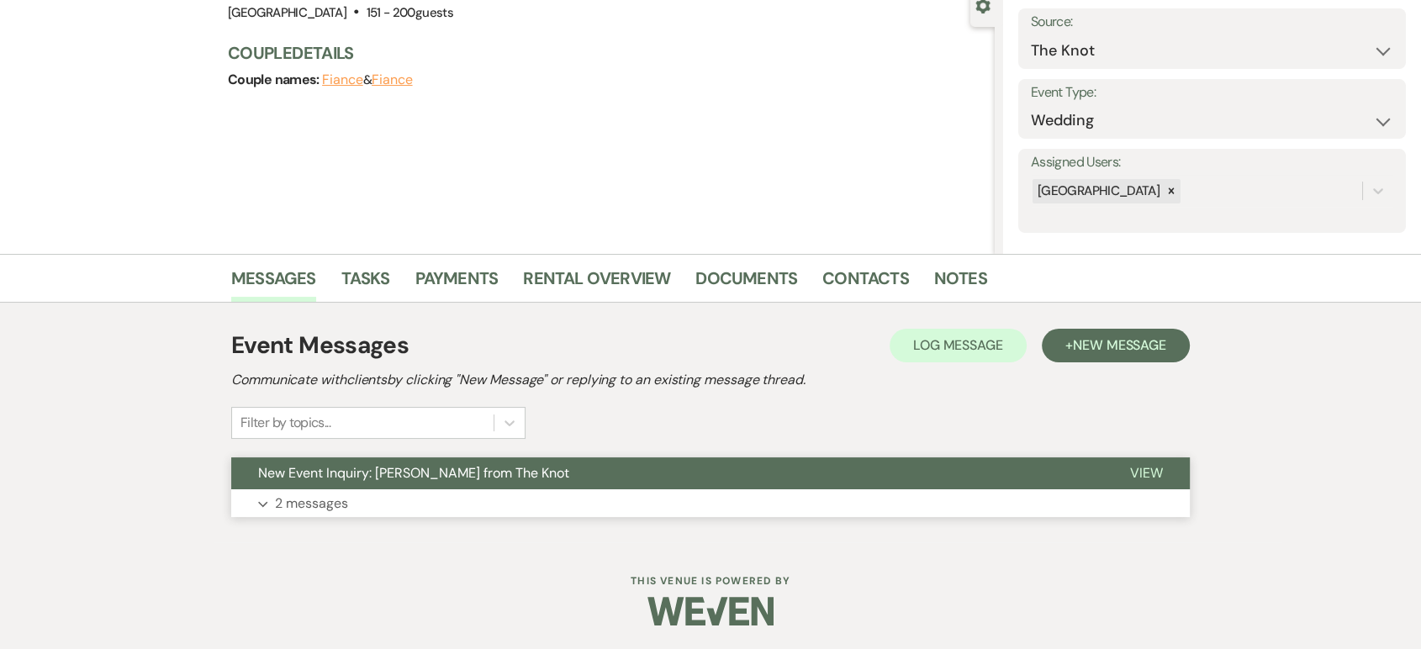
click at [335, 493] on p "2 messages" at bounding box center [311, 504] width 73 height 22
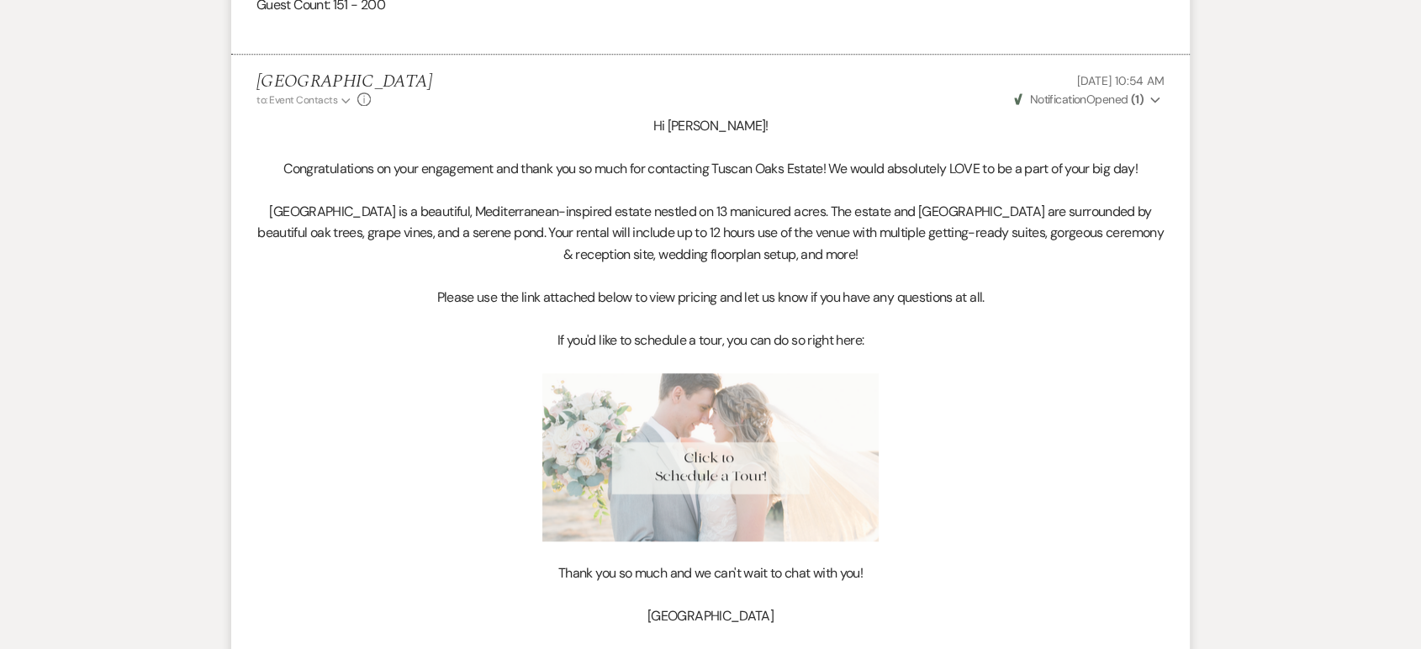
scroll to position [1633, 0]
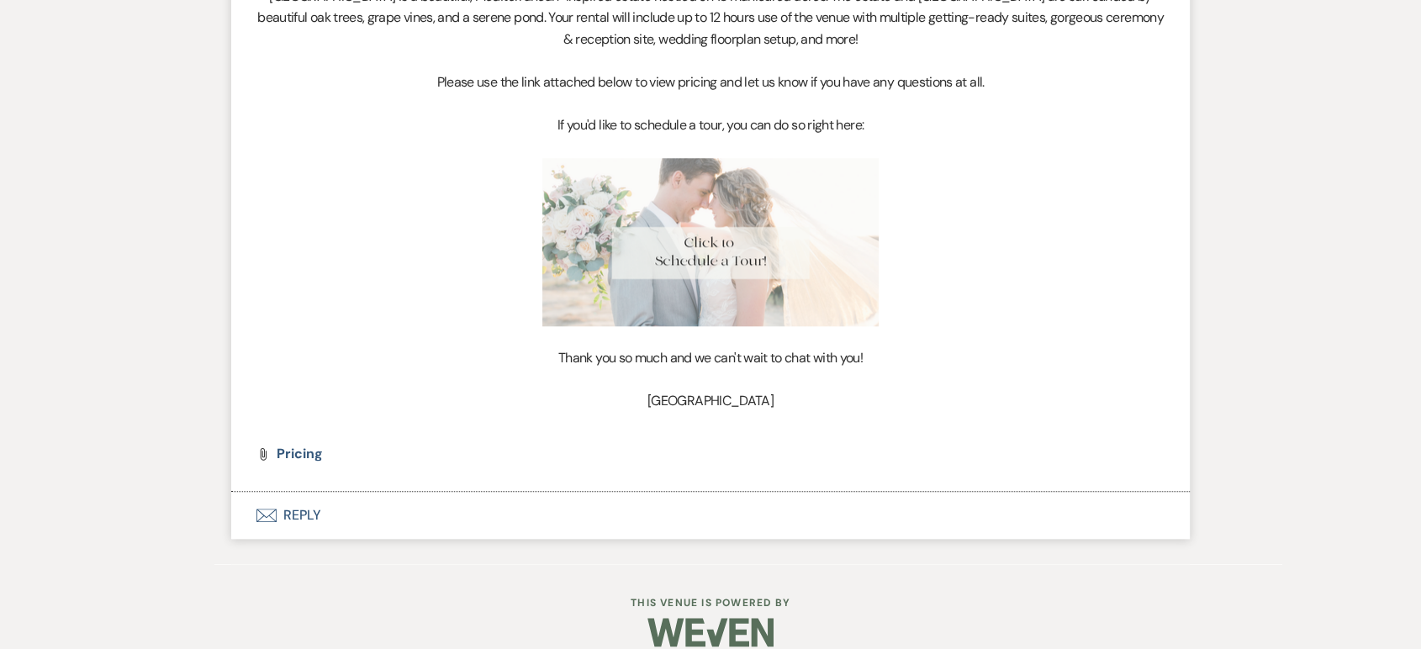
click at [299, 423] on li "[GEOGRAPHIC_DATA] to: Event Contacts Expand Info [DATE] 10:54 AM Weven Check No…" at bounding box center [710, 165] width 959 height 652
click at [298, 445] on span "Pricing" at bounding box center [299, 454] width 45 height 18
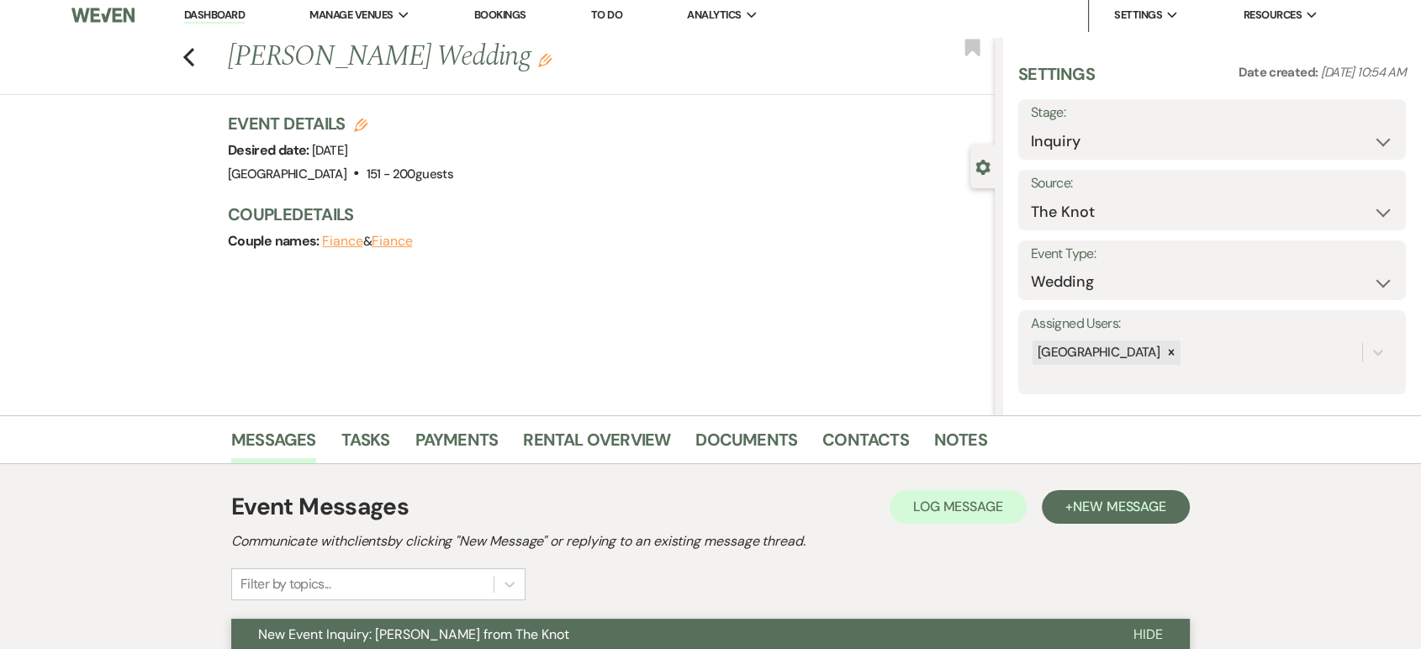
scroll to position [0, 0]
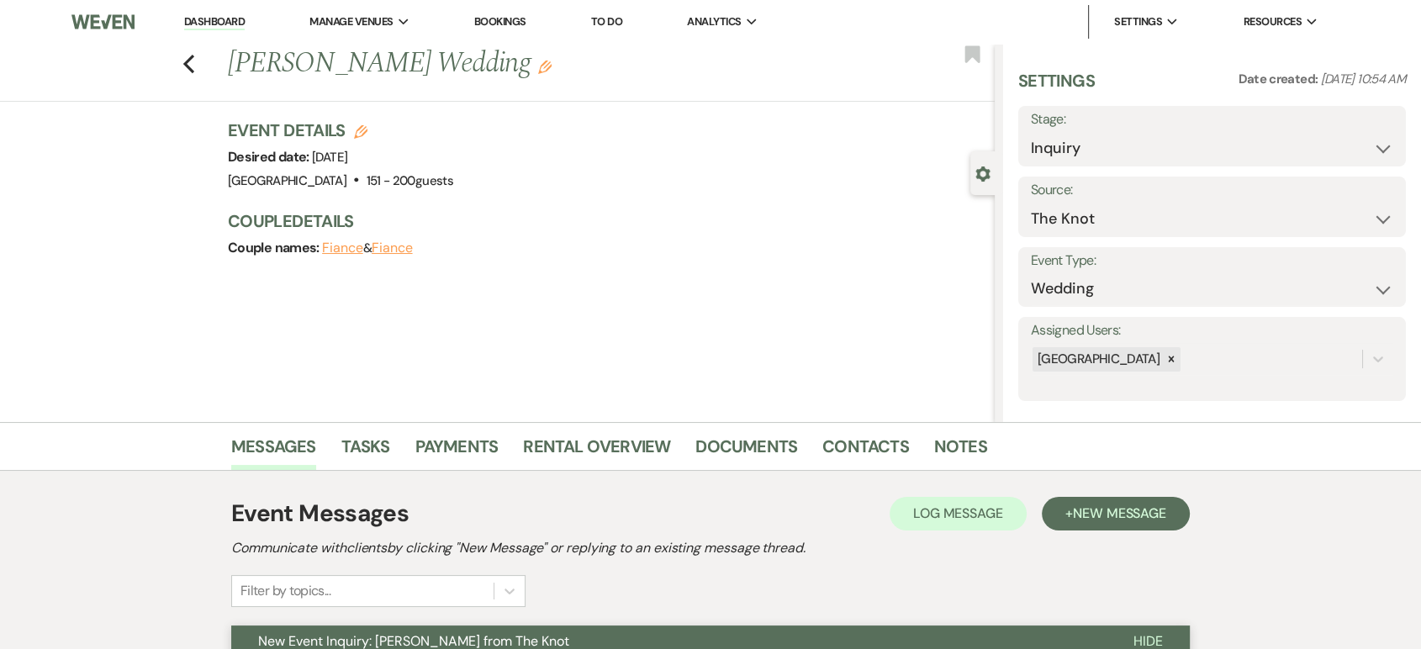
click at [219, 23] on link "Dashboard" at bounding box center [214, 22] width 61 height 16
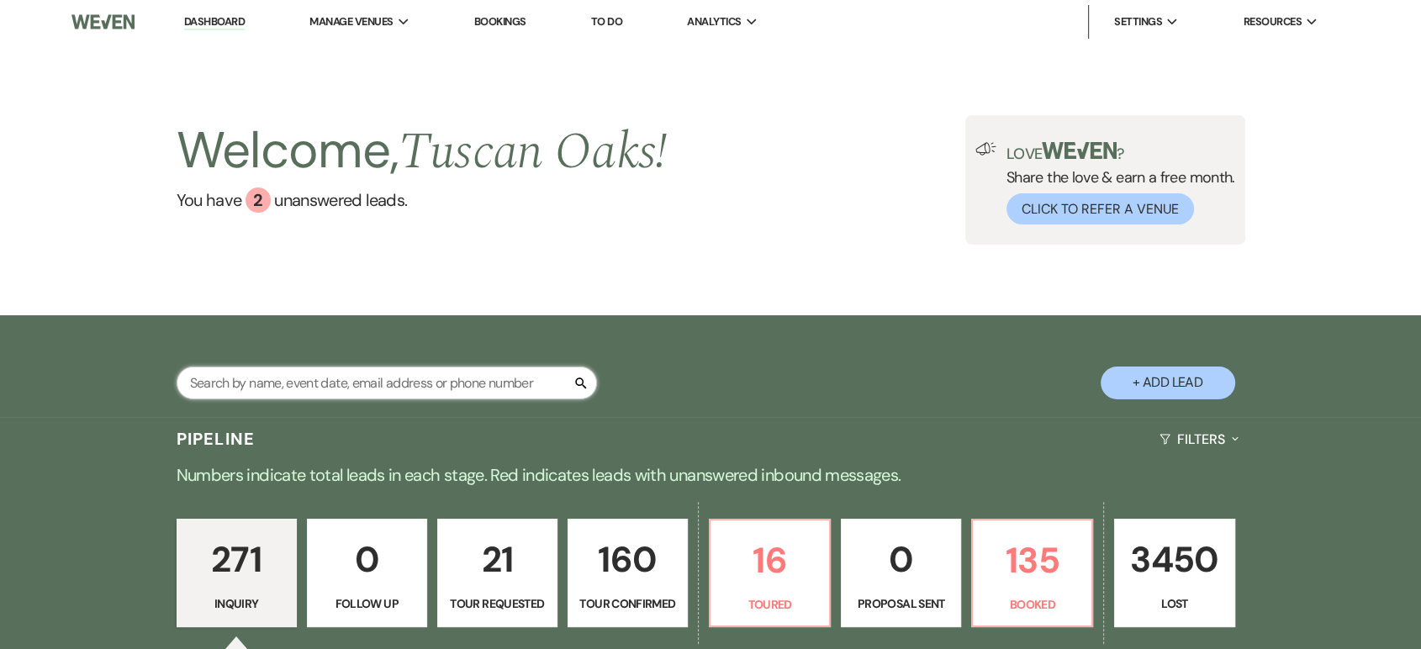
click at [386, 399] on input "text" at bounding box center [387, 383] width 420 height 33
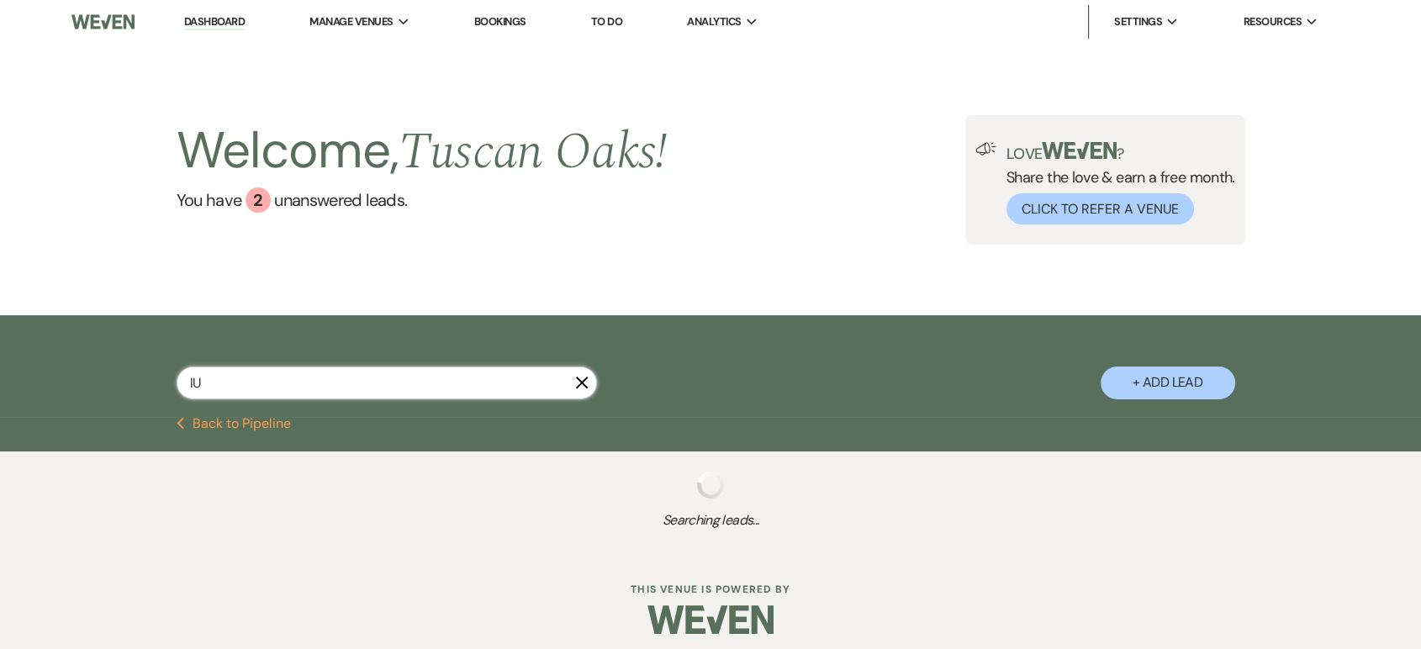
type input "l"
type input "lauren"
select select "5"
select select "4"
select select "8"
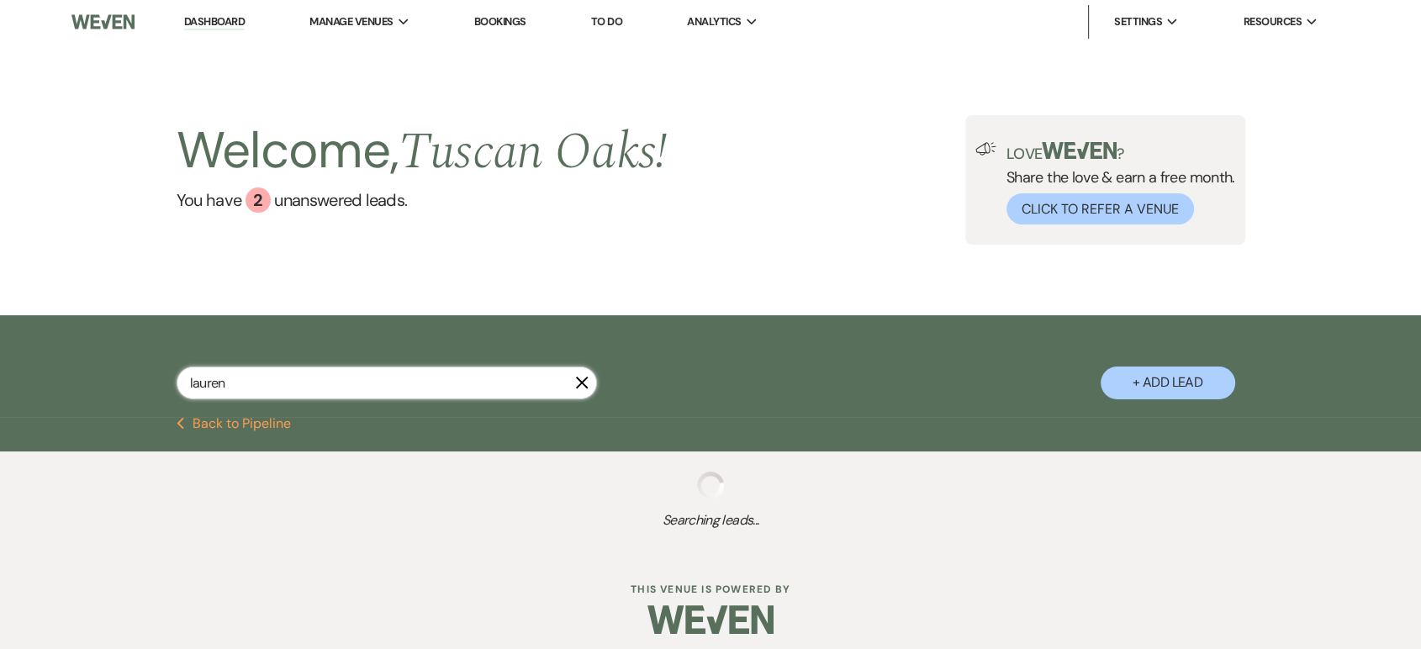
select select "5"
select select "8"
select select "5"
select select "8"
select select "5"
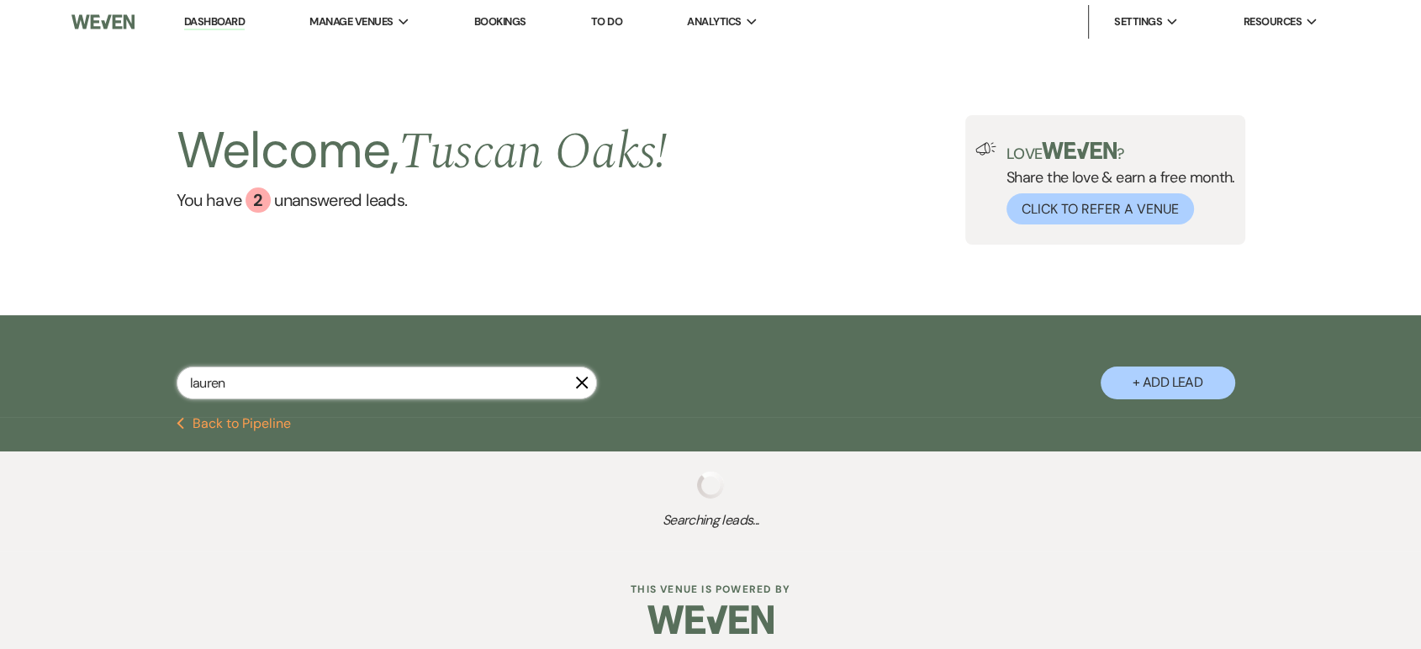
select select "8"
select select "5"
select select "8"
select select "5"
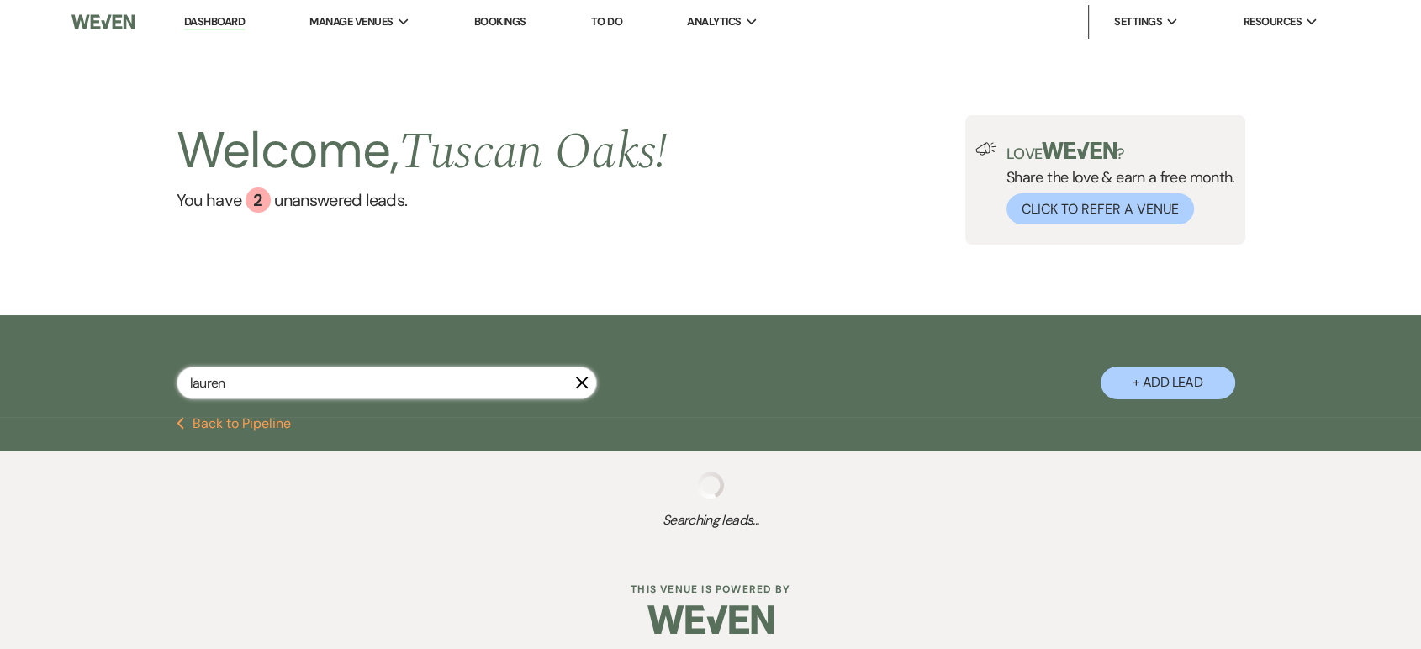
select select "4"
select select "8"
select select "5"
select select "8"
select select "6"
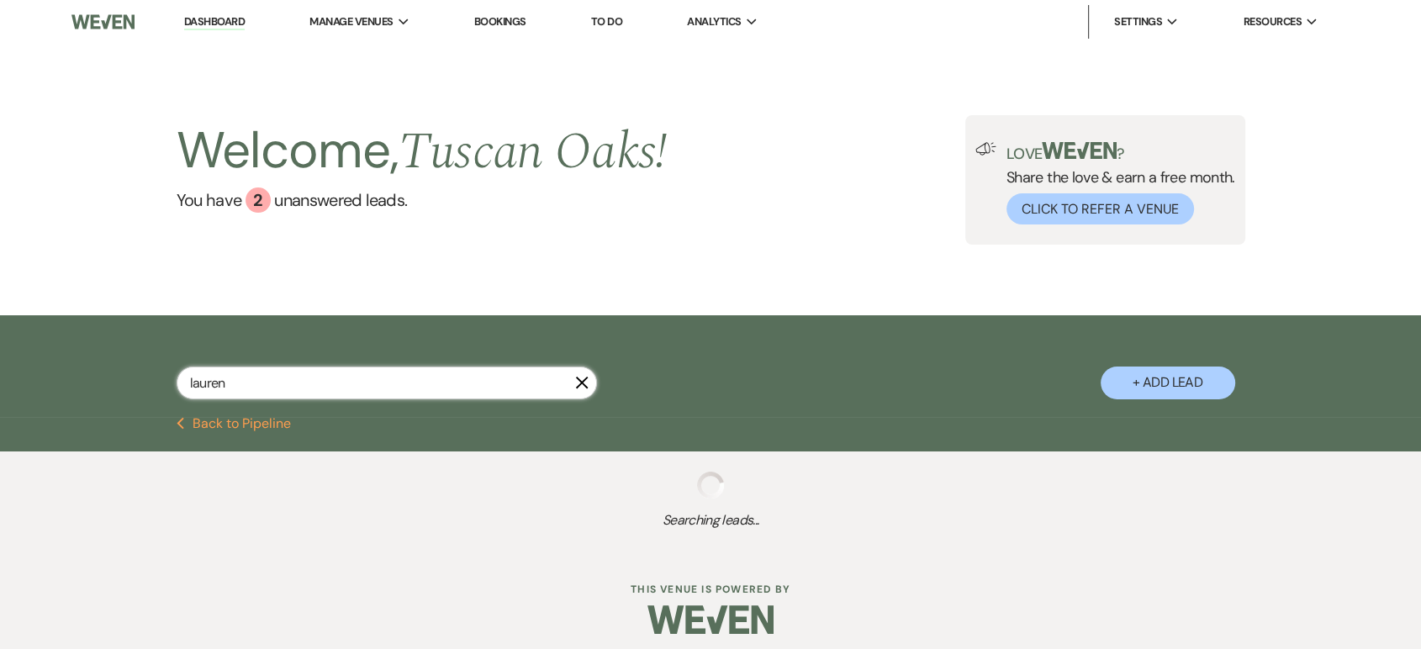
select select "8"
select select "5"
select select "8"
select select "5"
select select "8"
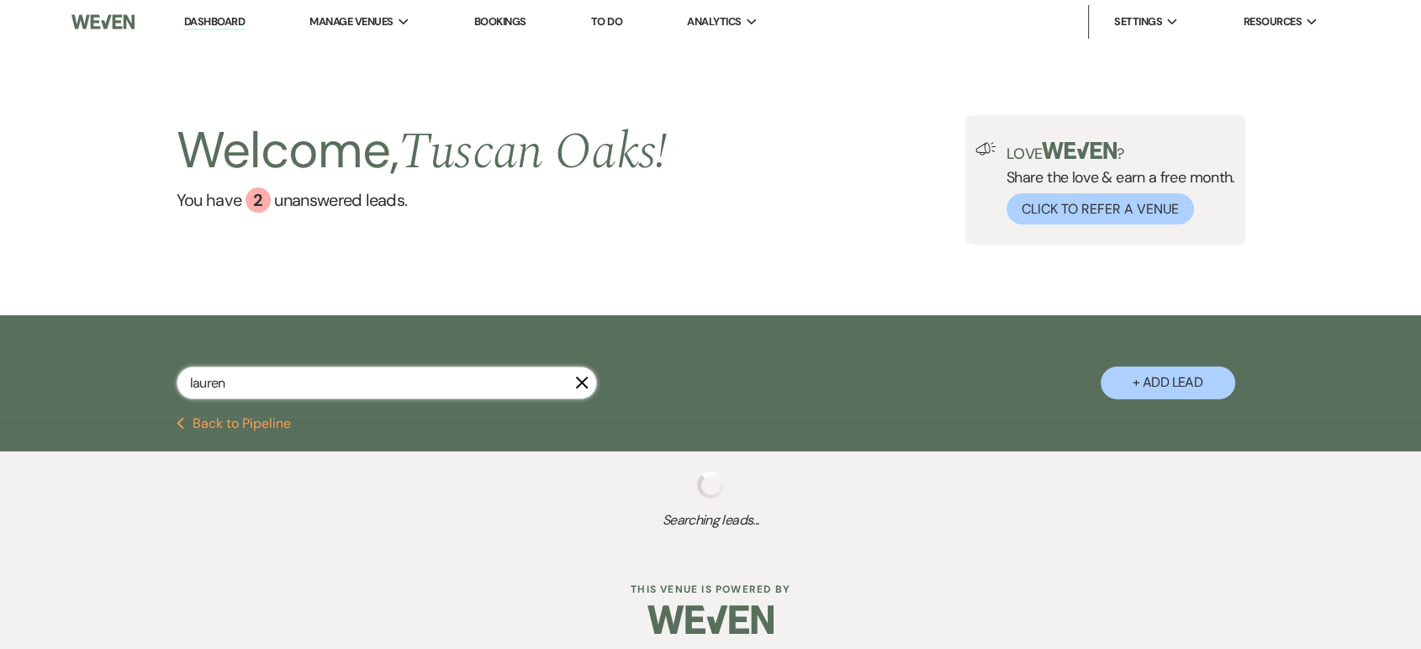
select select "5"
select select "8"
select select "7"
select select "8"
select select "5"
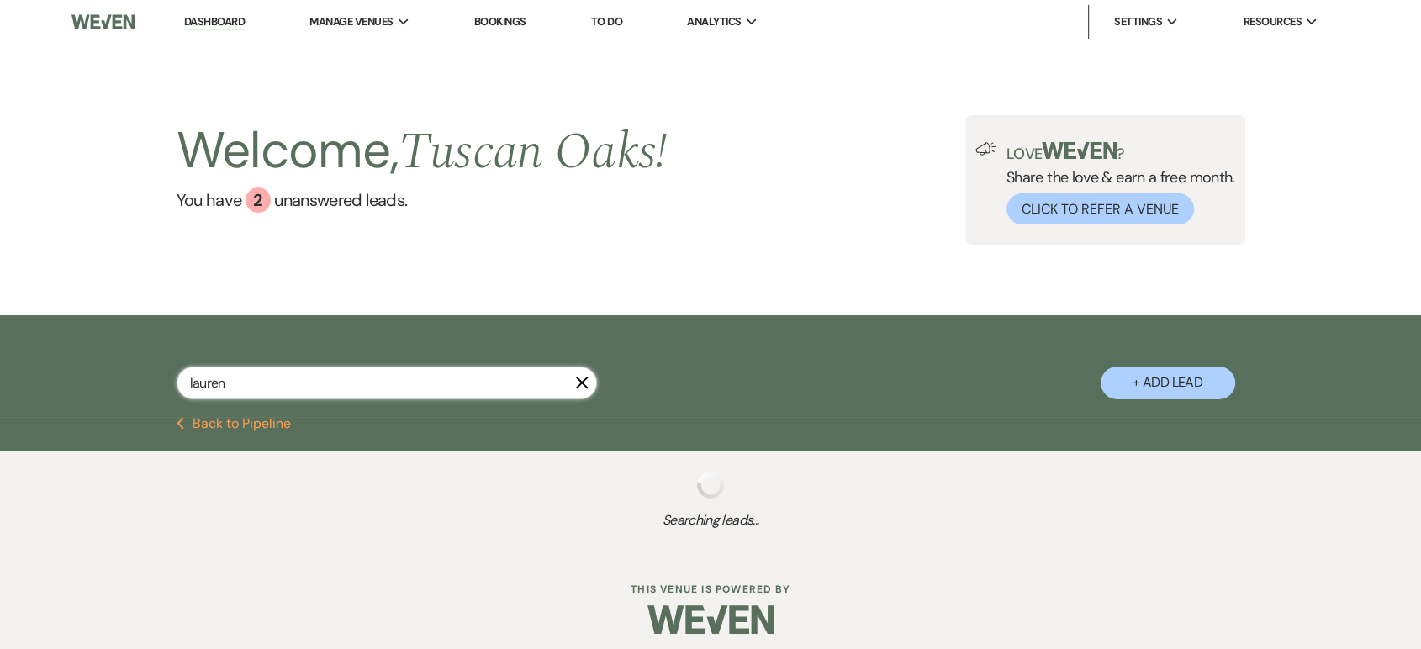
select select "8"
select select "5"
select select "8"
select select "10"
select select "8"
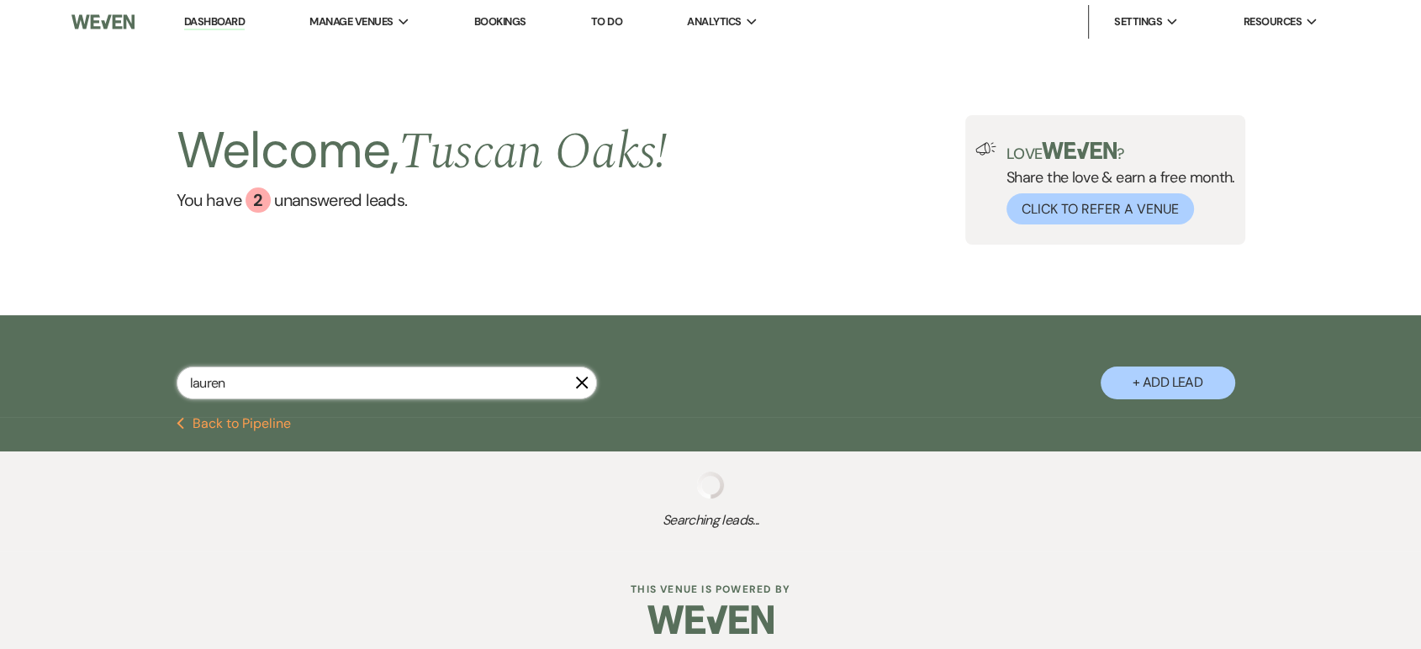
select select "5"
select select "8"
select select "6"
select select "2"
select select "8"
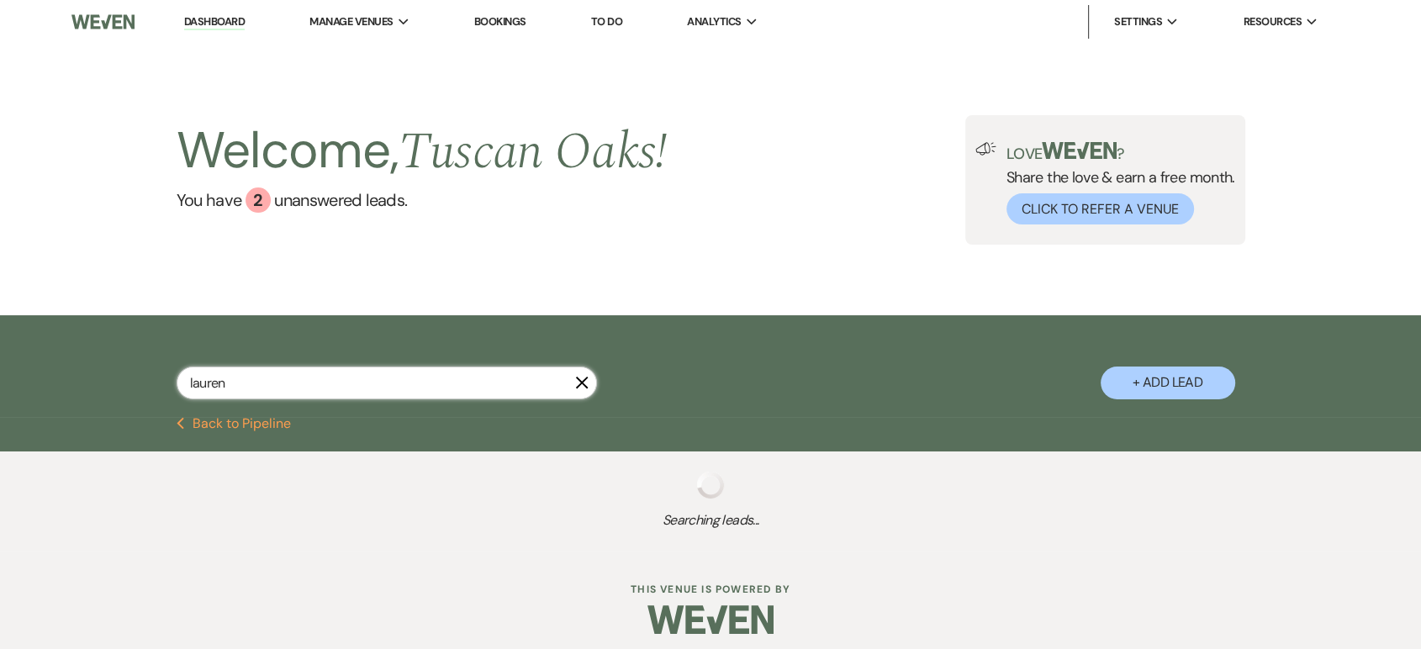
select select "6"
select select "8"
select select "5"
select select "8"
select select "5"
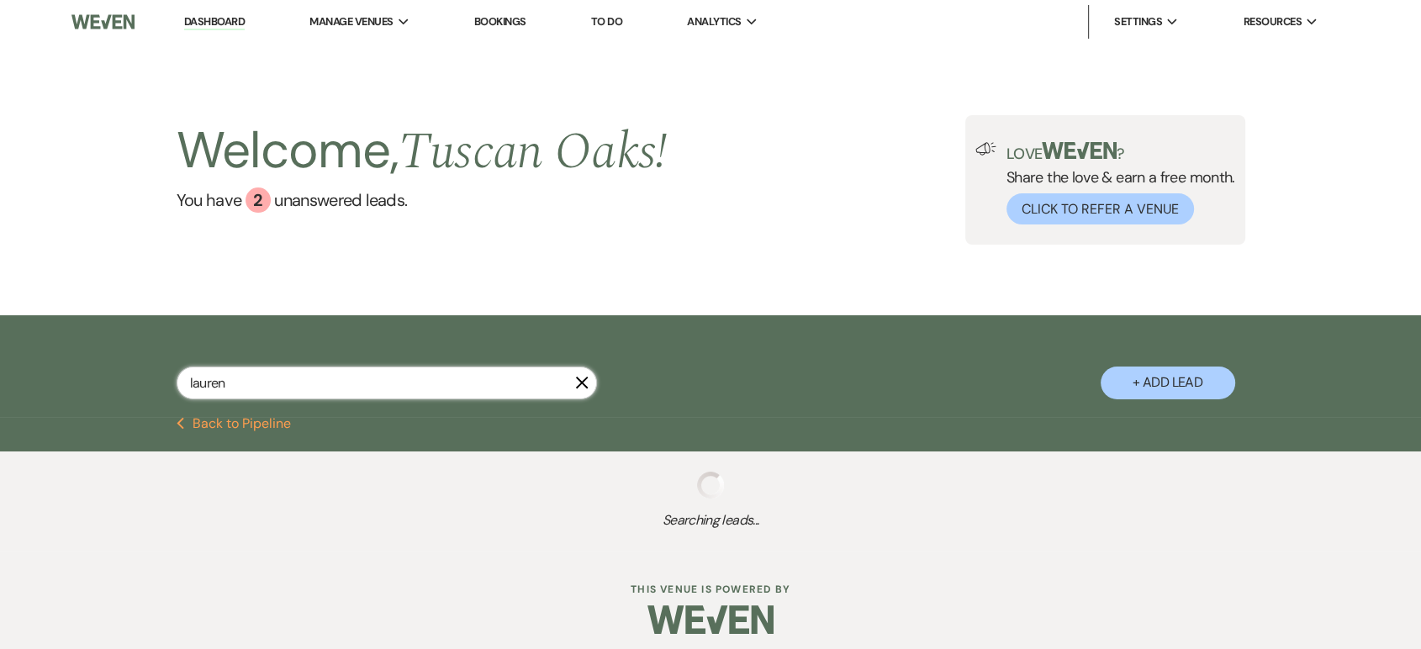
select select "8"
select select "5"
select select "8"
select select "5"
select select "8"
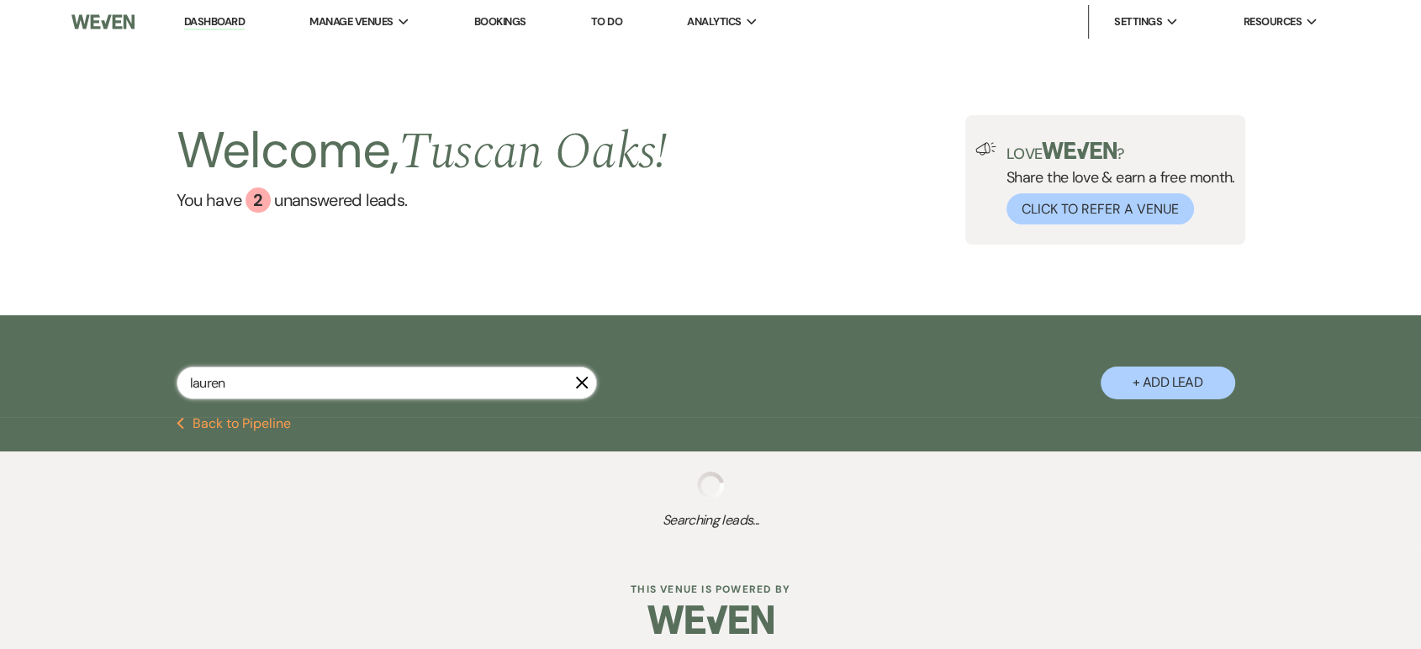
select select "5"
select select "4"
select select "8"
select select "5"
select select "8"
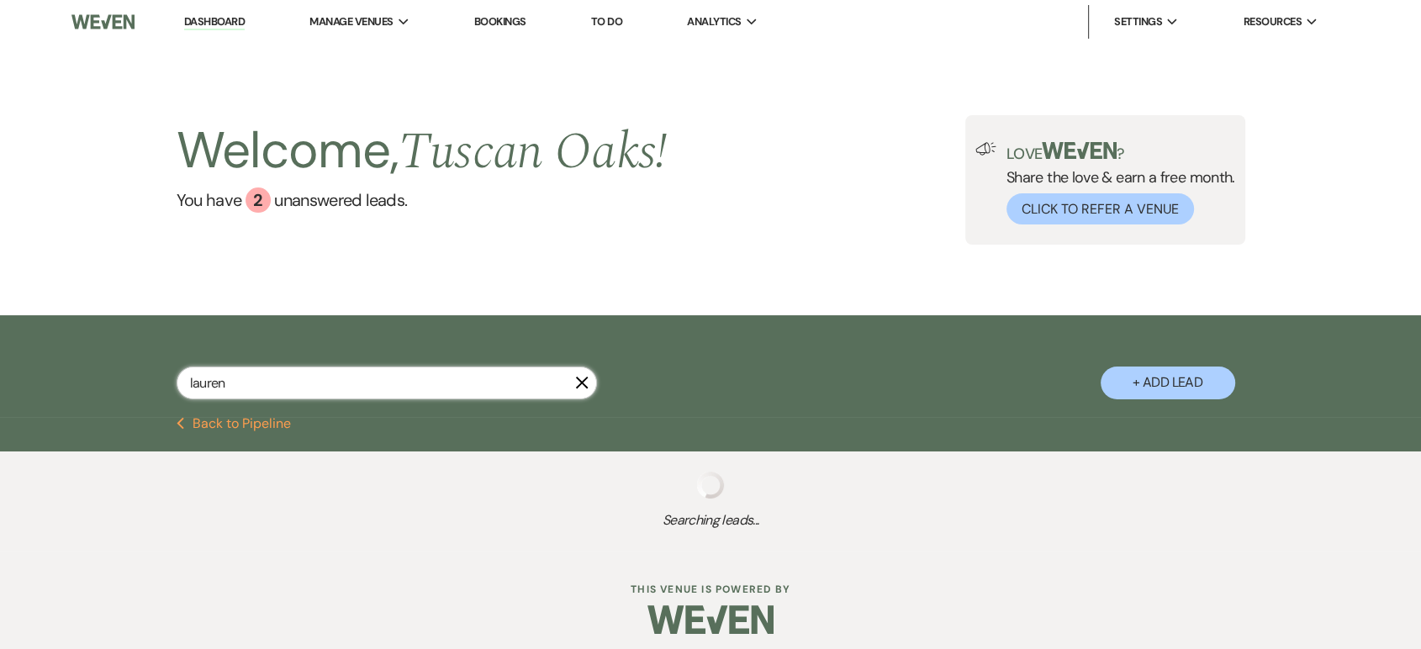
select select "5"
select select "8"
select select "5"
select select "8"
select select "5"
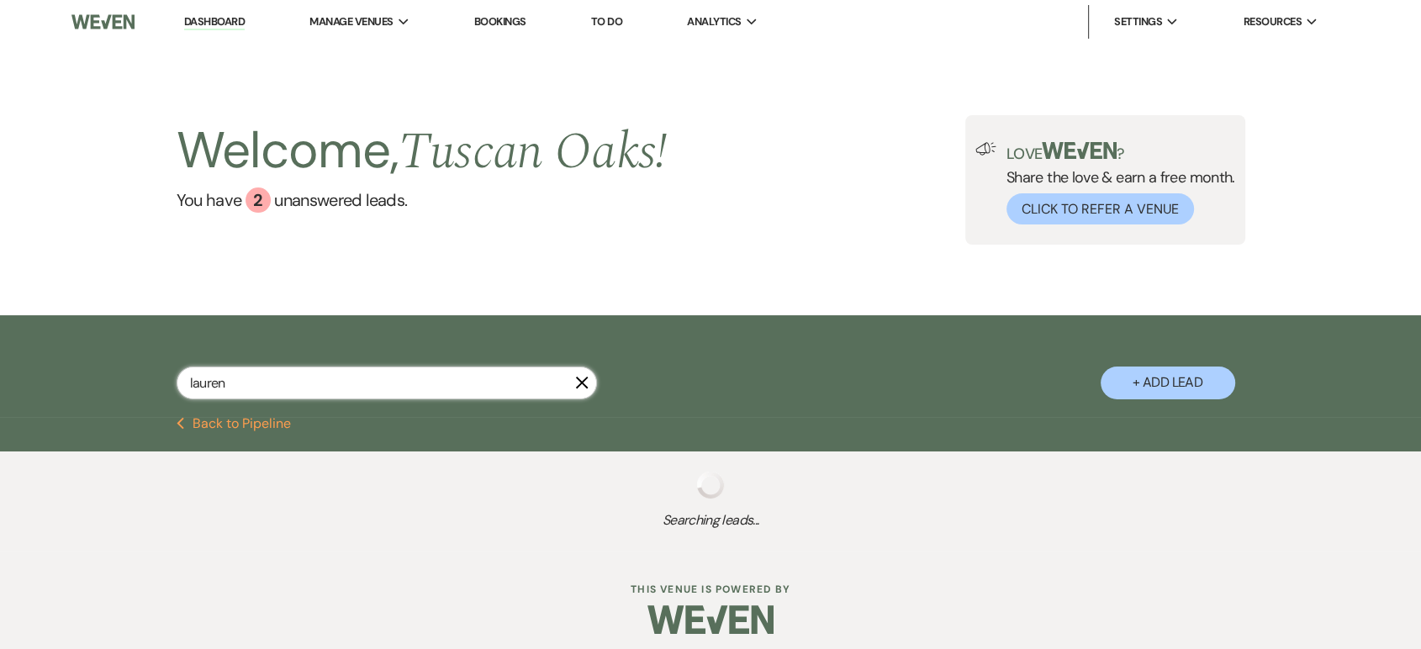
select select "8"
select select "5"
select select "8"
select select "5"
select select "8"
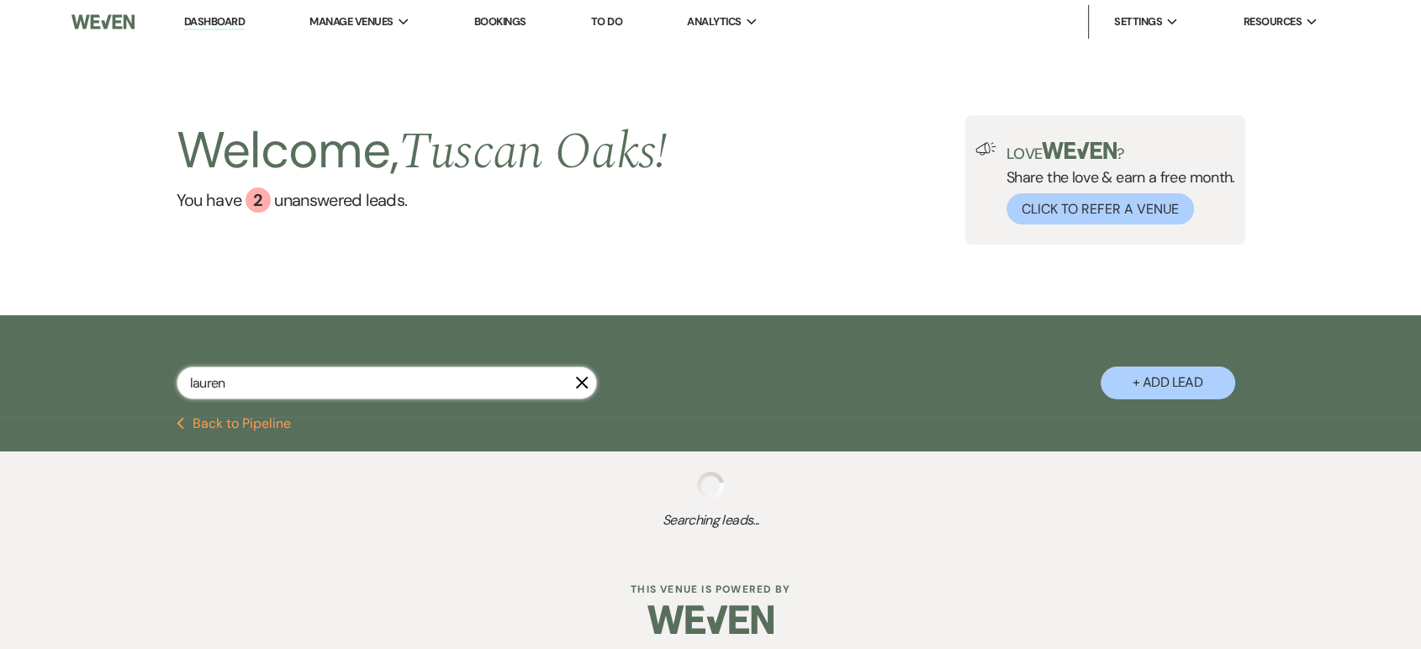
select select "5"
select select "8"
select select "5"
select select "8"
select select "5"
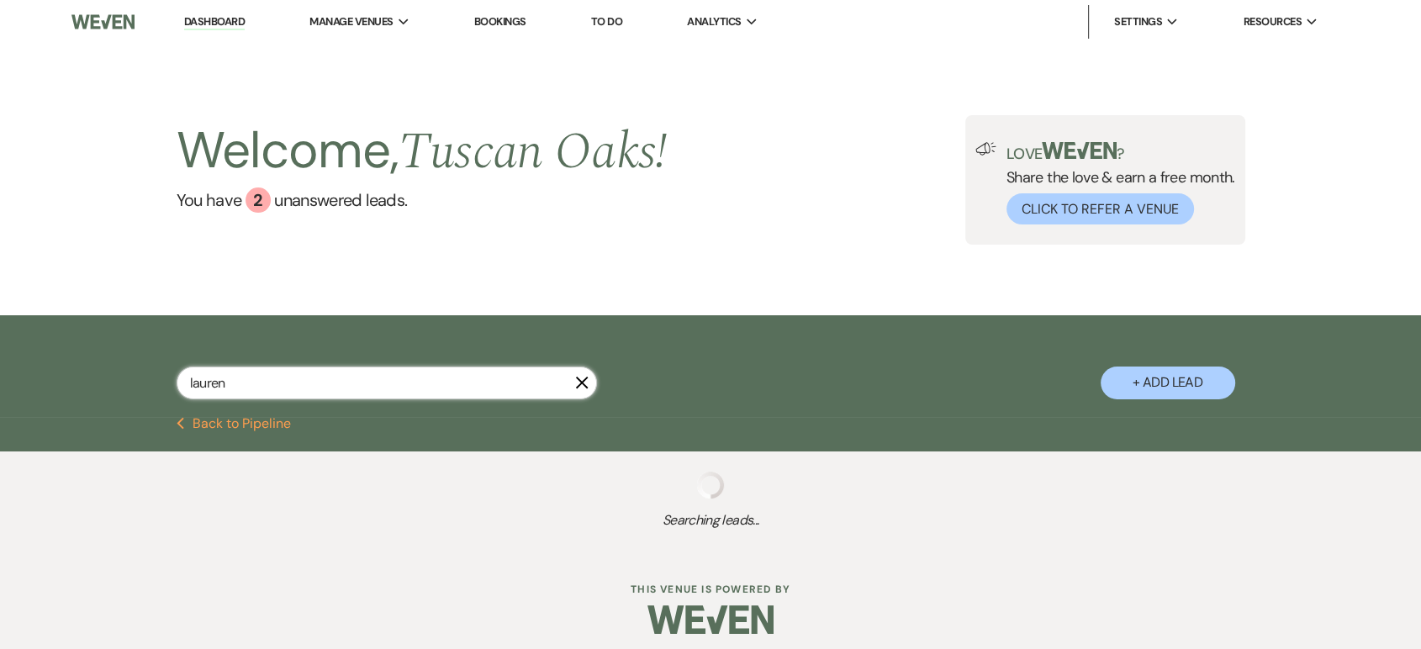
select select "8"
select select "5"
select select "8"
select select "5"
select select "8"
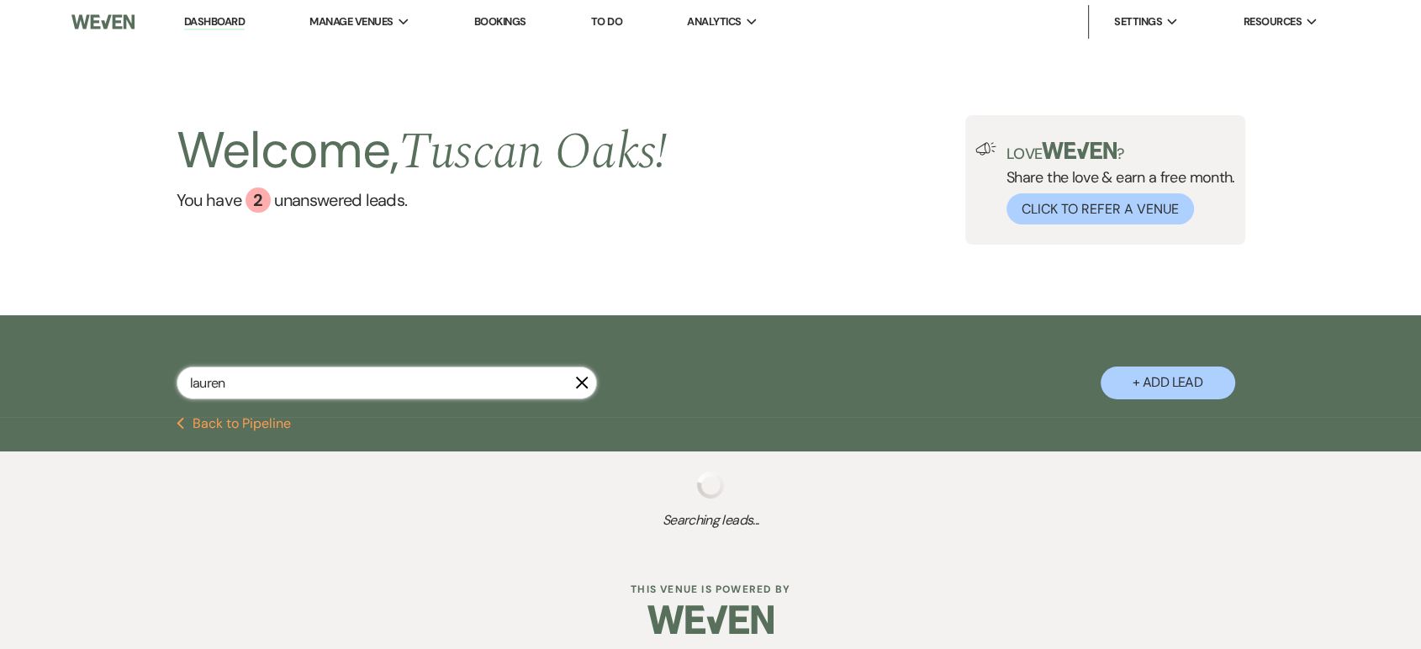
select select "5"
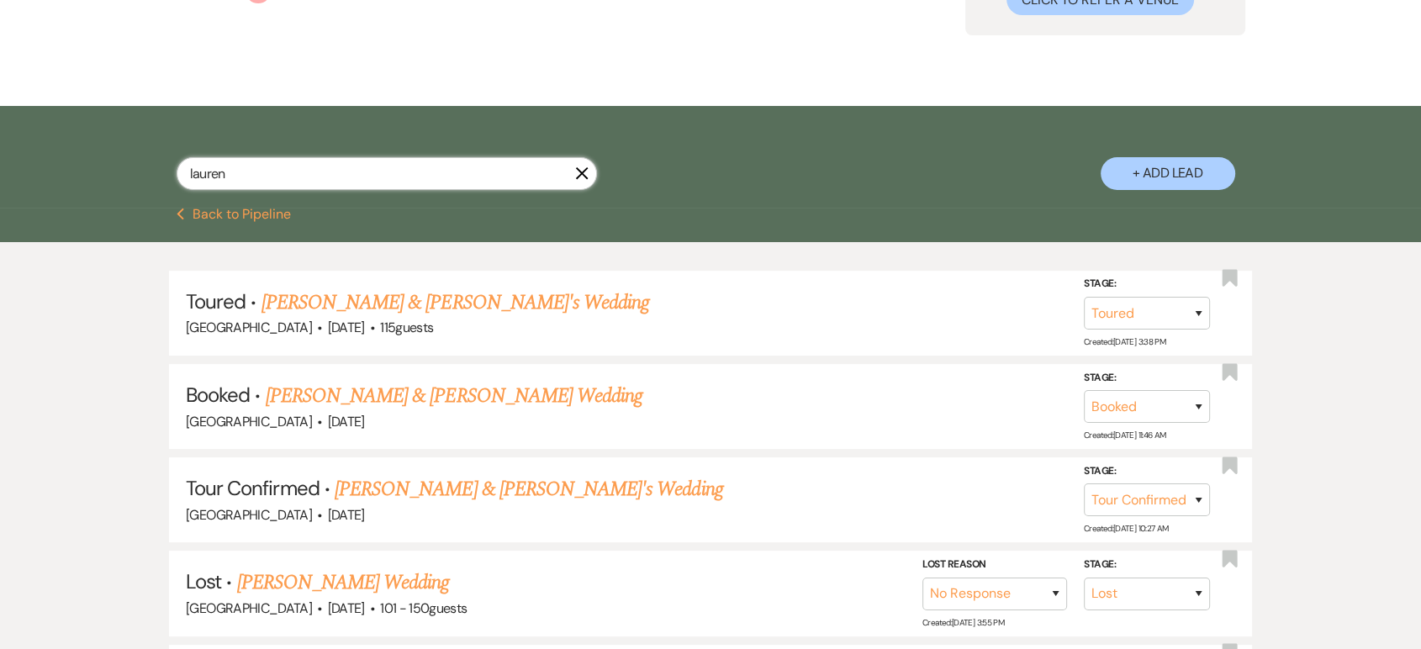
scroll to position [209, 0]
click at [428, 299] on link "[PERSON_NAME] & [PERSON_NAME]'s Wedding" at bounding box center [456, 303] width 389 height 30
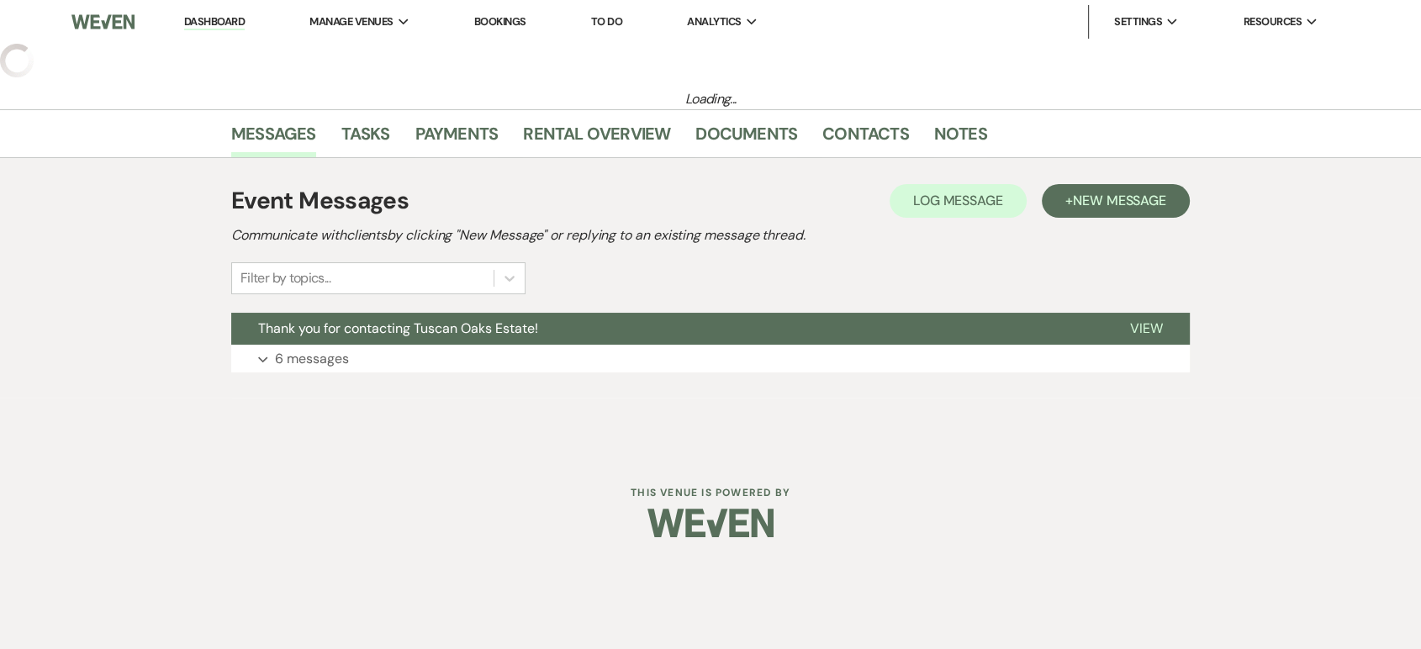
select select "5"
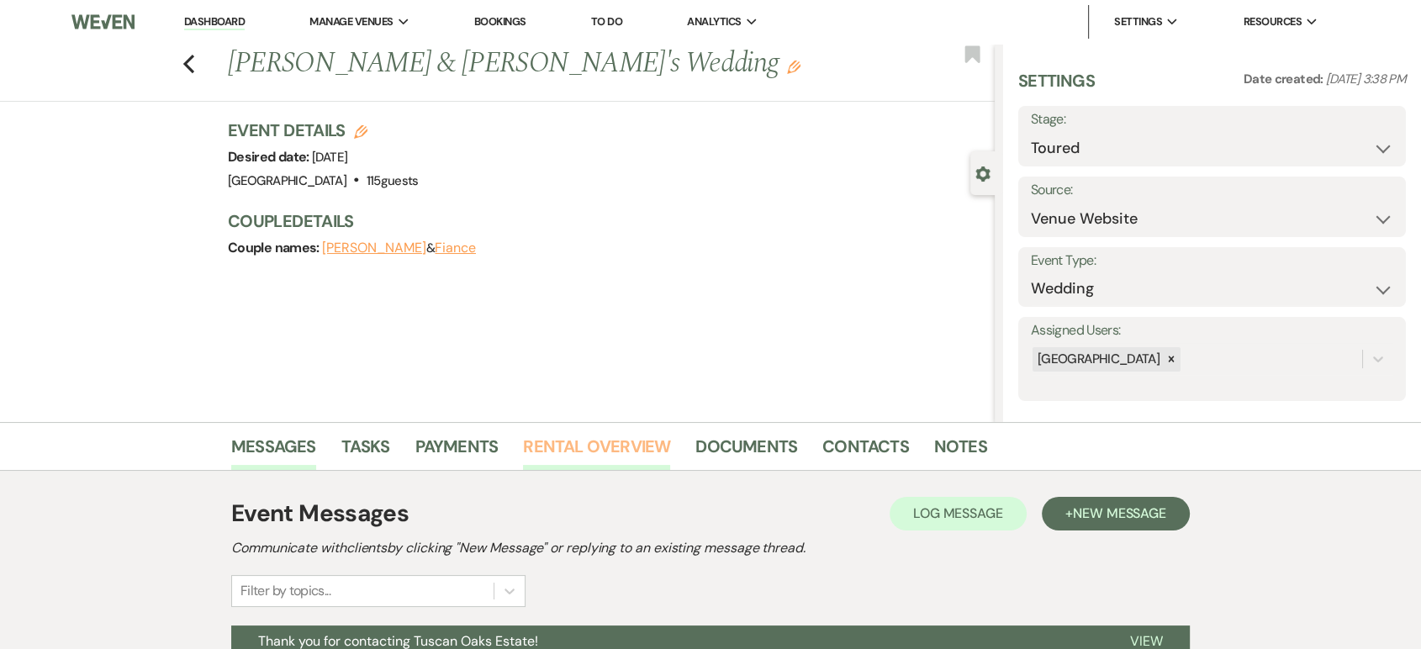
click at [551, 442] on link "Rental Overview" at bounding box center [596, 451] width 147 height 37
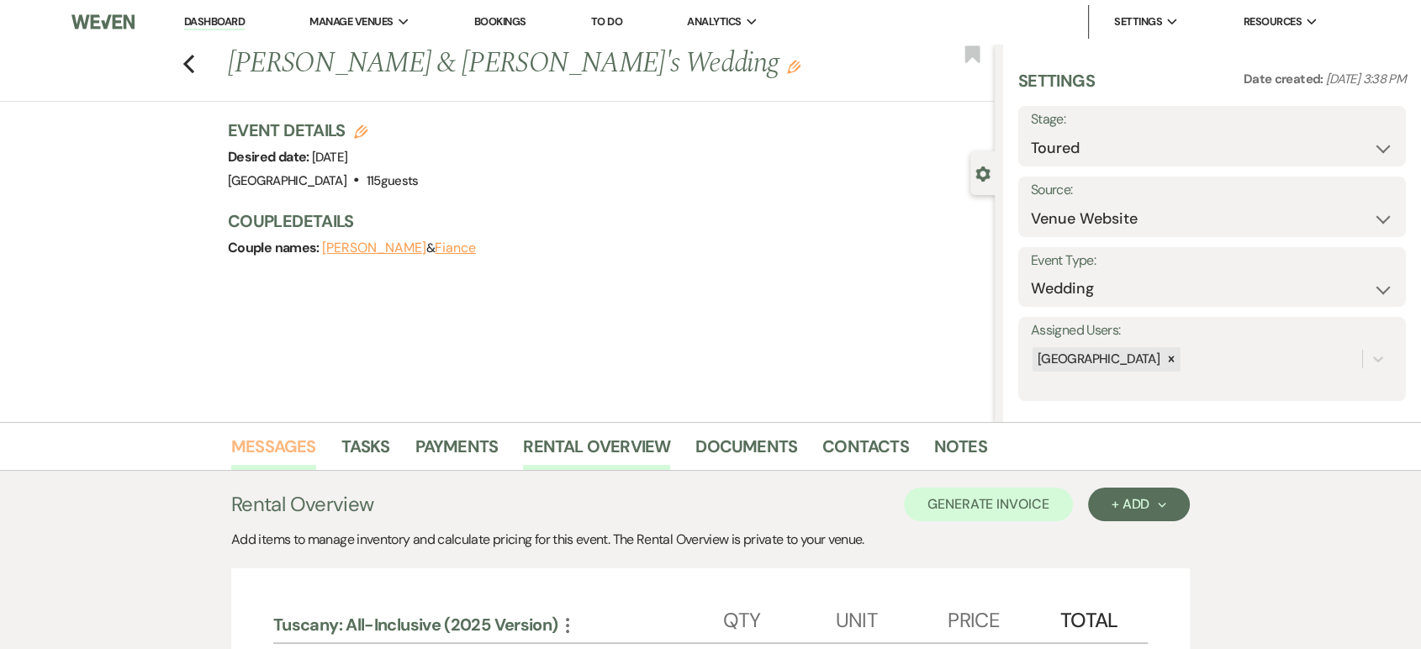
click at [263, 442] on link "Messages" at bounding box center [273, 451] width 85 height 37
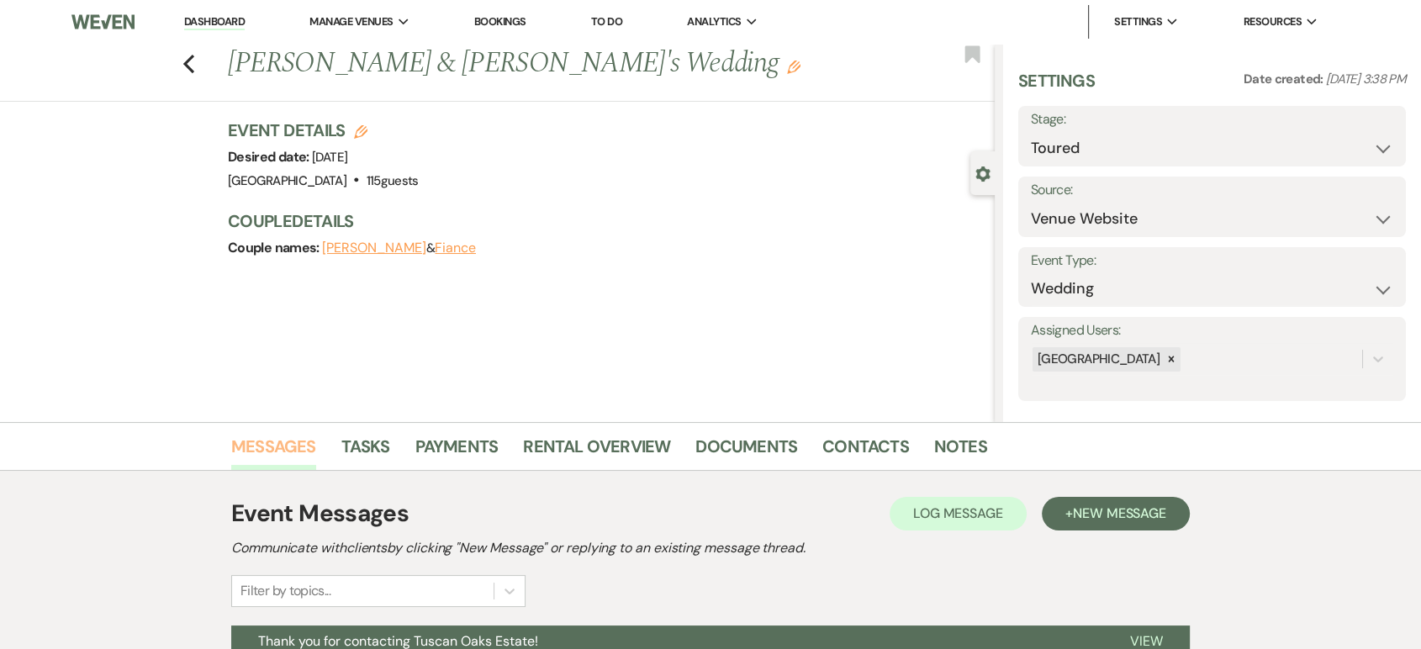
scroll to position [168, 0]
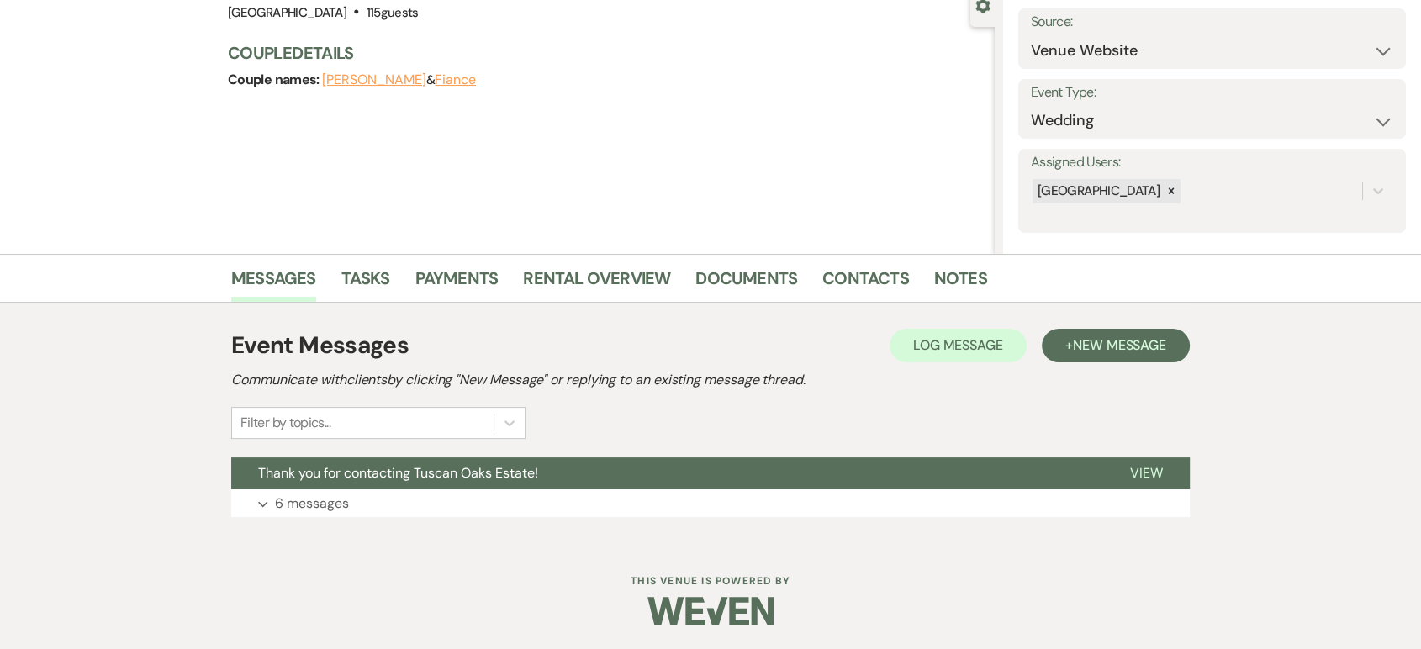
click at [293, 523] on div "Event Messages Log Log Message + New Message Communicate with clients by clicki…" at bounding box center [710, 423] width 959 height 206
click at [311, 505] on p "6 messages" at bounding box center [312, 504] width 74 height 22
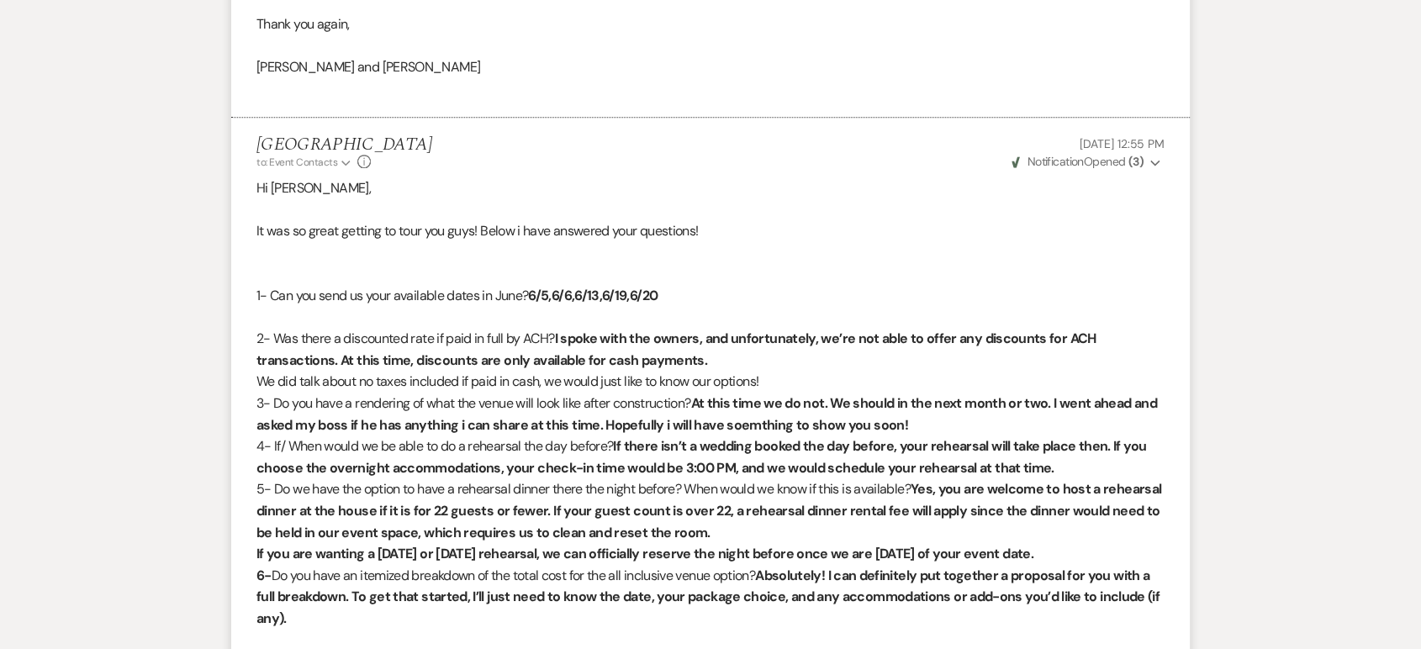
scroll to position [1787, 0]
